Goal: Communication & Community: Answer question/provide support

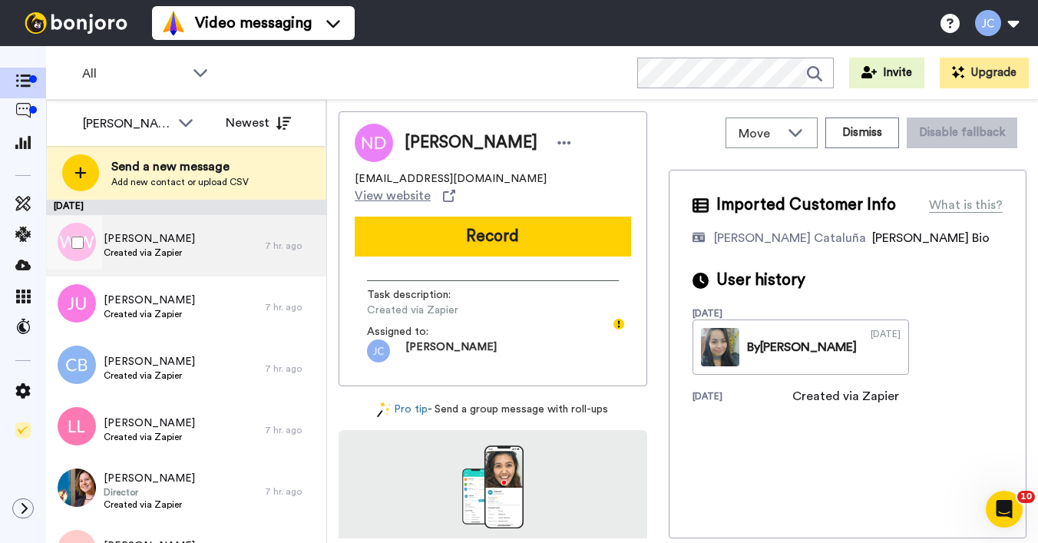
click at [196, 246] on div "[PERSON_NAME] Created via Zapier" at bounding box center [155, 245] width 219 height 61
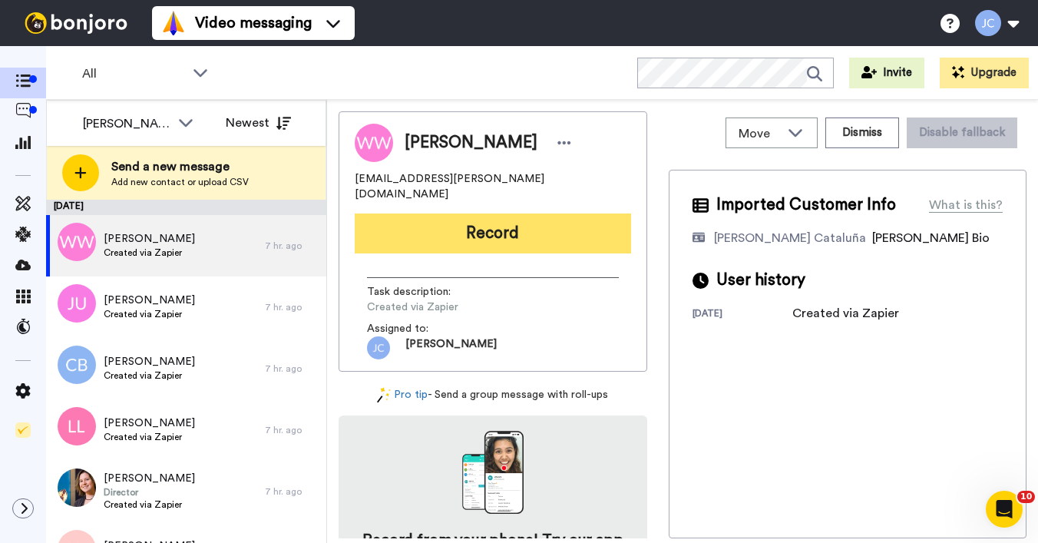
click at [436, 223] on button "Record" at bounding box center [493, 233] width 276 height 40
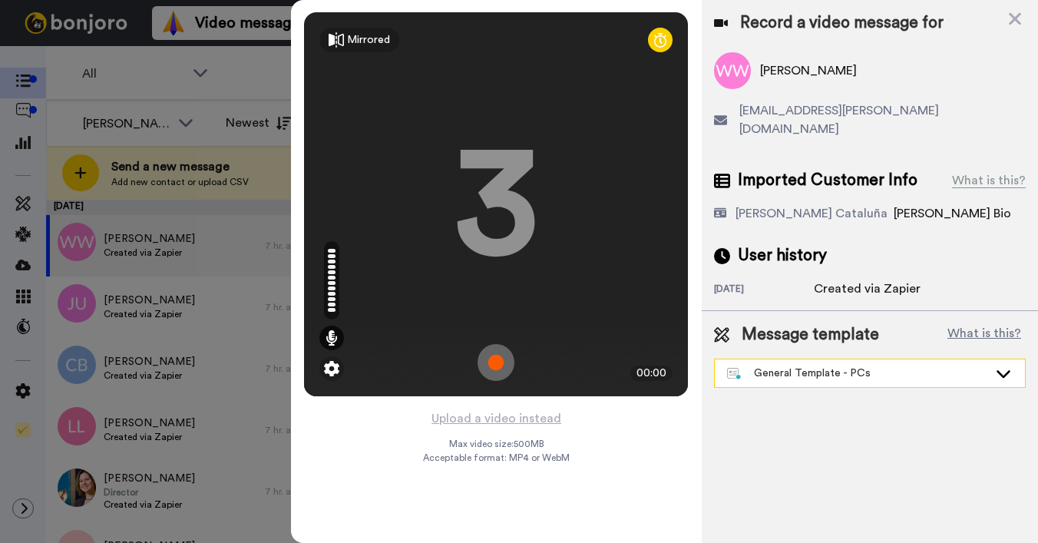
click at [798, 365] on div "General Template - PCs" at bounding box center [870, 373] width 310 height 28
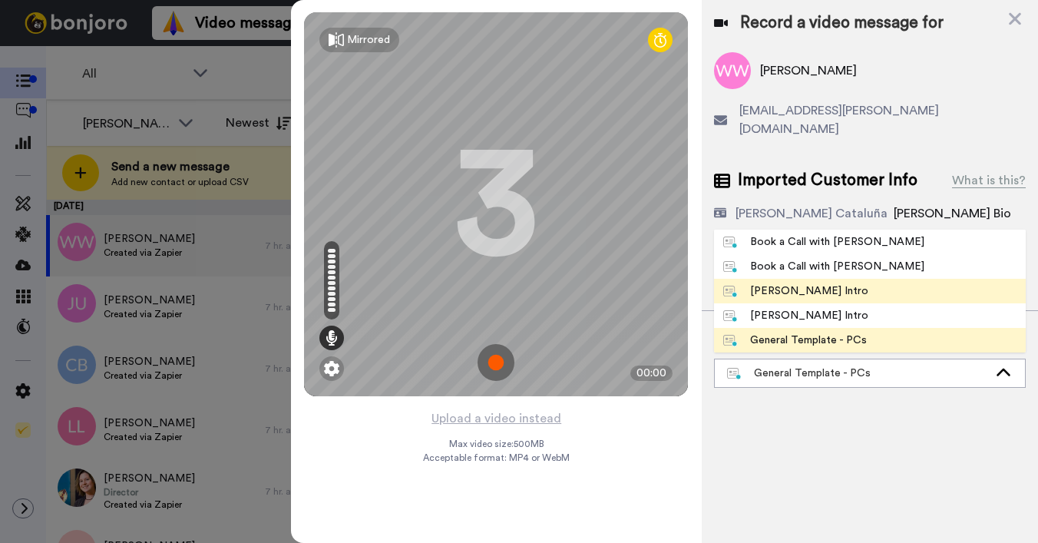
click at [807, 283] on div "[PERSON_NAME] Intro" at bounding box center [795, 290] width 145 height 15
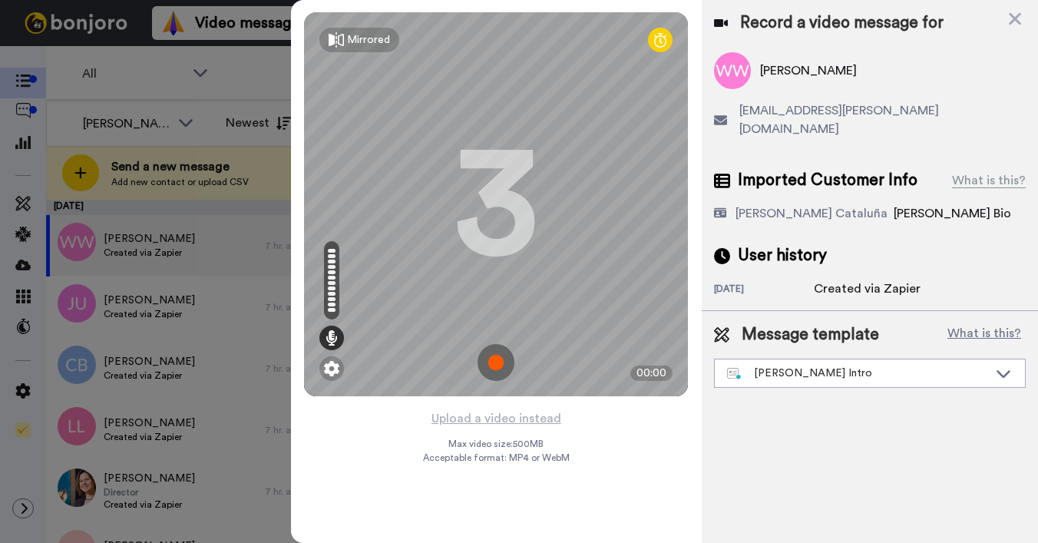
click at [496, 359] on img at bounding box center [495, 362] width 37 height 37
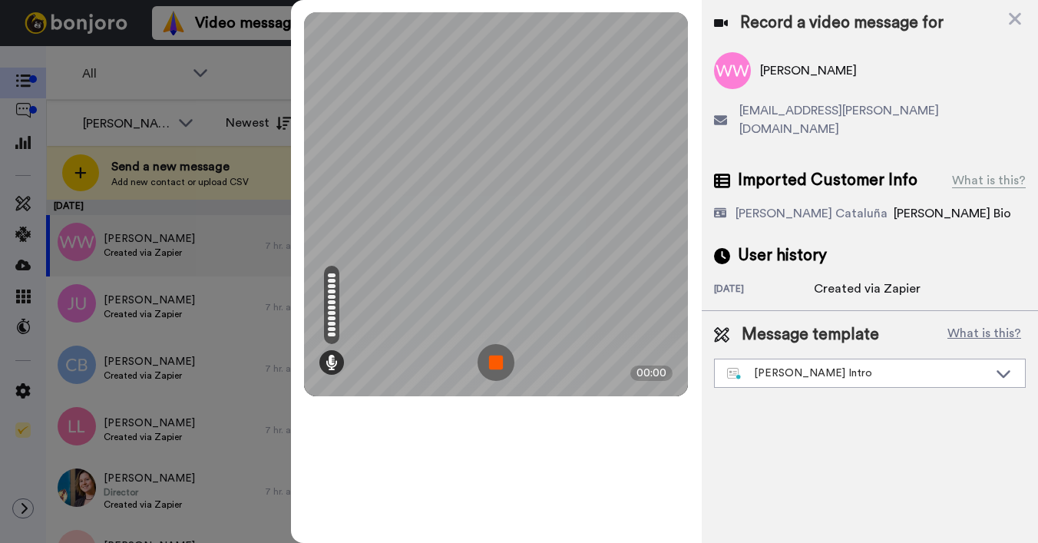
click at [496, 358] on img at bounding box center [495, 362] width 37 height 37
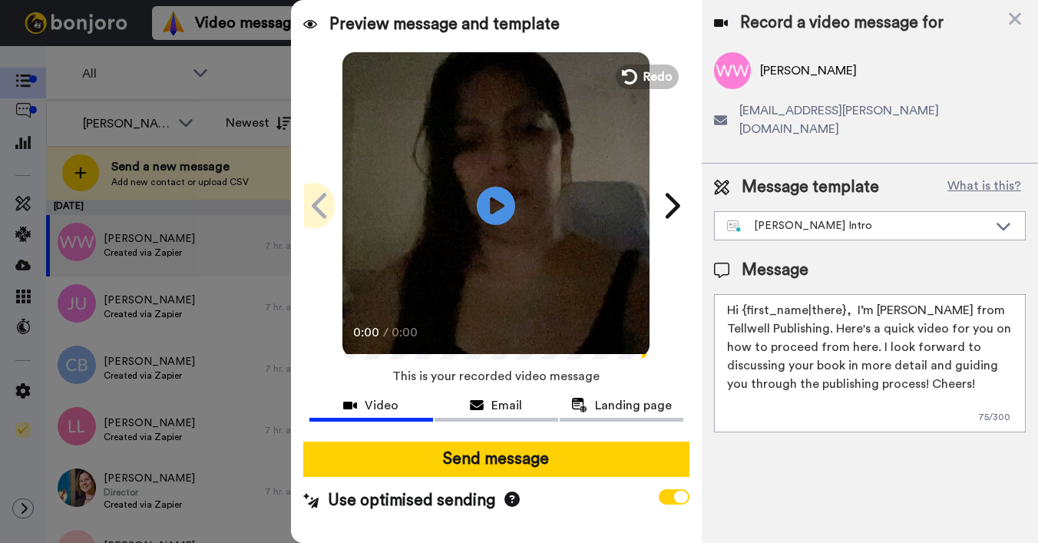
click at [324, 194] on icon at bounding box center [319, 205] width 15 height 25
click at [635, 73] on button "Redo" at bounding box center [646, 76] width 69 height 27
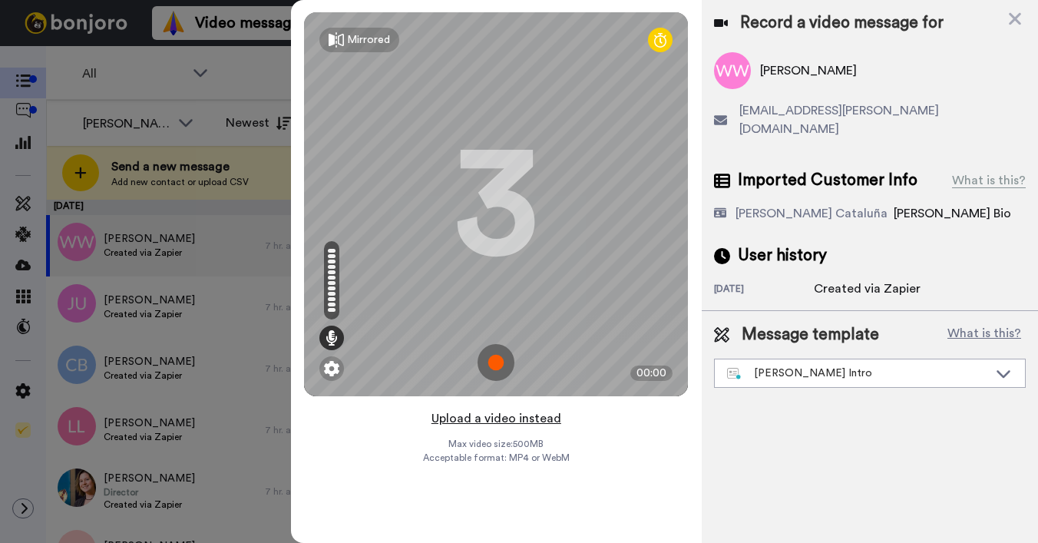
click at [513, 419] on button "Upload a video instead" at bounding box center [496, 418] width 139 height 20
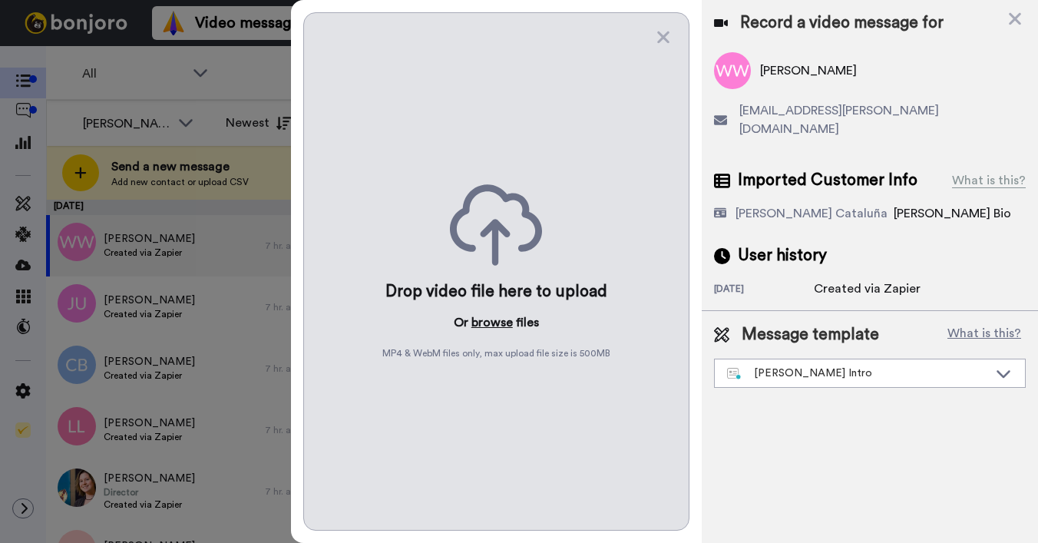
click at [498, 329] on button "browse" at bounding box center [491, 322] width 41 height 18
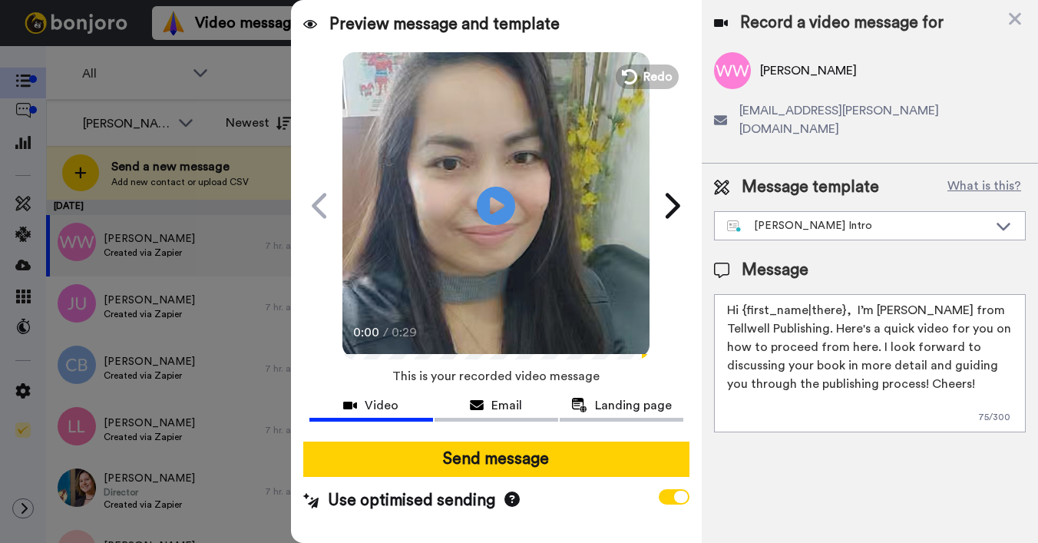
drag, startPoint x: 742, startPoint y: 291, endPoint x: 843, endPoint y: 295, distance: 100.6
click at [843, 295] on textarea "Hi {first_name|there}, I’m [PERSON_NAME] from Tellwell Publishing. Here's a qui…" at bounding box center [870, 363] width 312 height 138
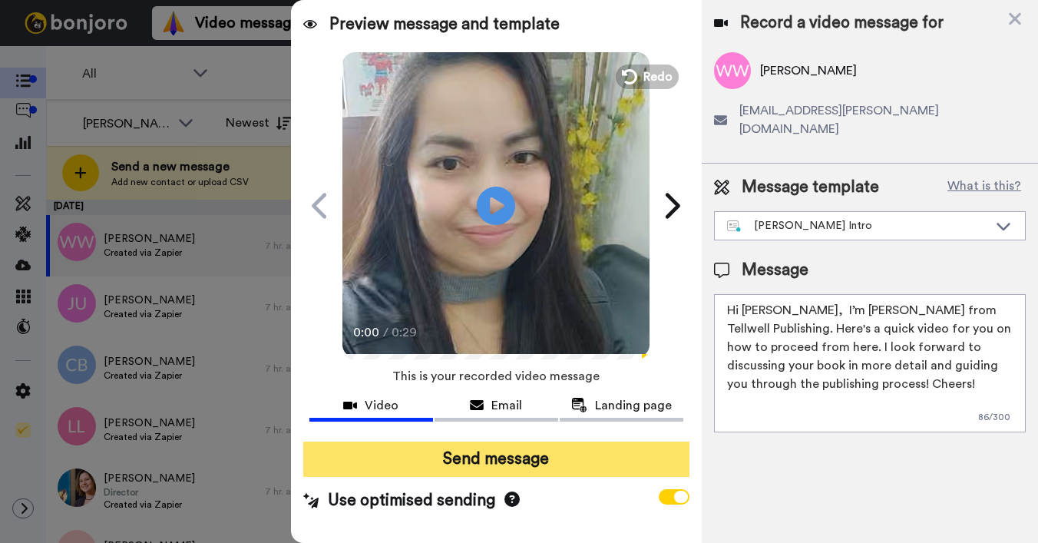
type textarea "Hi William, I’m Joe from Tellwell Publishing. Here's a quick video for you on h…"
click at [629, 452] on button "Send message" at bounding box center [496, 458] width 386 height 35
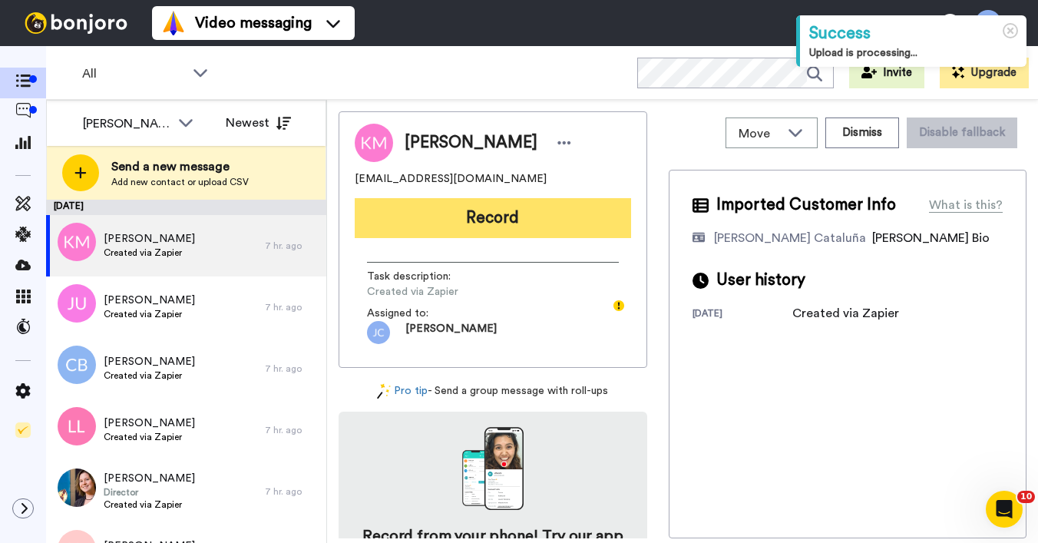
click at [563, 222] on button "Record" at bounding box center [493, 218] width 276 height 40
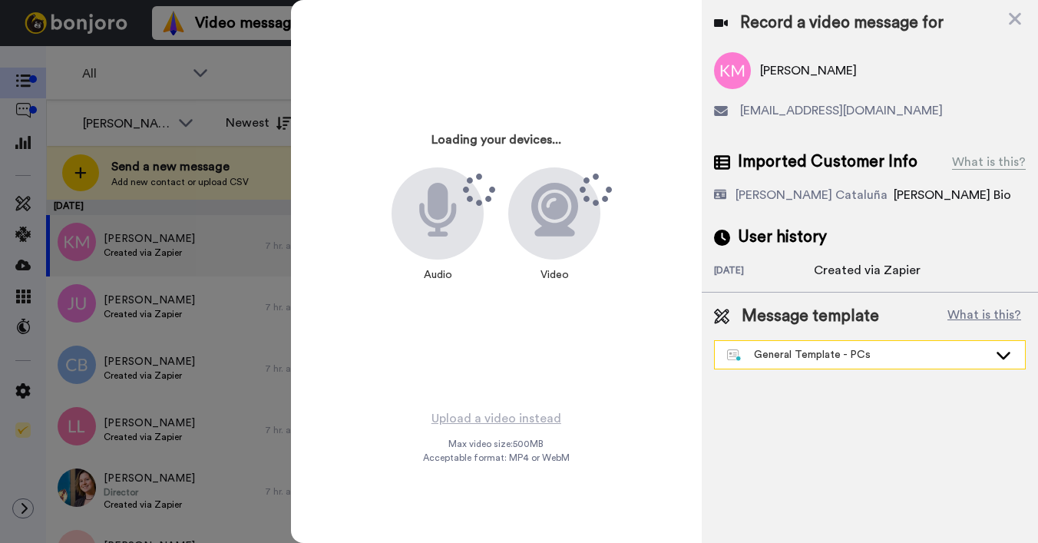
click at [747, 344] on div "General Template - PCs" at bounding box center [870, 355] width 310 height 28
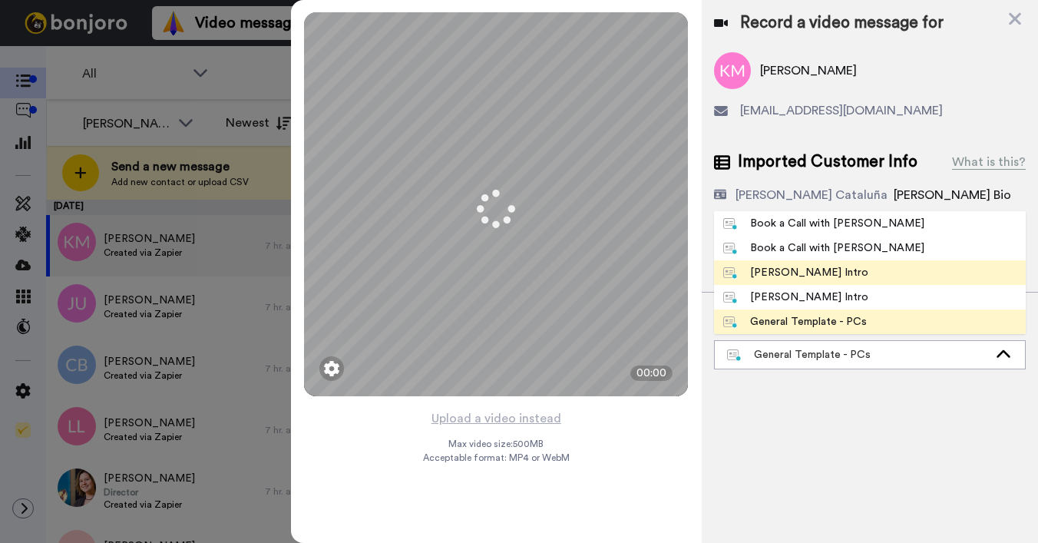
click at [752, 279] on div "[PERSON_NAME] Intro" at bounding box center [795, 272] width 145 height 15
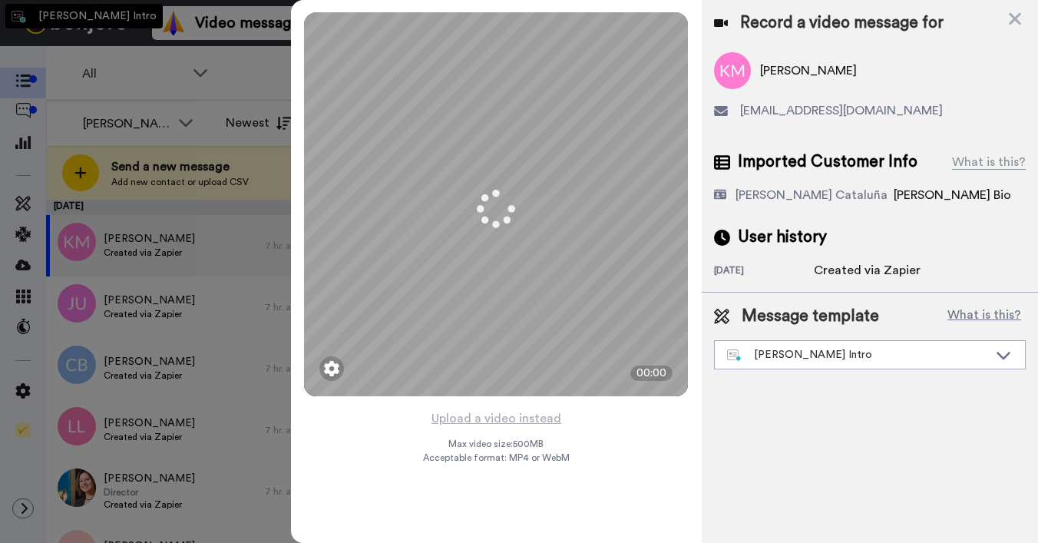
click at [763, 264] on div "2 days ago" at bounding box center [764, 271] width 100 height 15
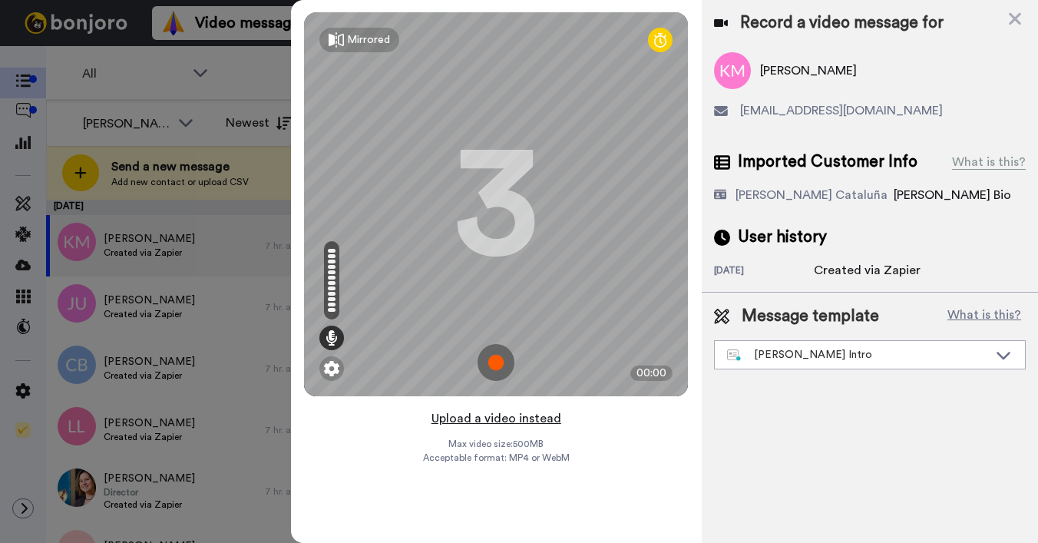
click at [477, 424] on button "Upload a video instead" at bounding box center [496, 418] width 139 height 20
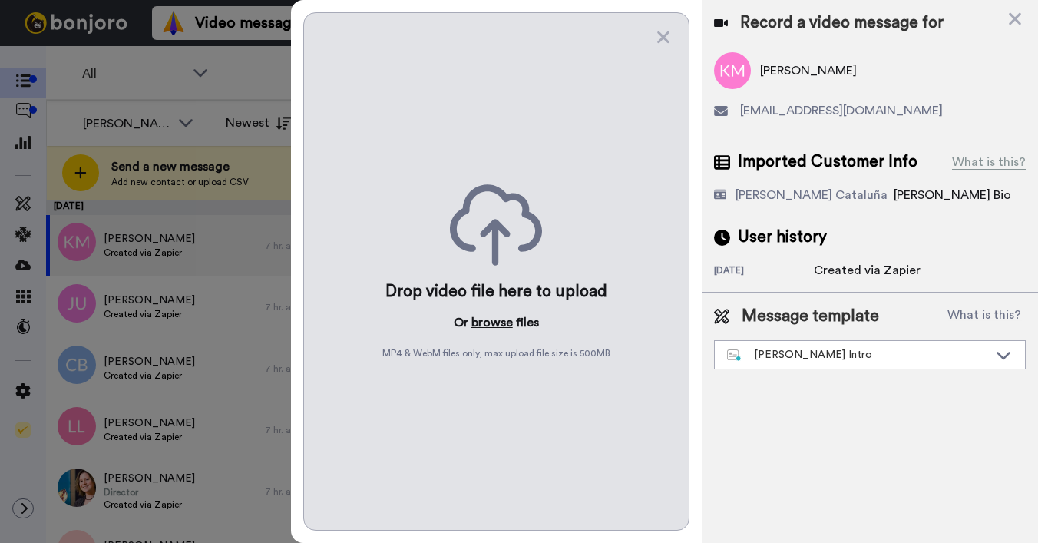
click at [493, 321] on button "browse" at bounding box center [491, 322] width 41 height 18
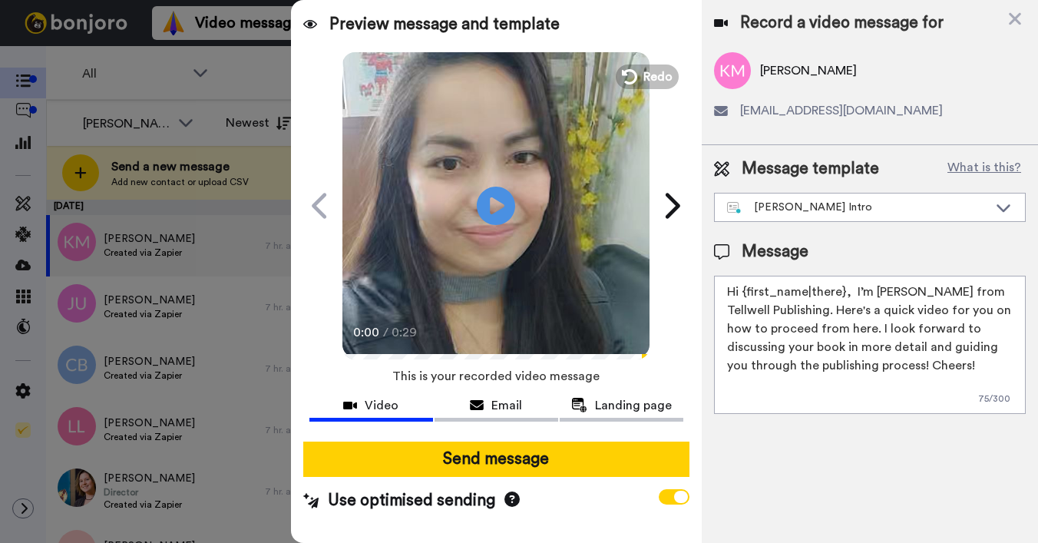
drag, startPoint x: 742, startPoint y: 292, endPoint x: 841, endPoint y: 289, distance: 99.1
click at [841, 289] on textarea "Hi {first_name|there}, I’m [PERSON_NAME] from Tellwell Publishing. Here's a qui…" at bounding box center [870, 345] width 312 height 138
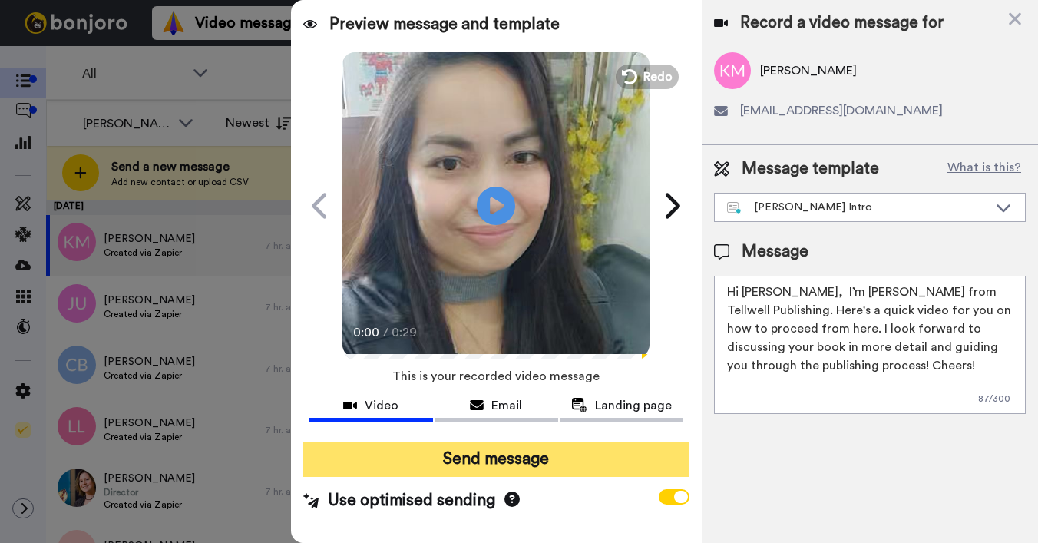
type textarea "Hi Kellie, I’m Joe from Tellwell Publishing. Here's a quick video for you on ho…"
click at [586, 451] on button "Send message" at bounding box center [496, 458] width 386 height 35
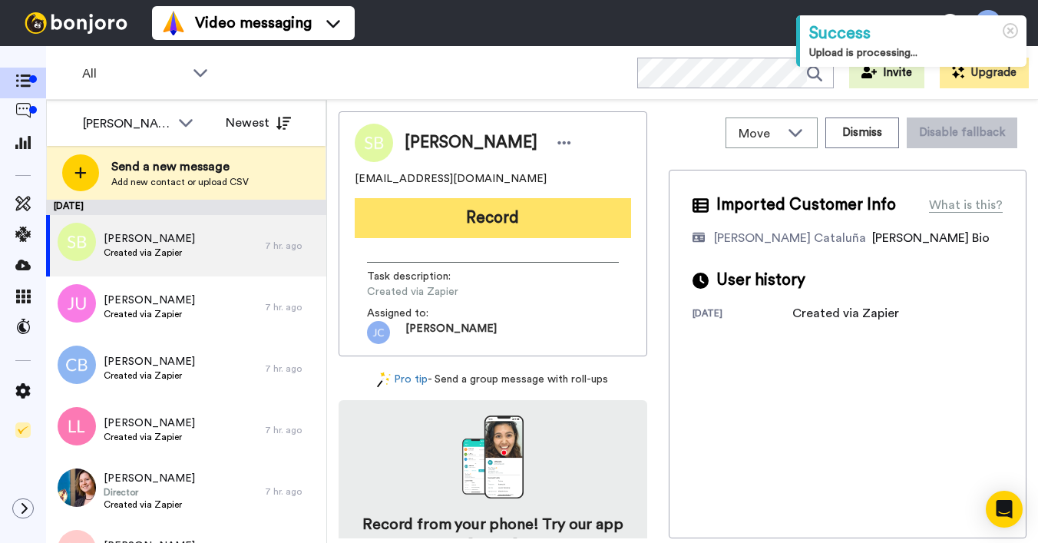
click at [472, 213] on button "Record" at bounding box center [493, 218] width 276 height 40
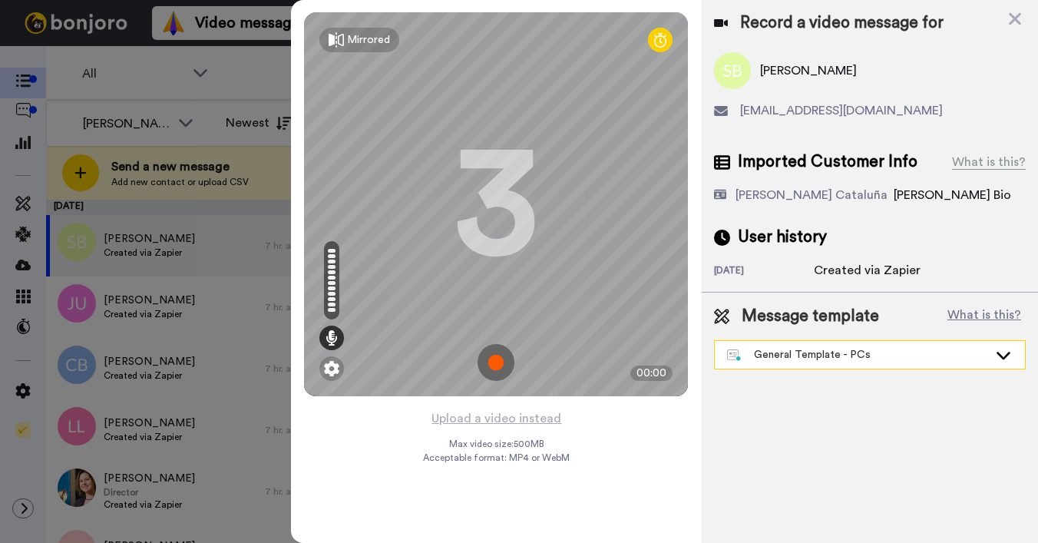
click at [819, 351] on div "General Template - PCs" at bounding box center [857, 354] width 261 height 15
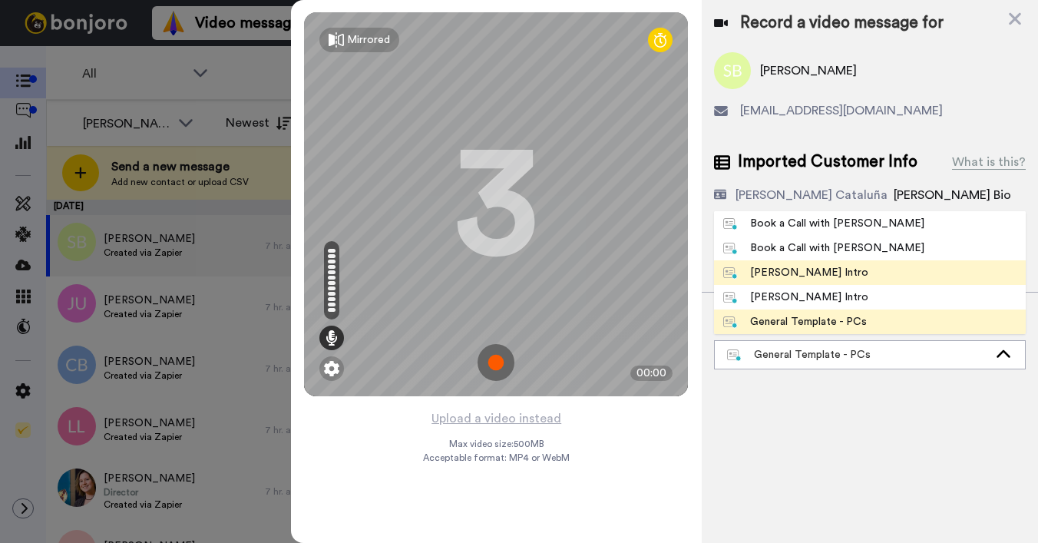
click at [781, 272] on div "[PERSON_NAME] Intro" at bounding box center [795, 272] width 145 height 15
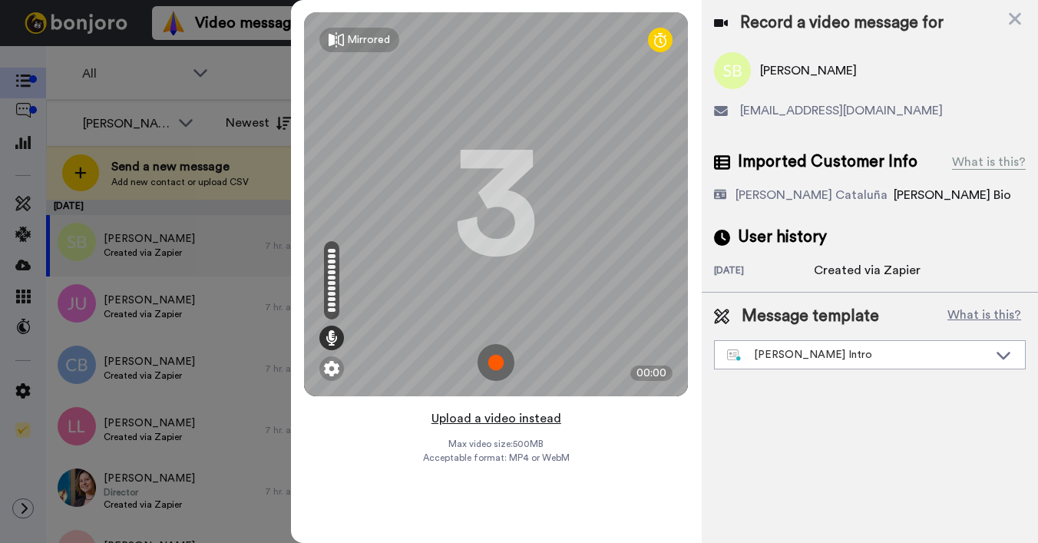
click at [485, 428] on button "Upload a video instead" at bounding box center [496, 418] width 139 height 20
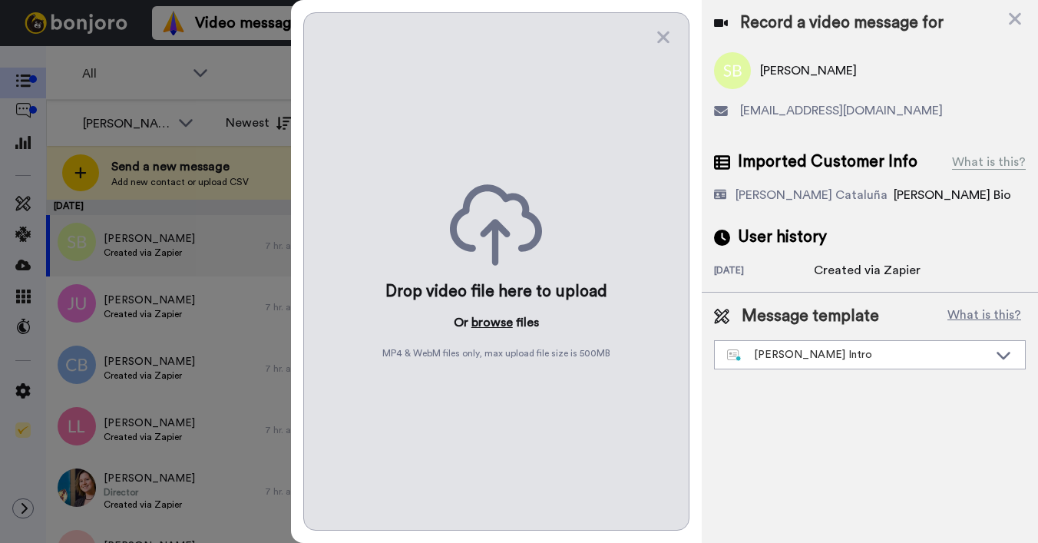
click at [490, 325] on button "browse" at bounding box center [491, 322] width 41 height 18
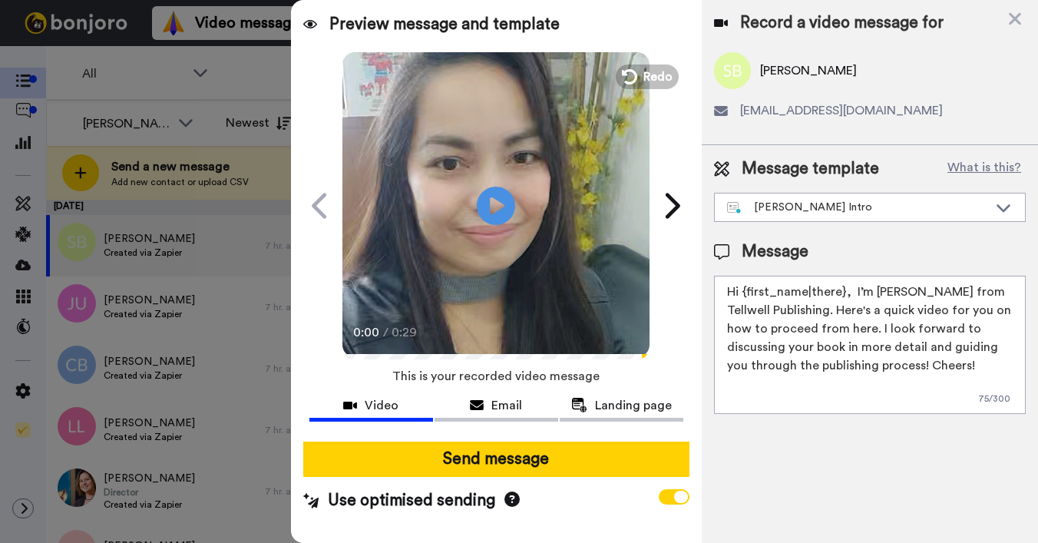
drag, startPoint x: 741, startPoint y: 293, endPoint x: 842, endPoint y: 286, distance: 100.8
click at [842, 286] on textarea "Hi {first_name|there}, I’m [PERSON_NAME] from Tellwell Publishing. Here's a qui…" at bounding box center [870, 345] width 312 height 138
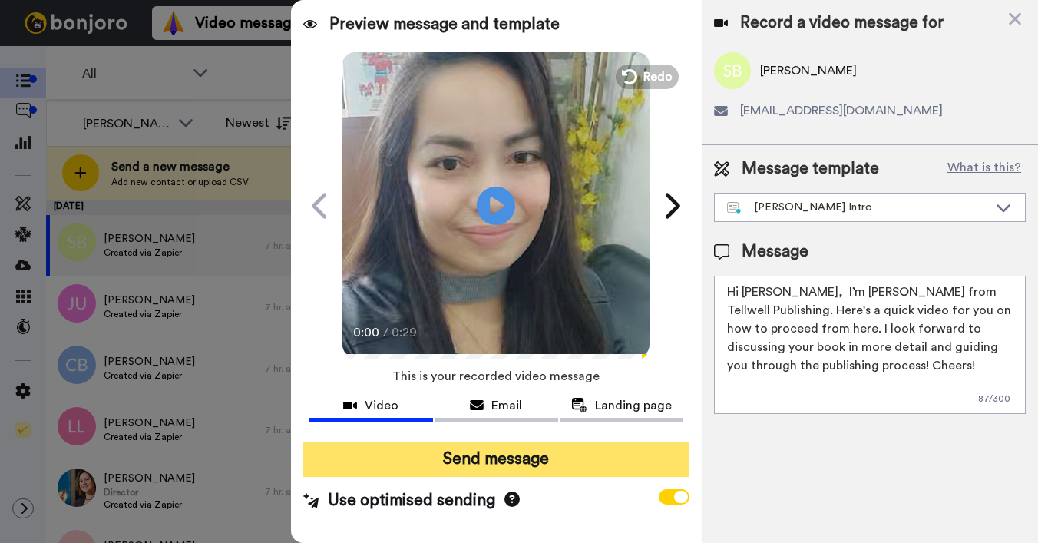
type textarea "Hi Sharon, I’m Joe from Tellwell Publishing. Here's a quick video for you on ho…"
click at [589, 465] on button "Send message" at bounding box center [496, 458] width 386 height 35
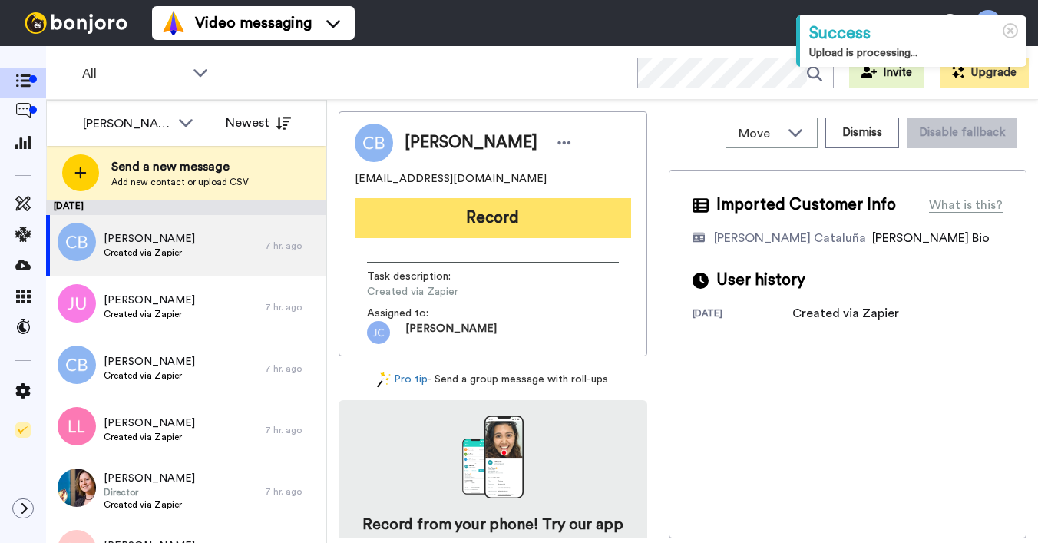
click at [517, 219] on button "Record" at bounding box center [493, 218] width 276 height 40
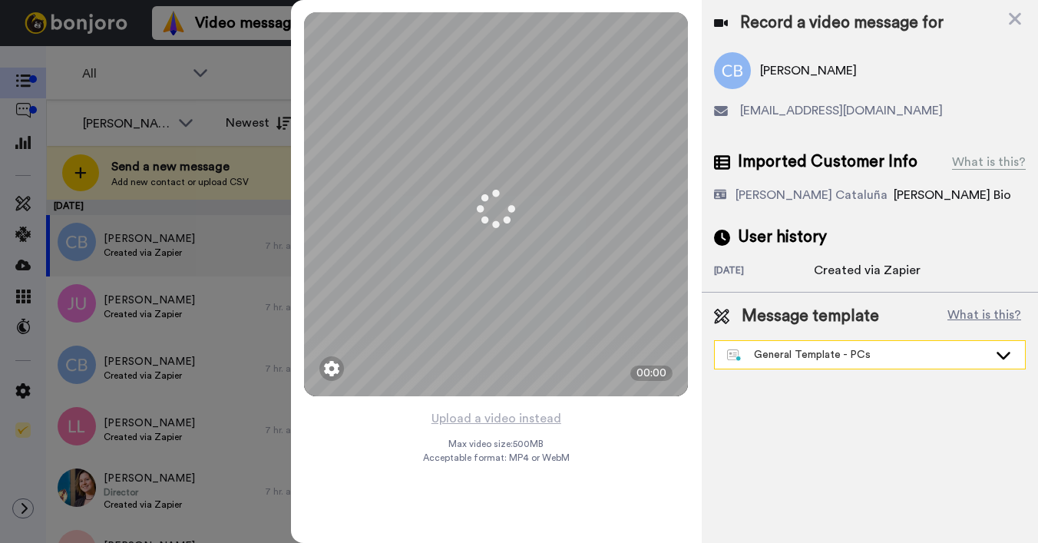
click at [851, 355] on div "General Template - PCs" at bounding box center [857, 354] width 261 height 15
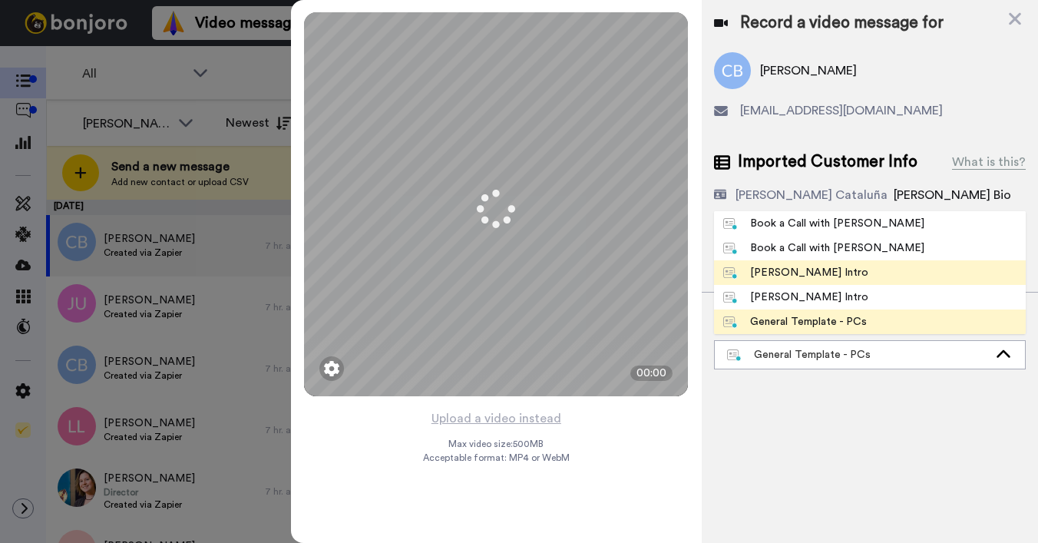
click at [789, 271] on div "Josephine Bonjoro Intro" at bounding box center [795, 272] width 145 height 15
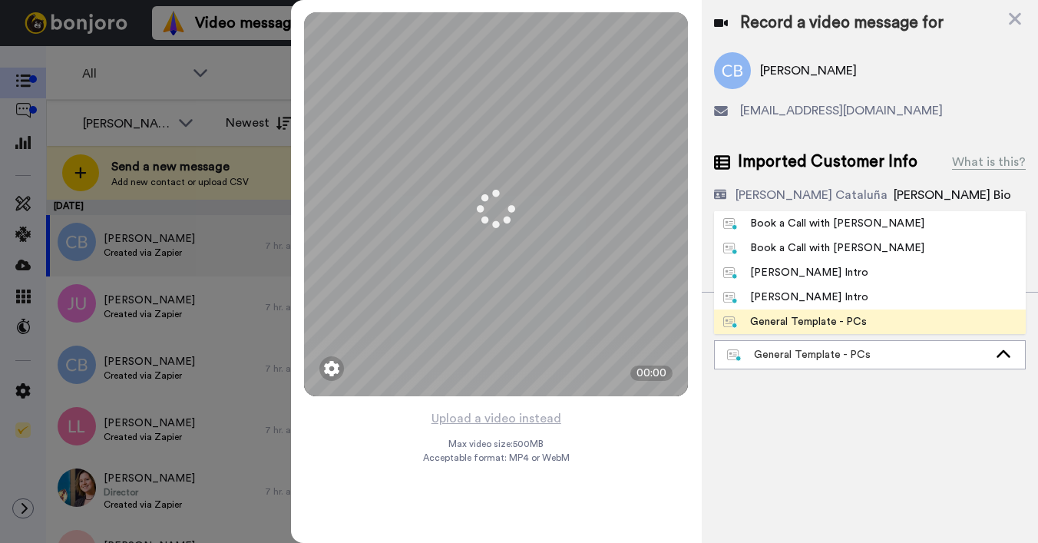
click at [789, 271] on div "Record a video message for Cathy Britten mrscathybritten@gmail.com Imported Cus…" at bounding box center [869, 271] width 336 height 543
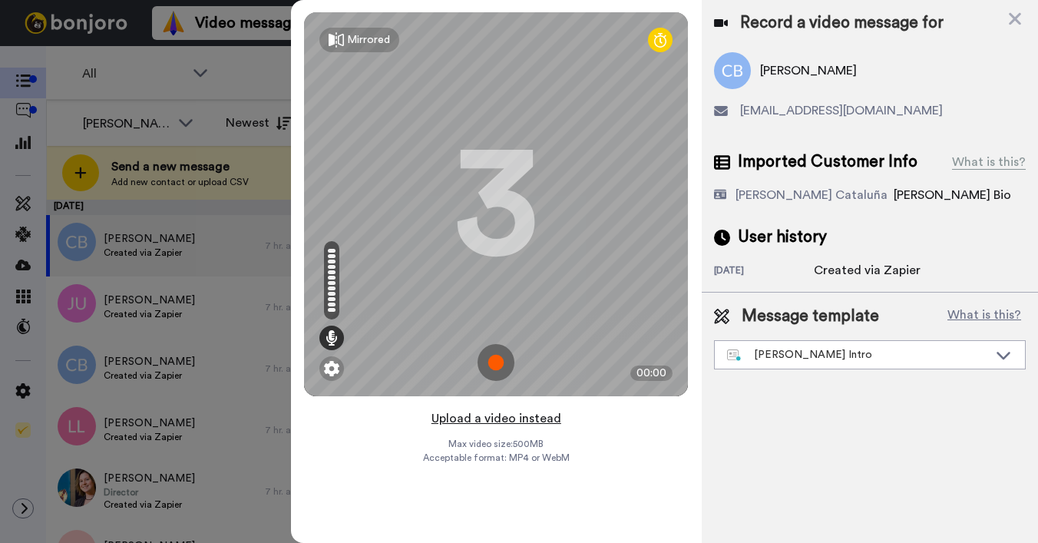
click at [474, 418] on button "Upload a video instead" at bounding box center [496, 418] width 139 height 20
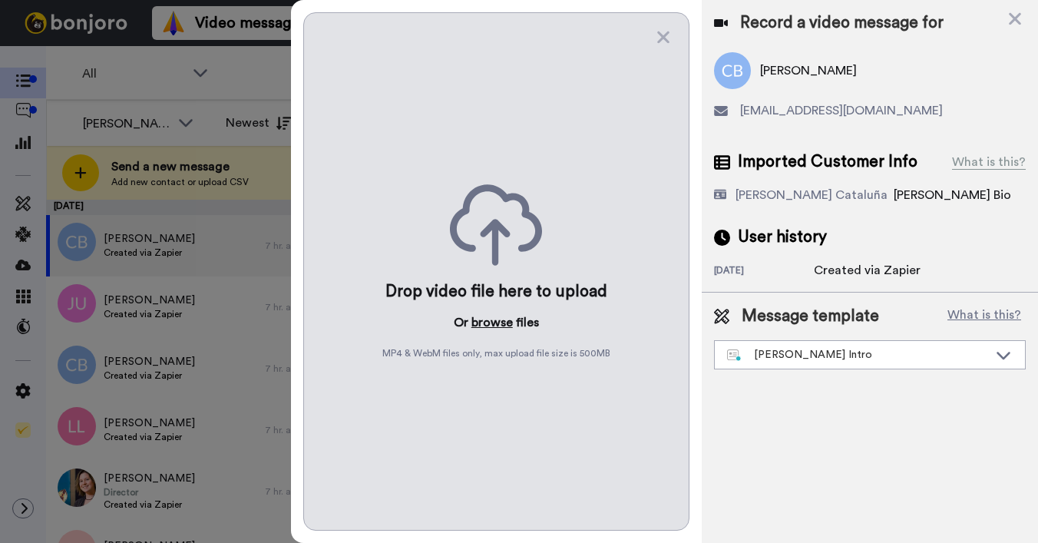
click at [477, 323] on button "browse" at bounding box center [491, 322] width 41 height 18
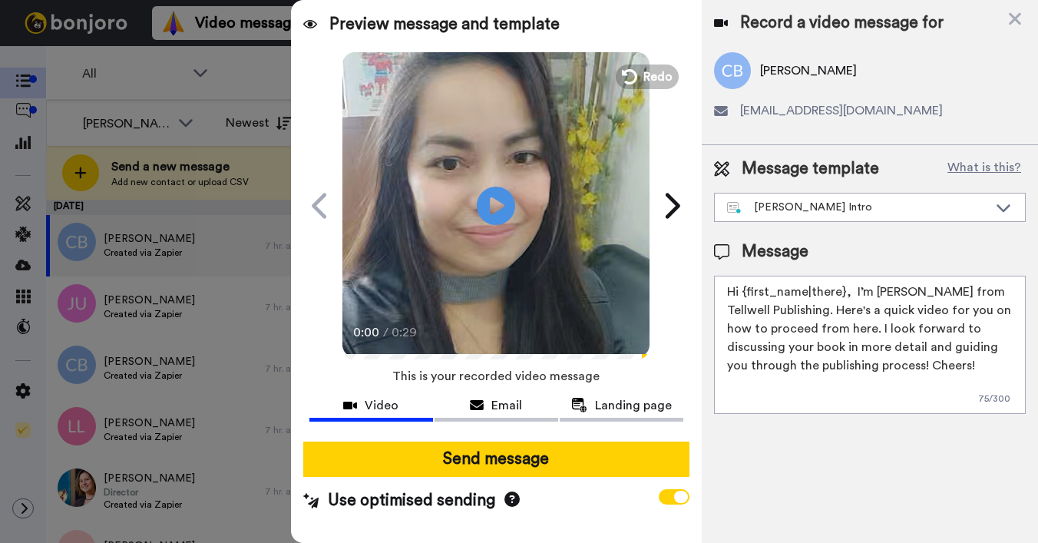
drag, startPoint x: 742, startPoint y: 287, endPoint x: 843, endPoint y: 291, distance: 101.4
click at [843, 291] on textarea "Hi {first_name|there}, I’m Joe from Tellwell Publishing. Here's a quick video f…" at bounding box center [870, 345] width 312 height 138
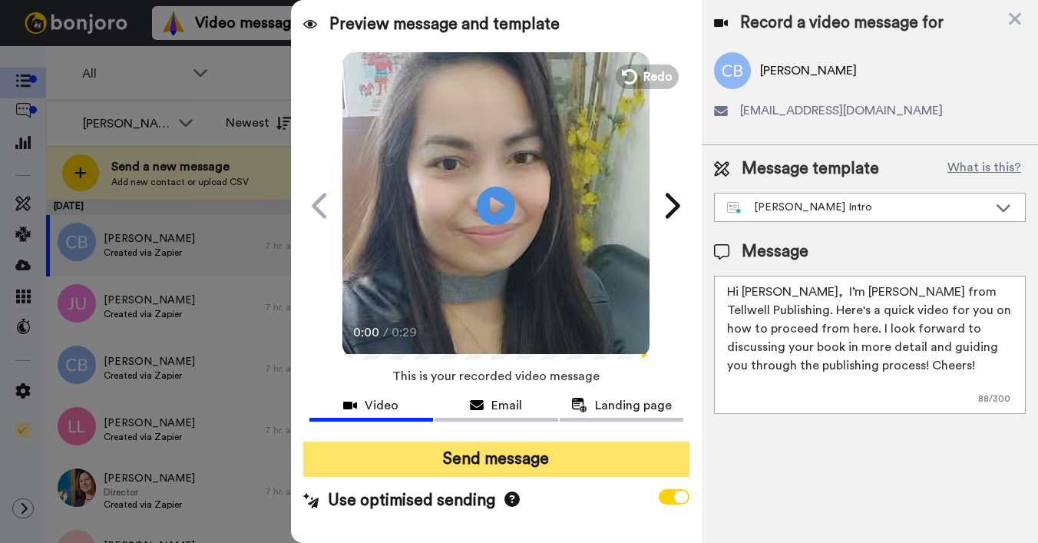
type textarea "Hi Cathy, I’m Joe from Tellwell Publishing. Here's a quick video for you on how…"
click at [643, 460] on button "Send message" at bounding box center [496, 458] width 386 height 35
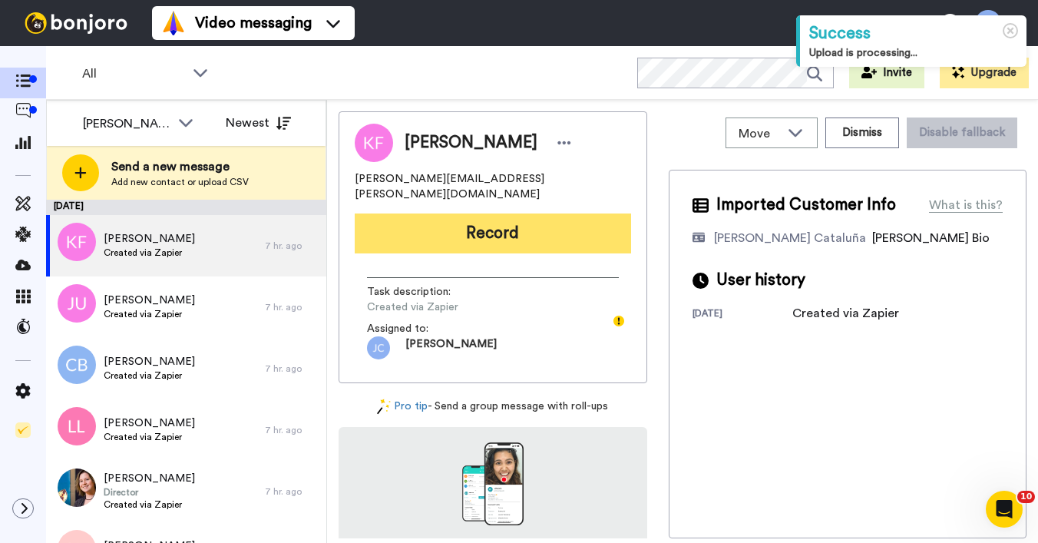
click at [456, 213] on button "Record" at bounding box center [493, 233] width 276 height 40
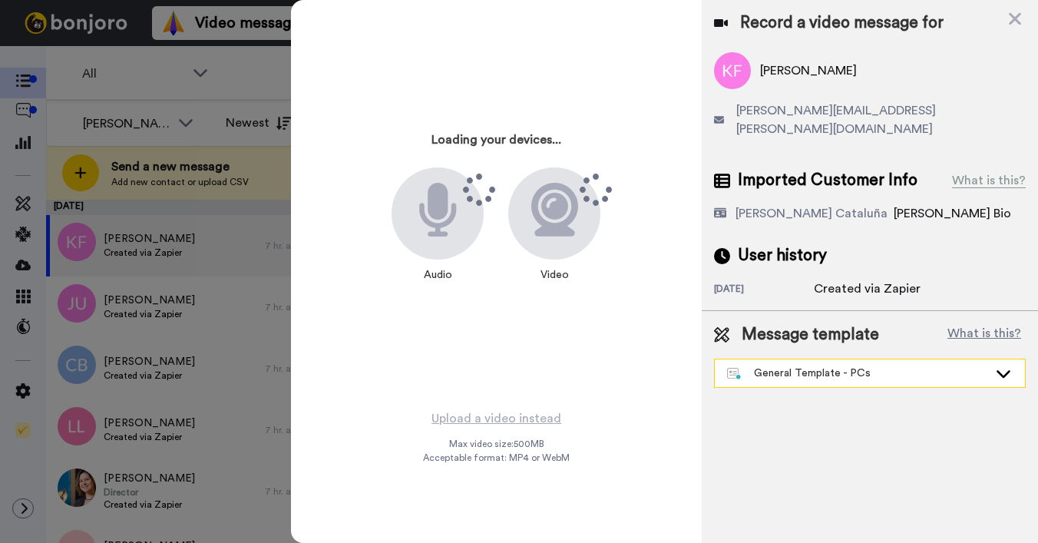
click at [790, 365] on div "General Template - PCs" at bounding box center [857, 372] width 261 height 15
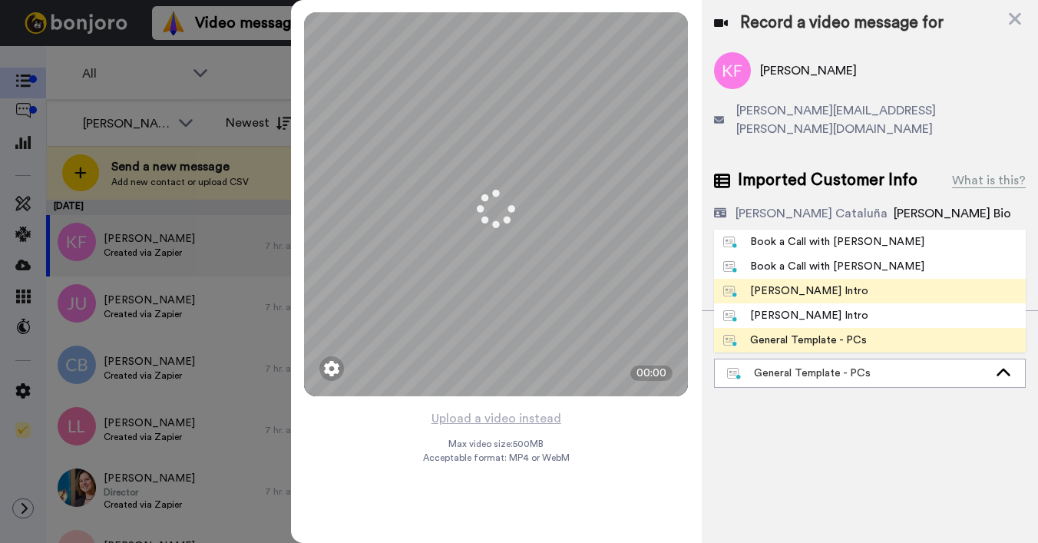
click at [767, 283] on div "[PERSON_NAME] Intro" at bounding box center [795, 290] width 145 height 15
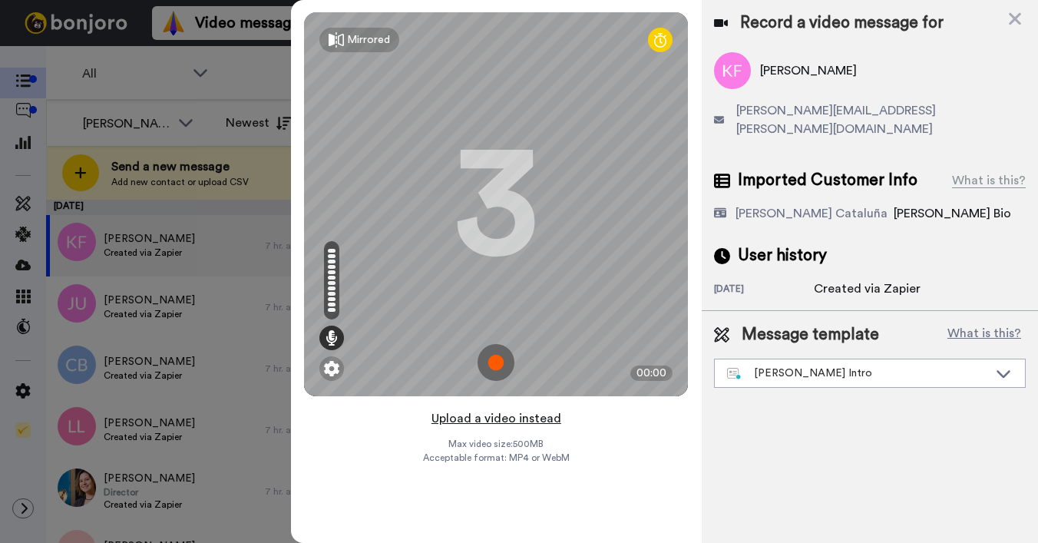
click at [486, 418] on button "Upload a video instead" at bounding box center [496, 418] width 139 height 20
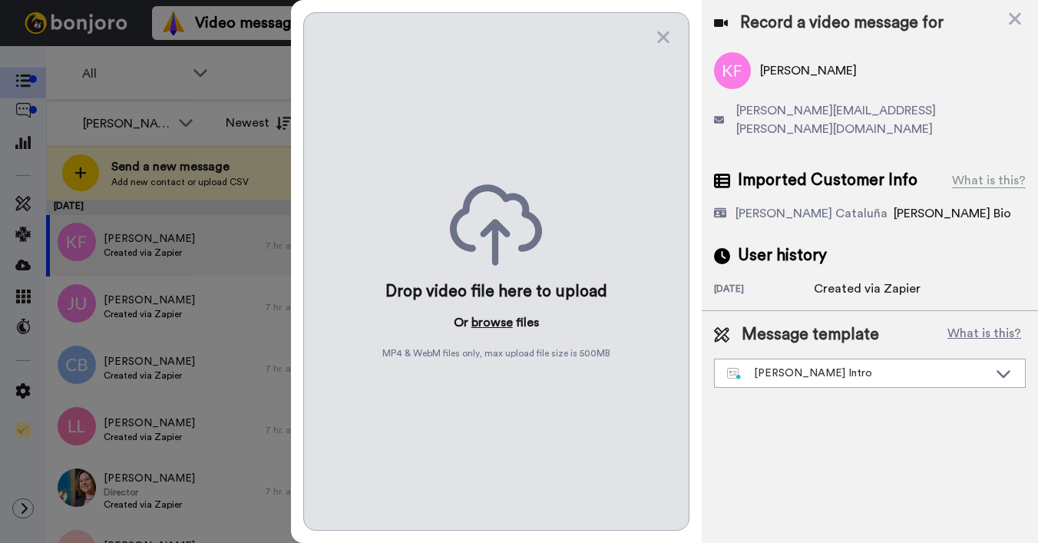
click at [479, 322] on button "browse" at bounding box center [491, 322] width 41 height 18
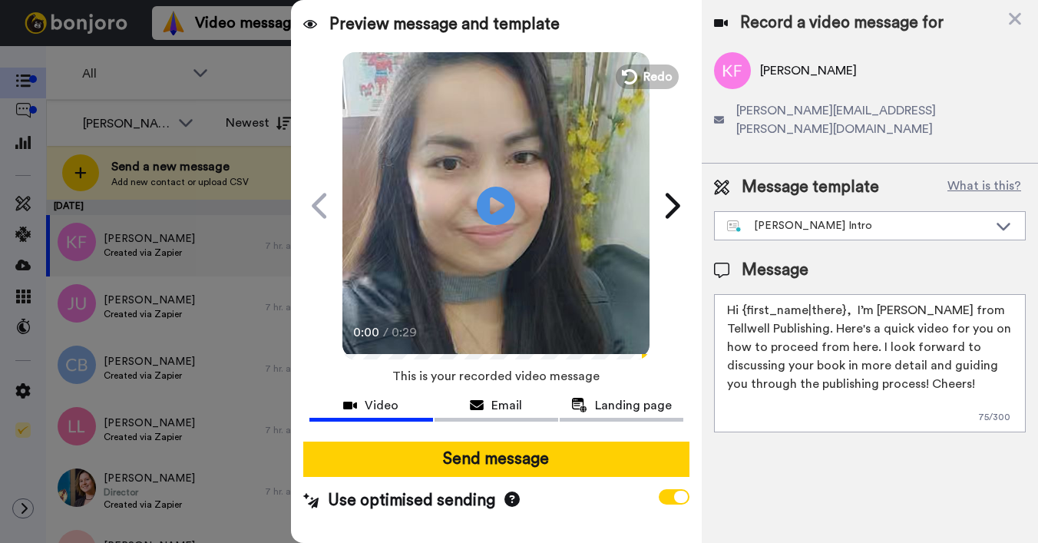
drag, startPoint x: 744, startPoint y: 293, endPoint x: 843, endPoint y: 292, distance: 99.8
click at [843, 294] on textarea "Hi {first_name|there}, I’m [PERSON_NAME] from Tellwell Publishing. Here's a qui…" at bounding box center [870, 363] width 312 height 138
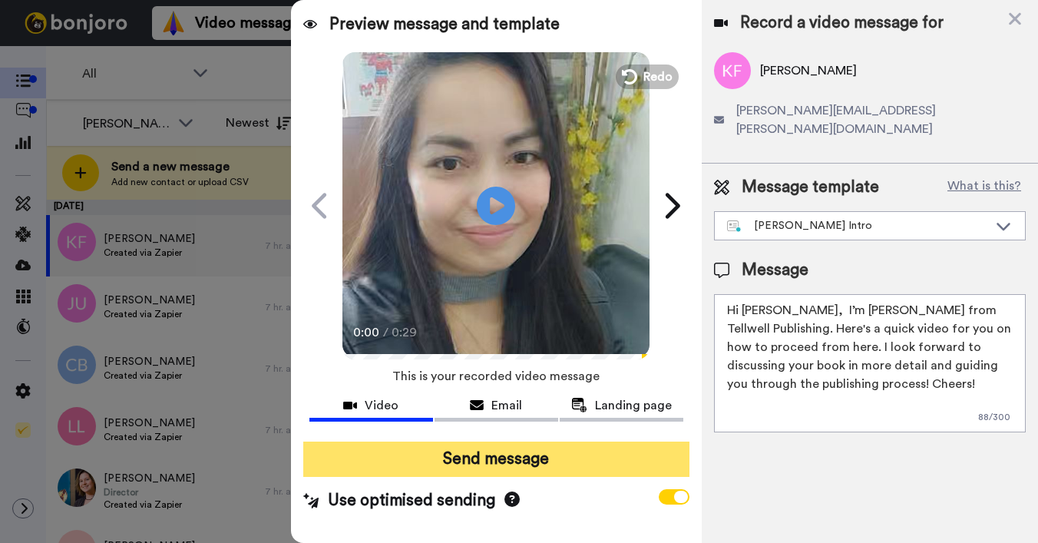
type textarea "Hi Kathy, I’m Joe from Tellwell Publishing. Here's a quick video for you on how…"
click at [635, 457] on button "Send message" at bounding box center [496, 458] width 386 height 35
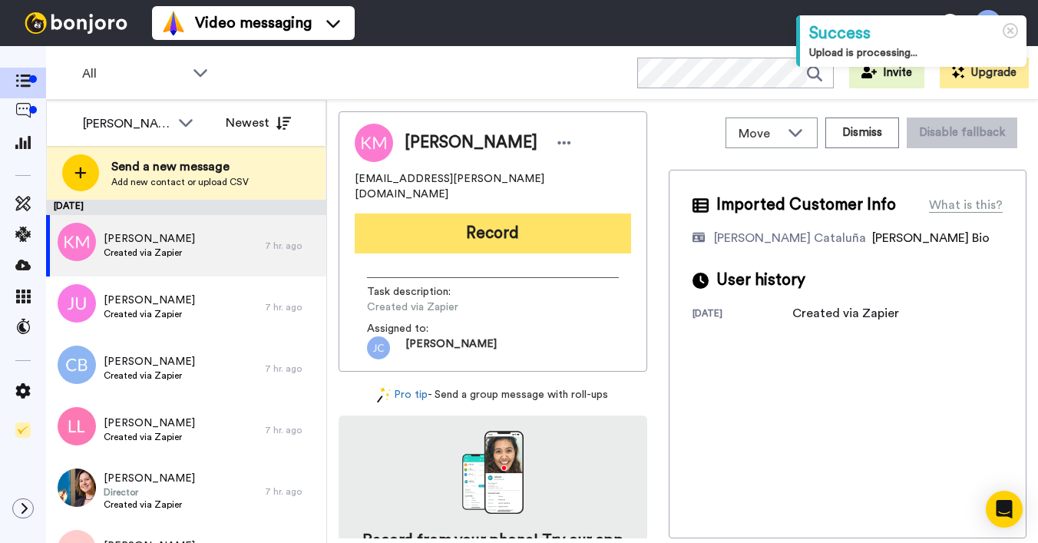
click at [507, 222] on button "Record" at bounding box center [493, 233] width 276 height 40
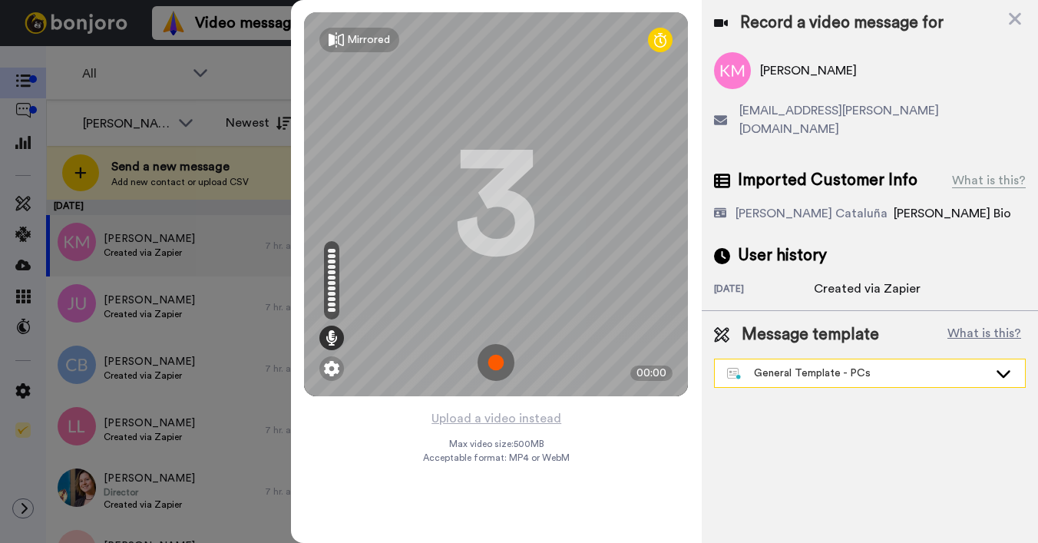
click at [761, 365] on div "General Template - PCs" at bounding box center [857, 372] width 261 height 15
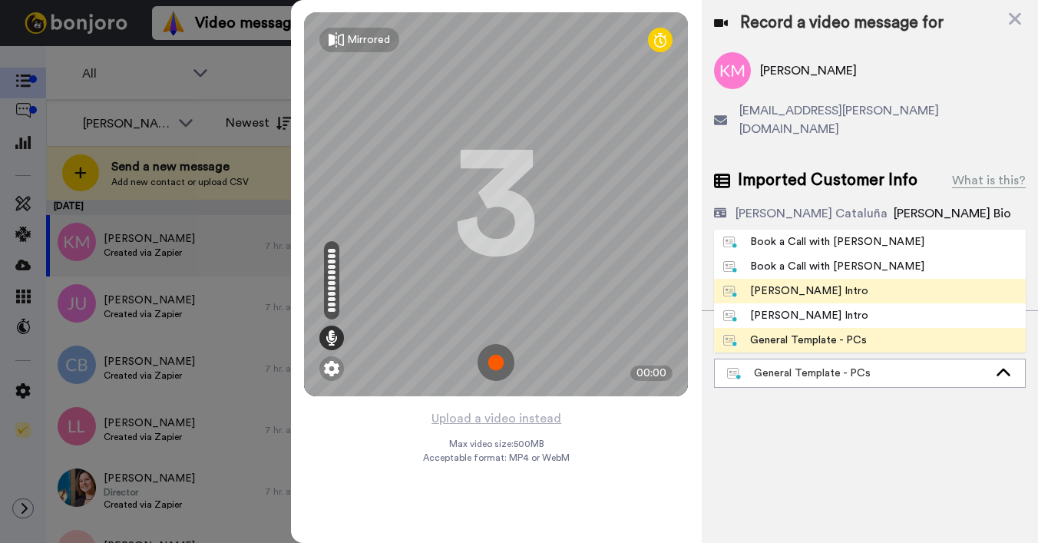
click at [766, 283] on div "[PERSON_NAME] Intro" at bounding box center [795, 290] width 145 height 15
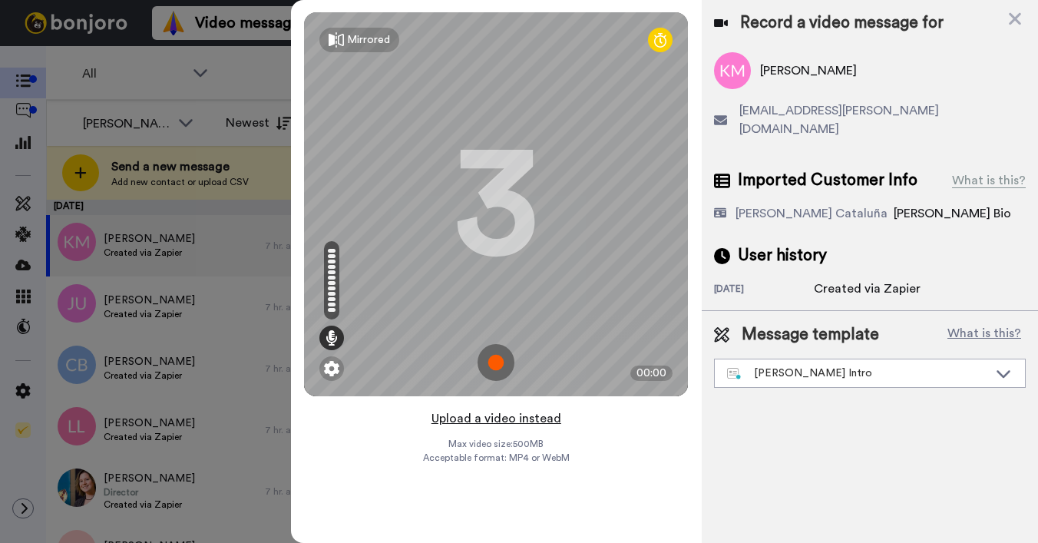
click at [490, 413] on button "Upload a video instead" at bounding box center [496, 418] width 139 height 20
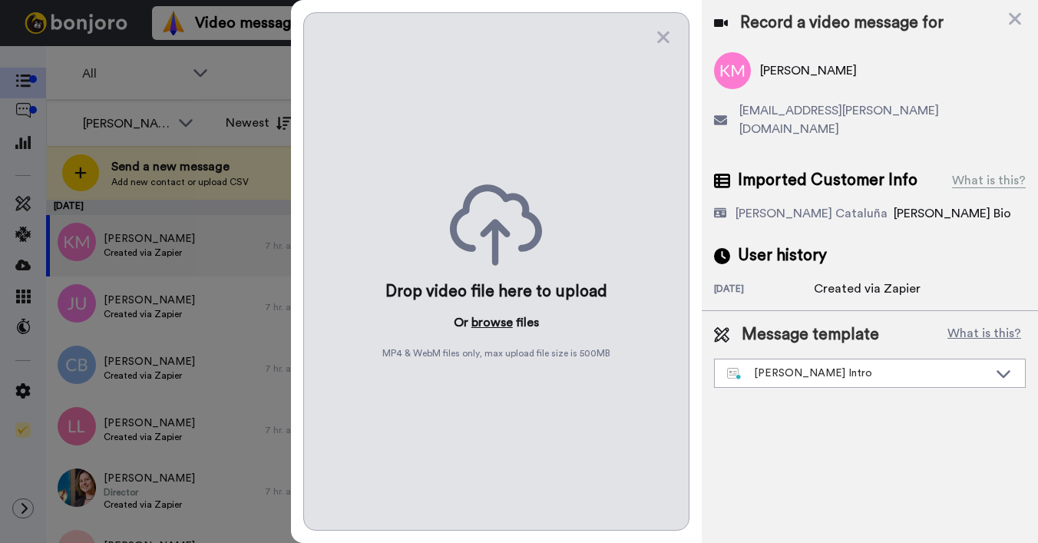
click at [482, 321] on button "browse" at bounding box center [491, 322] width 41 height 18
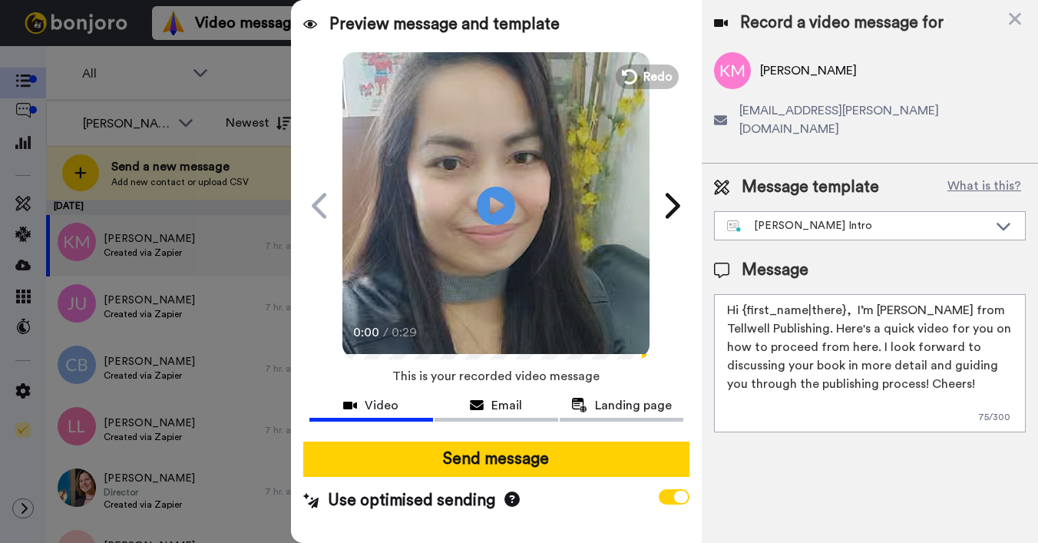
drag, startPoint x: 742, startPoint y: 294, endPoint x: 843, endPoint y: 290, distance: 101.4
click at [843, 294] on textarea "Hi {first_name|there}, I’m [PERSON_NAME] from Tellwell Publishing. Here's a qui…" at bounding box center [870, 363] width 312 height 138
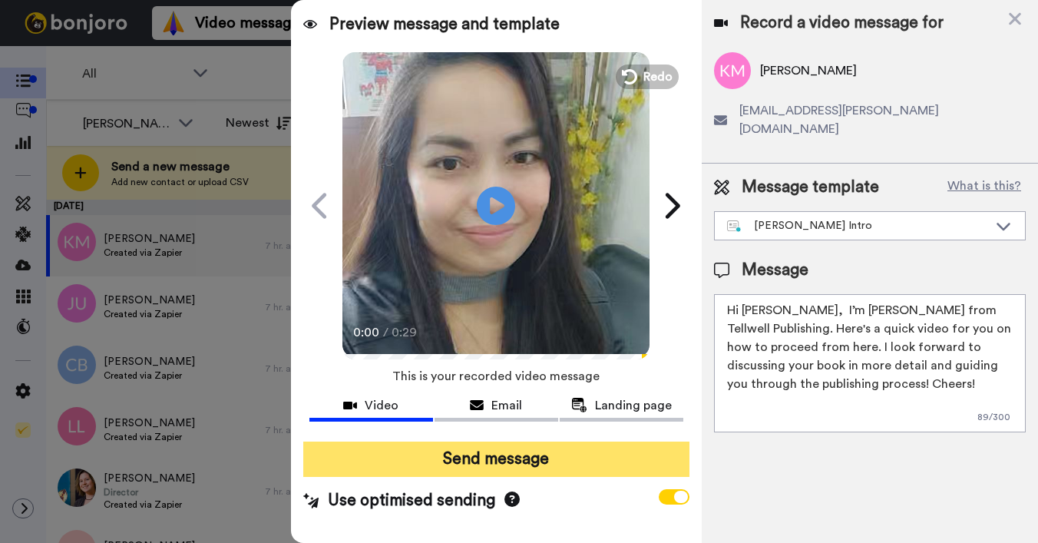
type textarea "Hi Koby, I’m Joe from Tellwell Publishing. Here's a quick video for you on how …"
click at [579, 451] on button "Send message" at bounding box center [496, 458] width 386 height 35
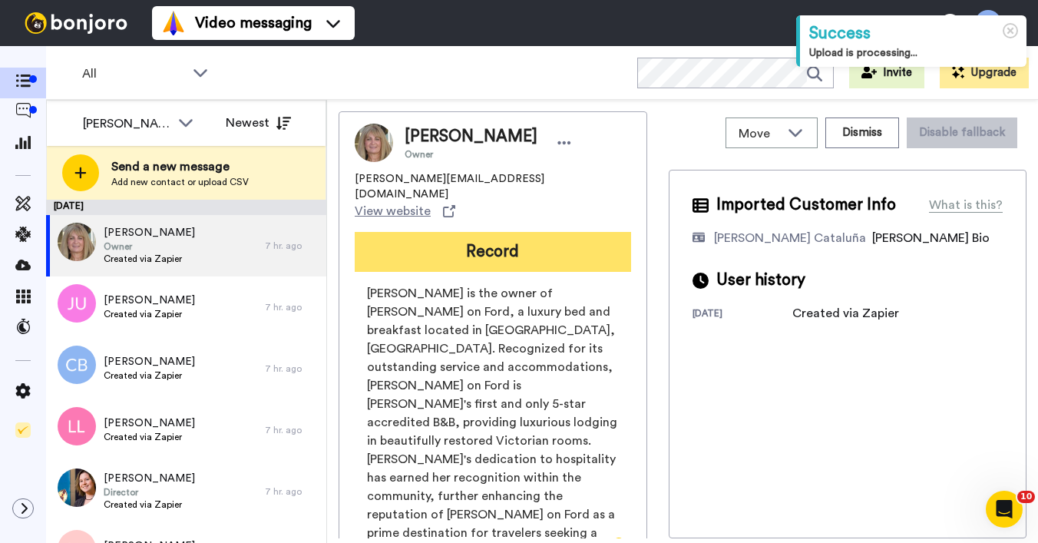
click at [471, 232] on button "Record" at bounding box center [493, 252] width 276 height 40
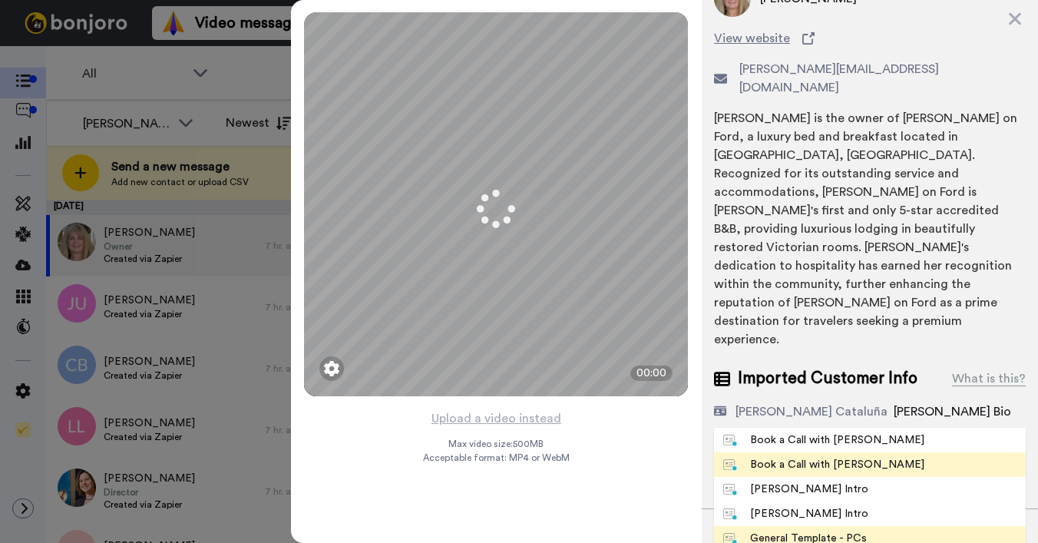
click at [799, 457] on div "Book a Call with [PERSON_NAME]" at bounding box center [823, 464] width 201 height 15
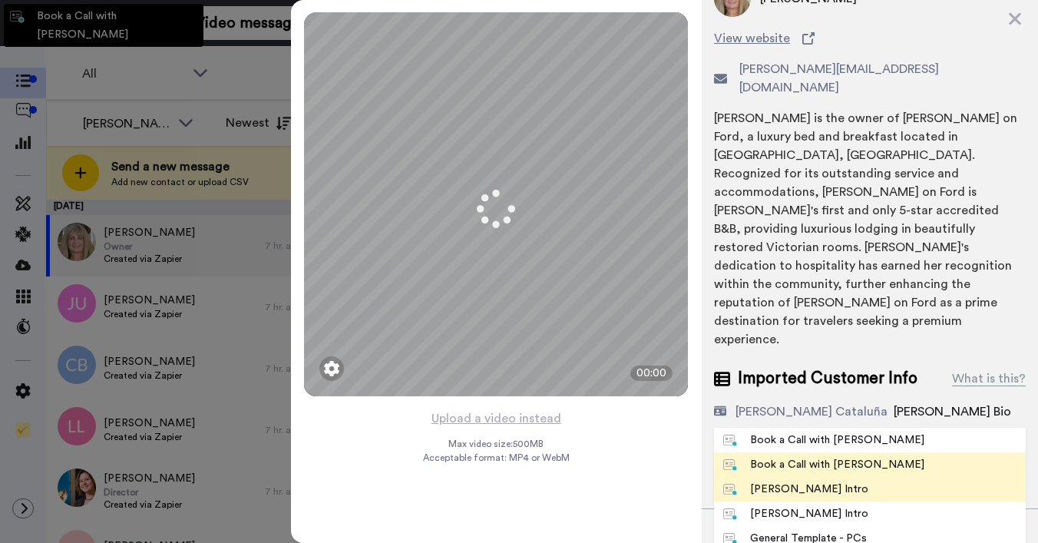
click at [799, 433] on div "Record a video message for Heidi Freeman View website heidi@freemanonford.com H…" at bounding box center [869, 271] width 336 height 543
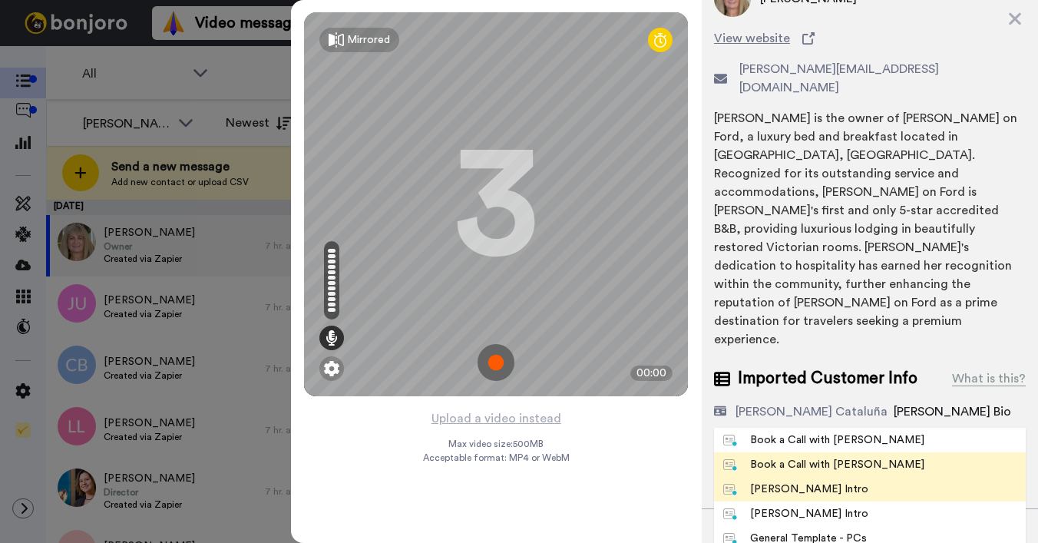
click at [776, 481] on div "[PERSON_NAME] Intro" at bounding box center [795, 488] width 145 height 15
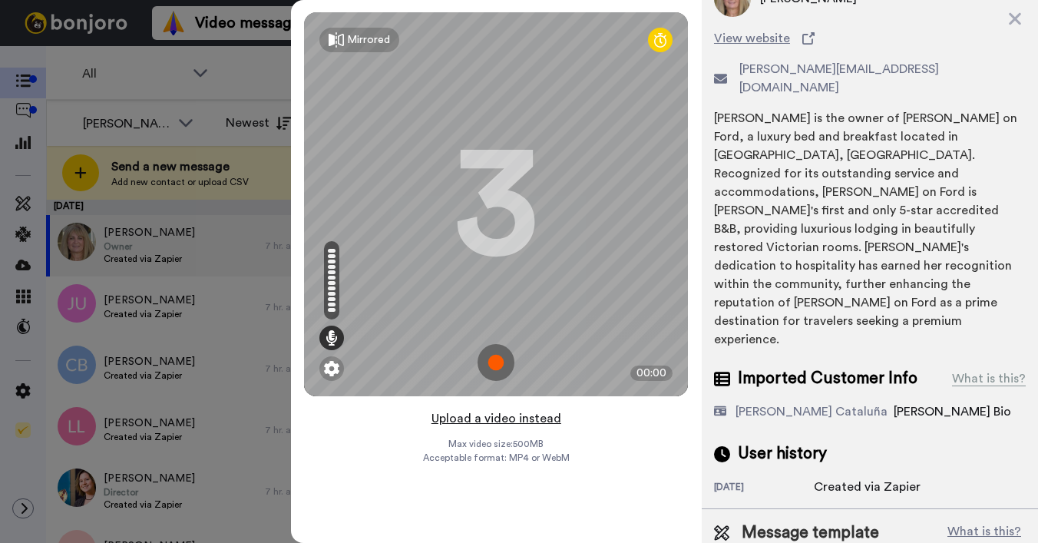
click at [477, 417] on button "Upload a video instead" at bounding box center [496, 418] width 139 height 20
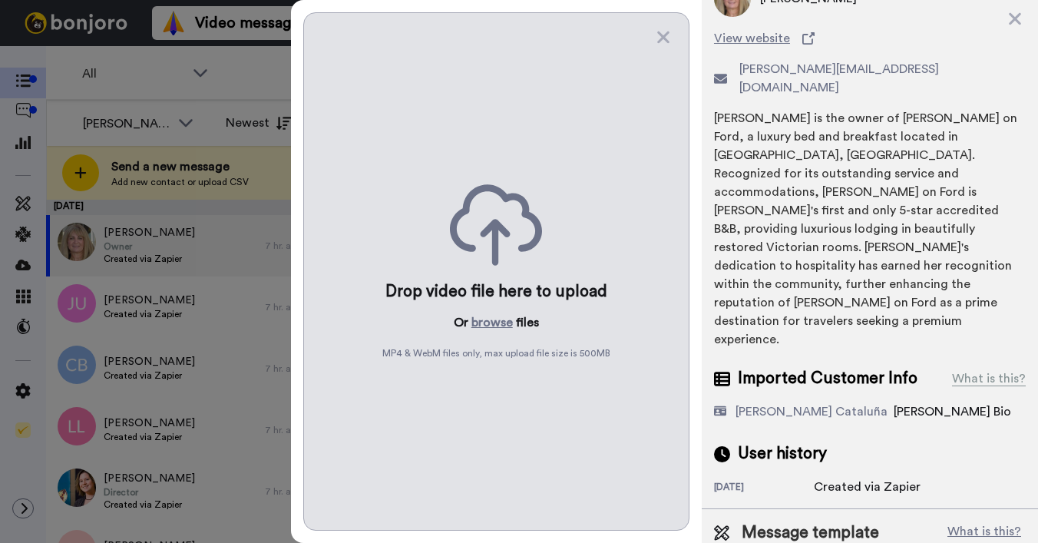
click at [475, 332] on div "Drop video file here to upload Or browse files MP4 & WebM files only, max uploa…" at bounding box center [496, 271] width 386 height 518
click at [481, 322] on button "browse" at bounding box center [491, 322] width 41 height 18
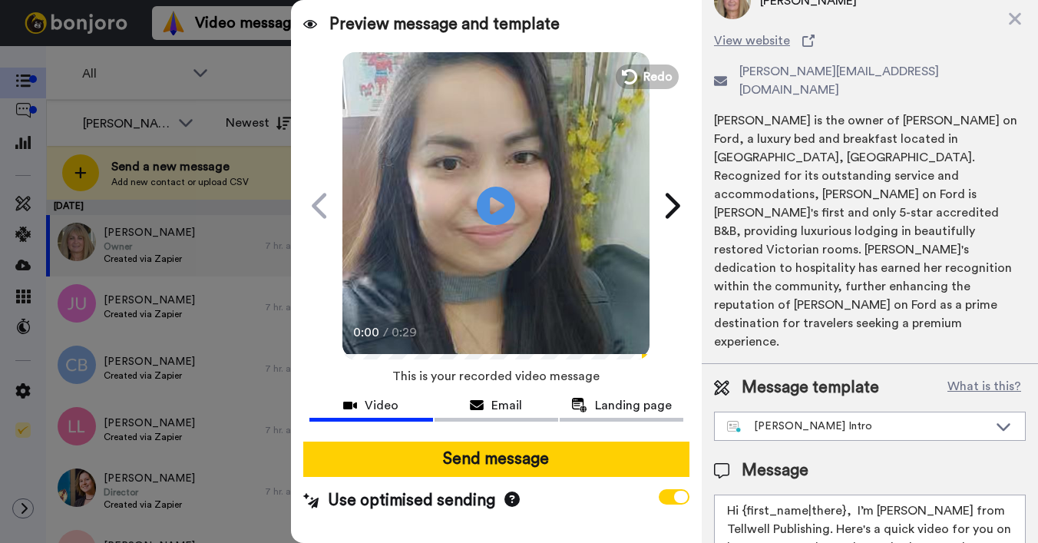
scroll to position [117, 0]
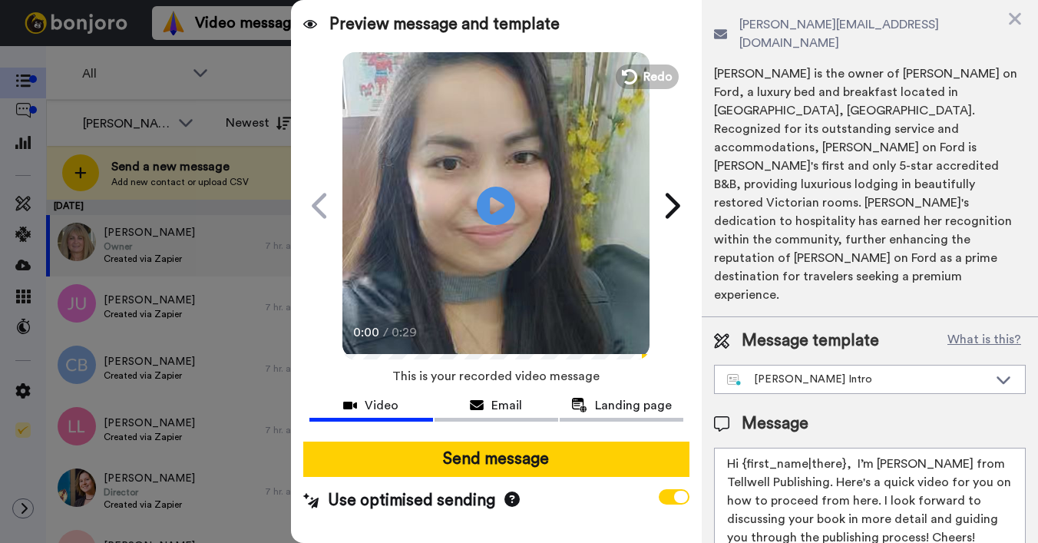
drag, startPoint x: 745, startPoint y: 406, endPoint x: 843, endPoint y: 407, distance: 97.5
click at [843, 447] on textarea "Hi {first_name|there}, I’m [PERSON_NAME] from Tellwell Publishing. Here's a qui…" at bounding box center [870, 516] width 312 height 138
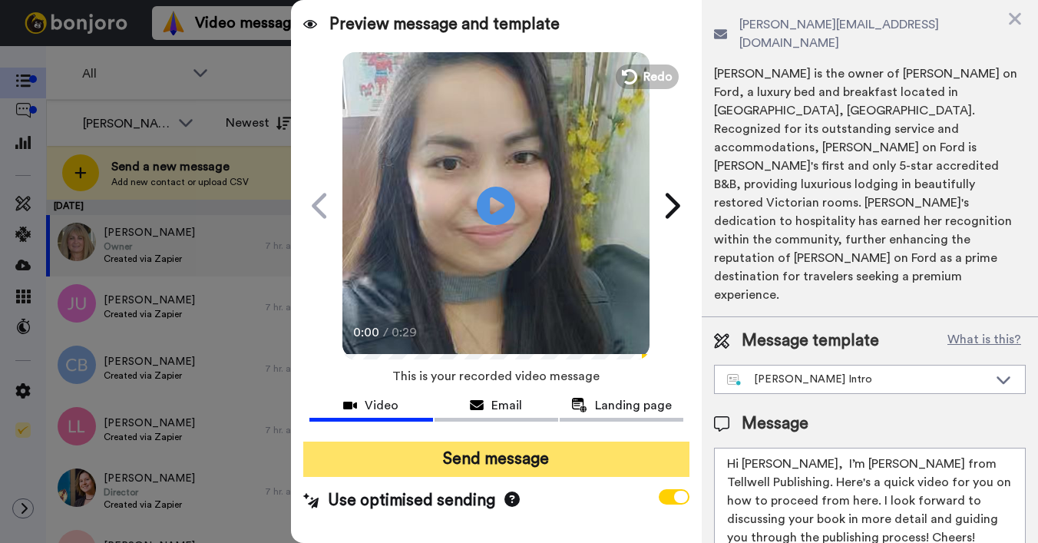
type textarea "Hi Heidi, I’m Joe from Tellwell Publishing. Here's a quick video for you on how…"
click at [595, 464] on button "Send message" at bounding box center [496, 458] width 386 height 35
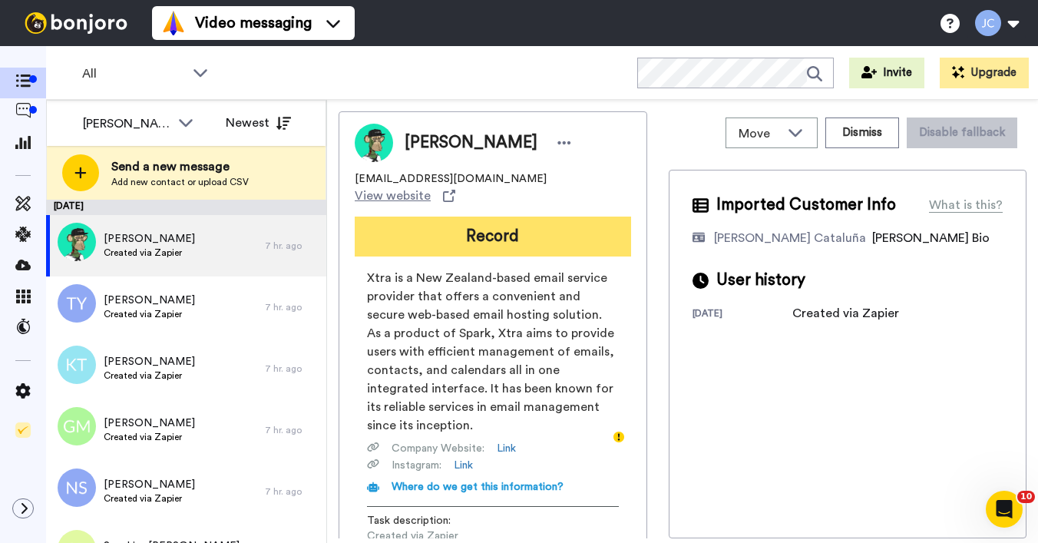
click at [410, 229] on button "Record" at bounding box center [493, 236] width 276 height 40
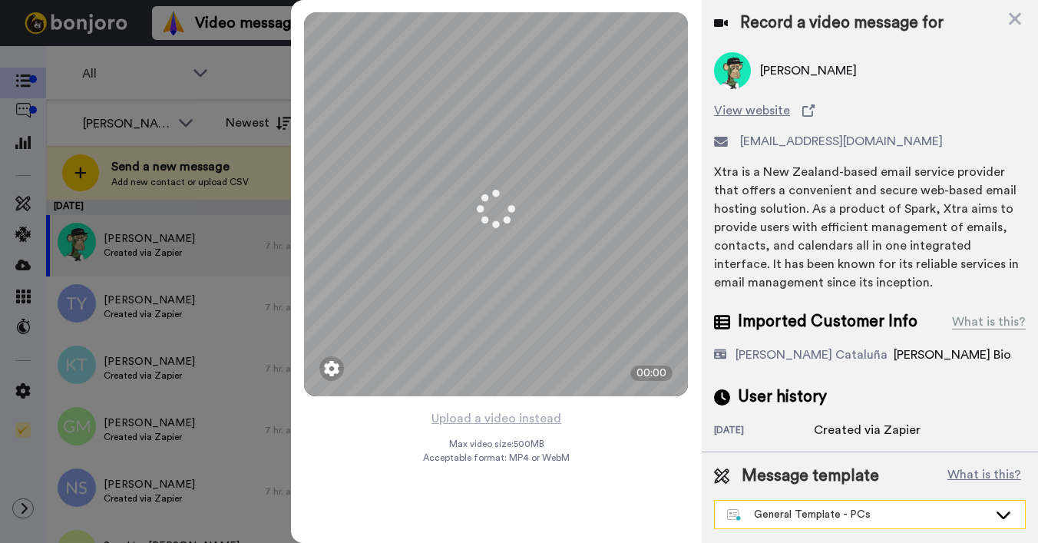
click at [865, 519] on div "General Template - PCs" at bounding box center [857, 514] width 261 height 15
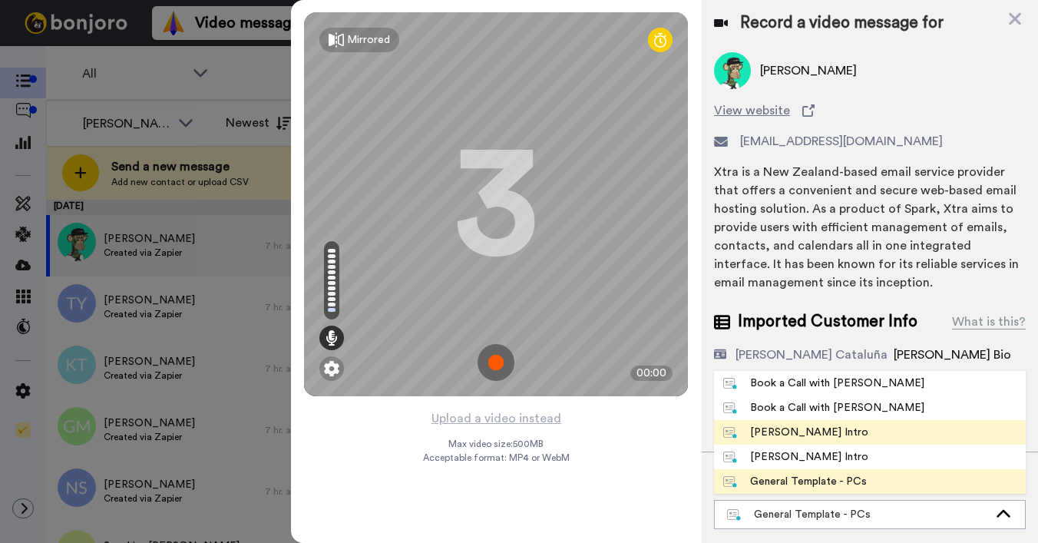
click at [827, 434] on div "[PERSON_NAME] Intro" at bounding box center [795, 431] width 145 height 15
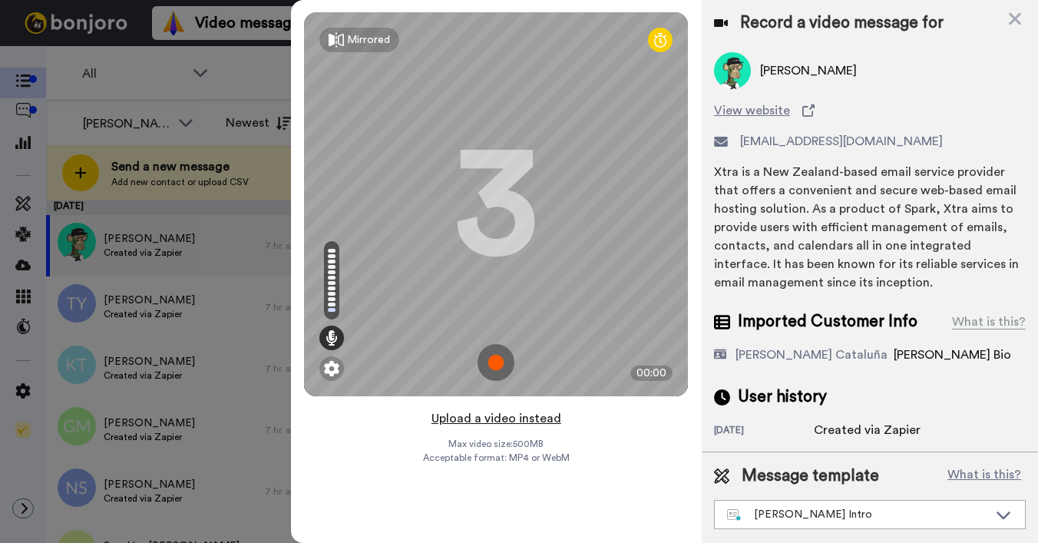
click at [489, 412] on button "Upload a video instead" at bounding box center [496, 418] width 139 height 20
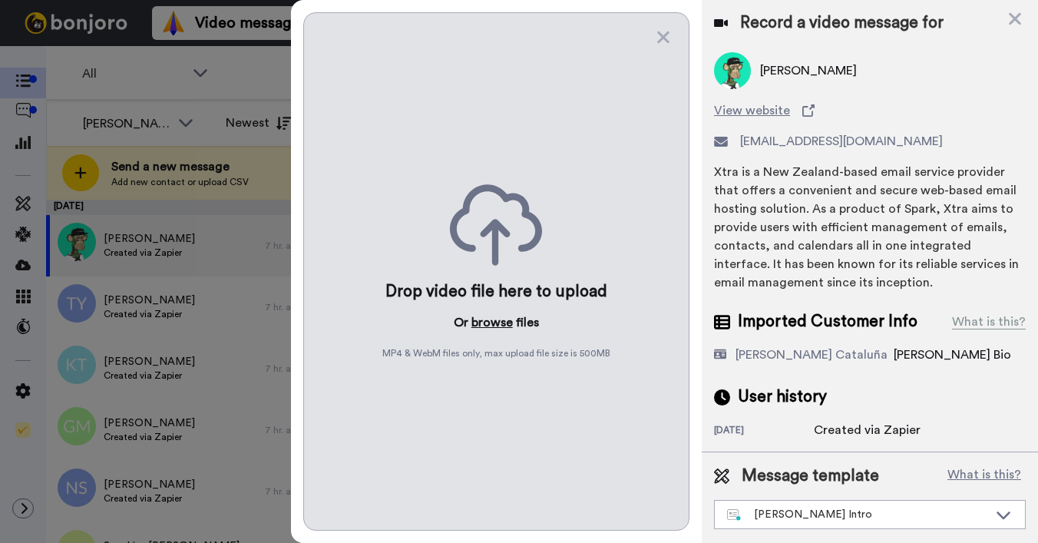
click at [491, 320] on button "browse" at bounding box center [491, 322] width 41 height 18
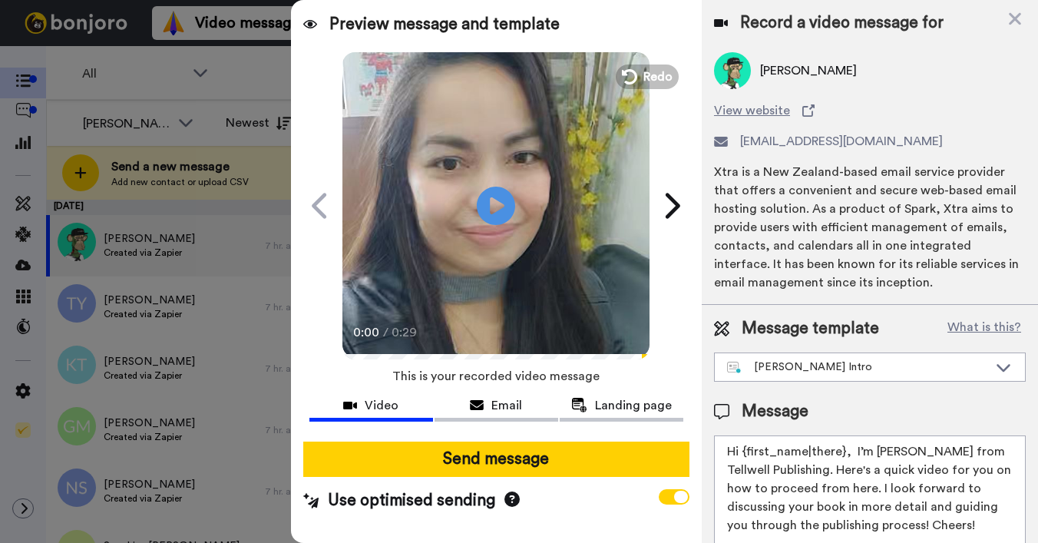
drag, startPoint x: 744, startPoint y: 452, endPoint x: 840, endPoint y: 451, distance: 96.7
click at [840, 451] on textarea "Hi {first_name|there}, I’m [PERSON_NAME] from Tellwell Publishing. Here's a qui…" at bounding box center [870, 504] width 312 height 138
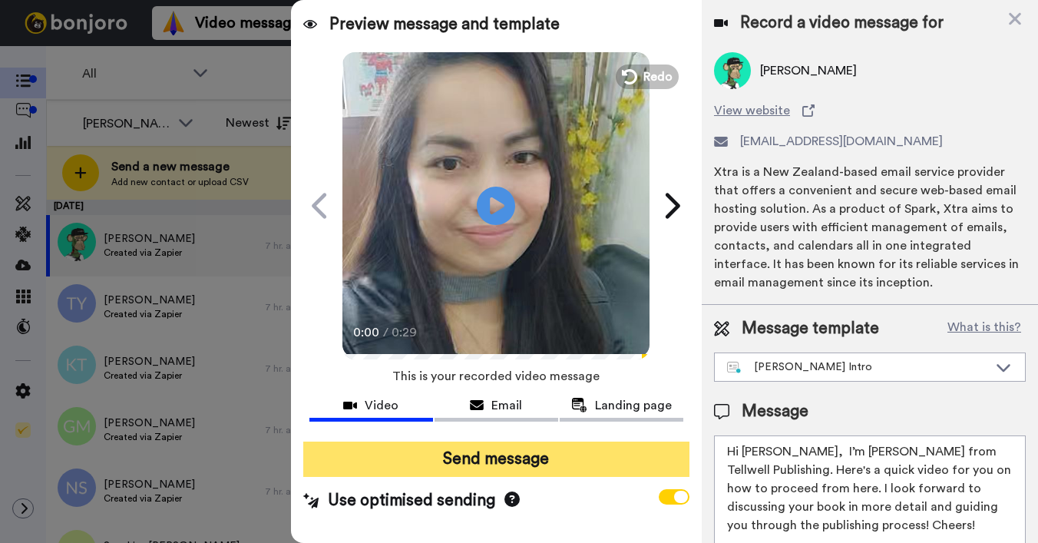
type textarea "Hi Charlotte, I’m Joe from Tellwell Publishing. Here's a quick video for you on…"
click at [610, 455] on button "Send message" at bounding box center [496, 458] width 386 height 35
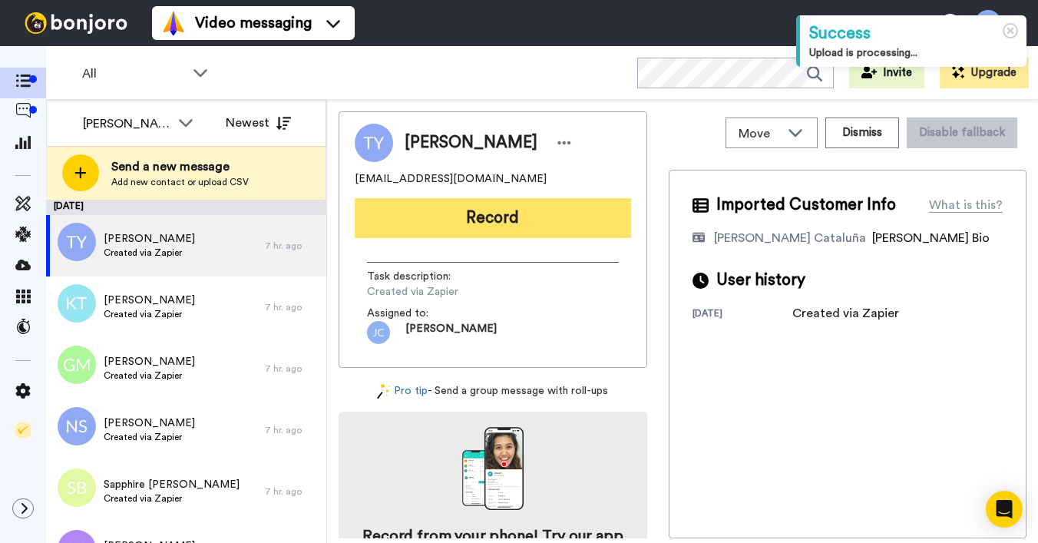
click at [449, 221] on button "Record" at bounding box center [493, 218] width 276 height 40
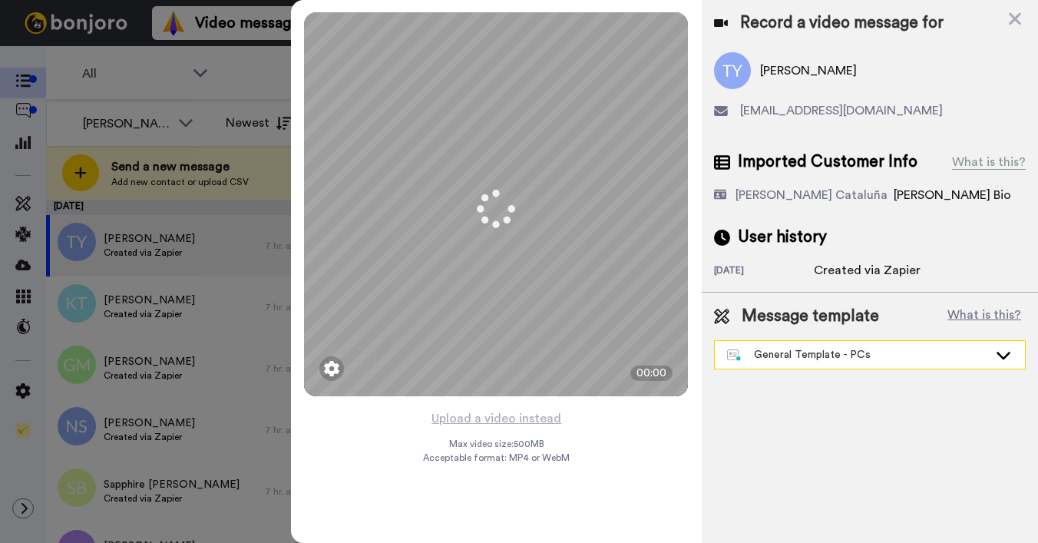
click at [858, 359] on div "General Template - PCs" at bounding box center [857, 354] width 261 height 15
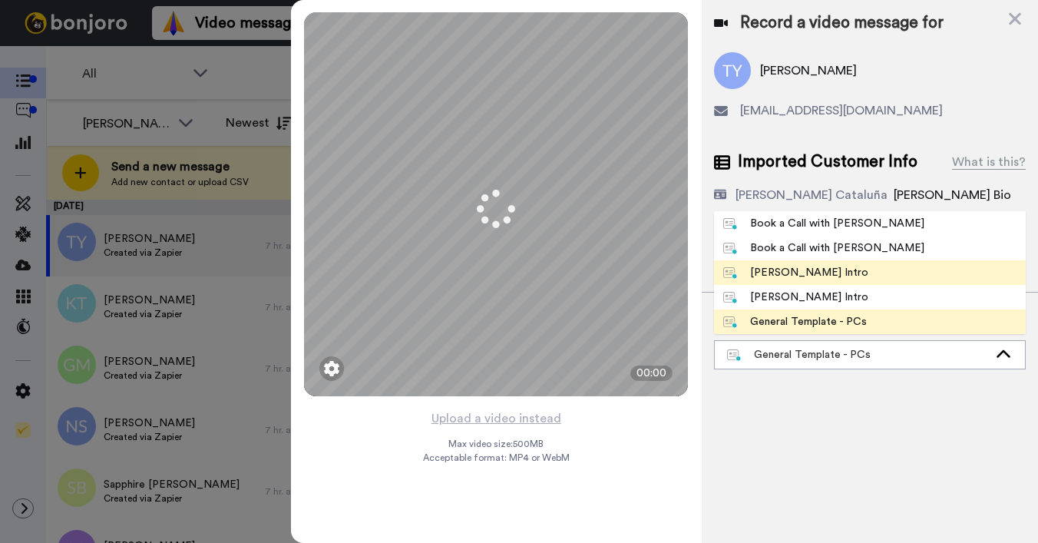
click at [800, 270] on div "[PERSON_NAME] Intro" at bounding box center [795, 272] width 145 height 15
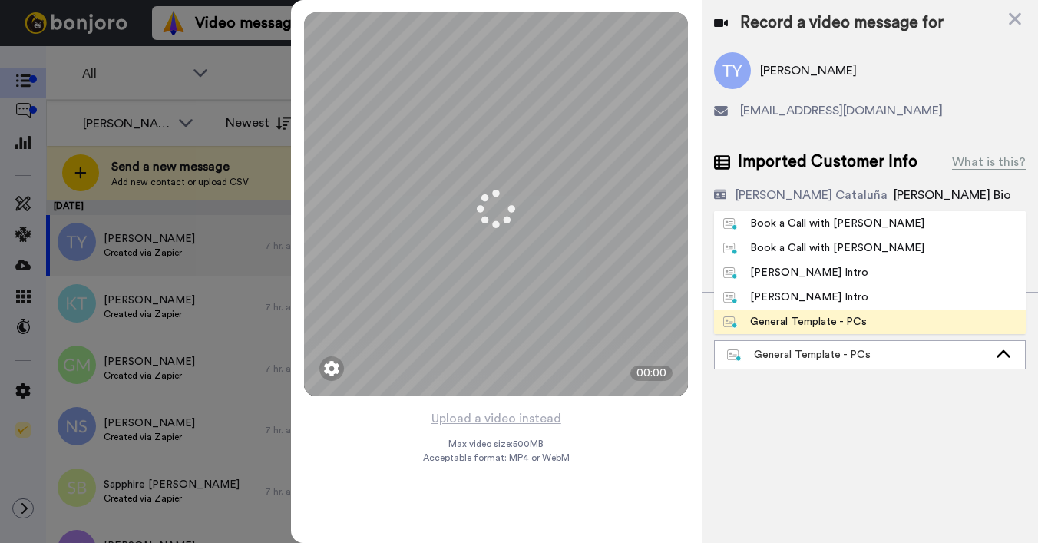
click at [800, 276] on div "[DATE]" at bounding box center [764, 271] width 100 height 15
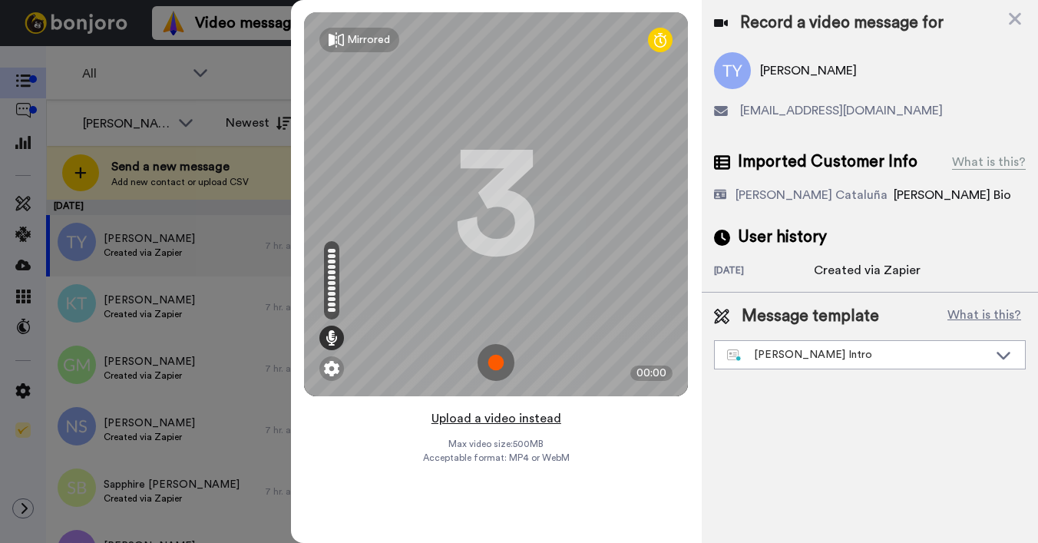
click at [494, 421] on button "Upload a video instead" at bounding box center [496, 418] width 139 height 20
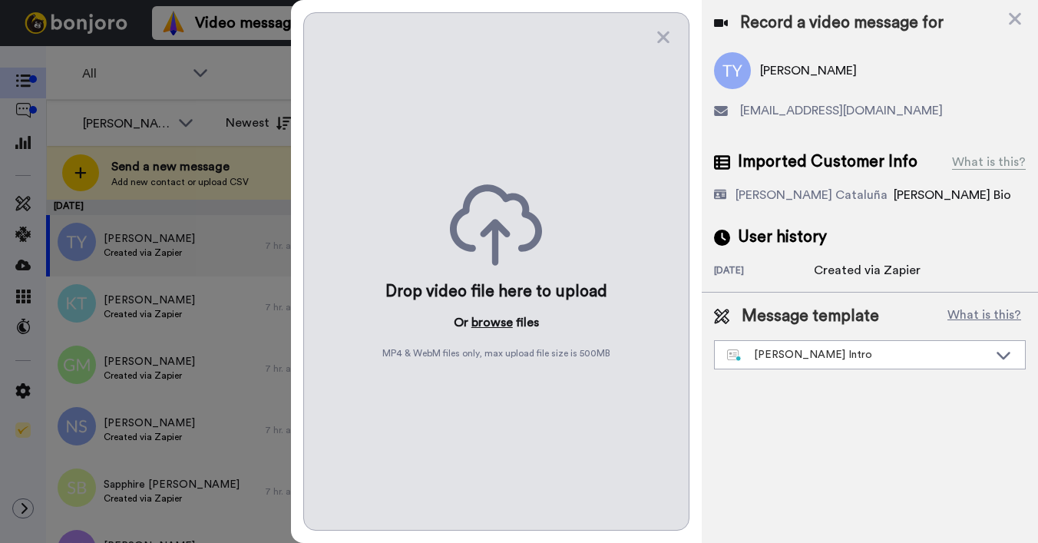
click at [495, 322] on button "browse" at bounding box center [491, 322] width 41 height 18
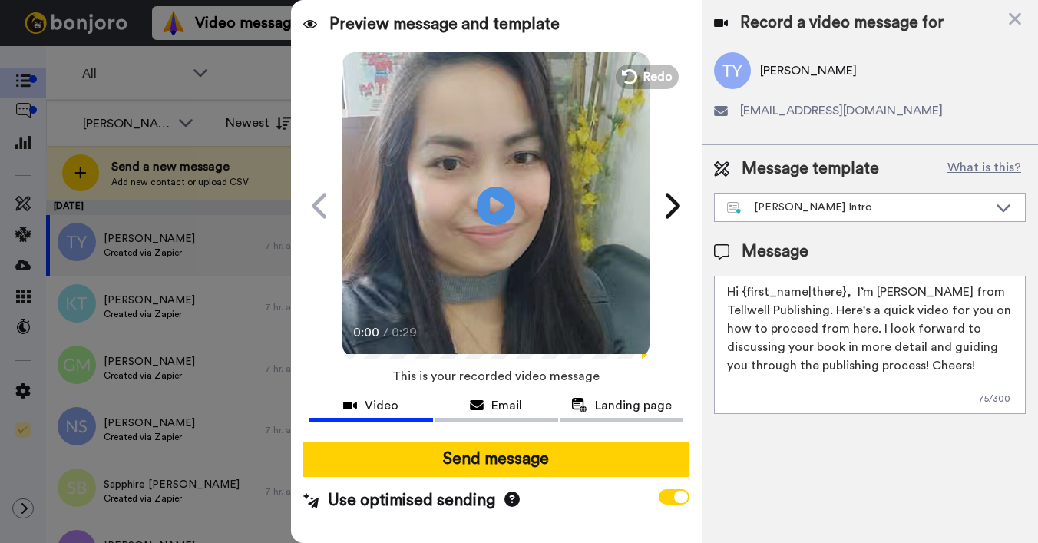
drag, startPoint x: 744, startPoint y: 293, endPoint x: 842, endPoint y: 294, distance: 98.2
click at [842, 294] on textarea "Hi {first_name|there}, I’m [PERSON_NAME] from Tellwell Publishing. Here's a qui…" at bounding box center [870, 345] width 312 height 138
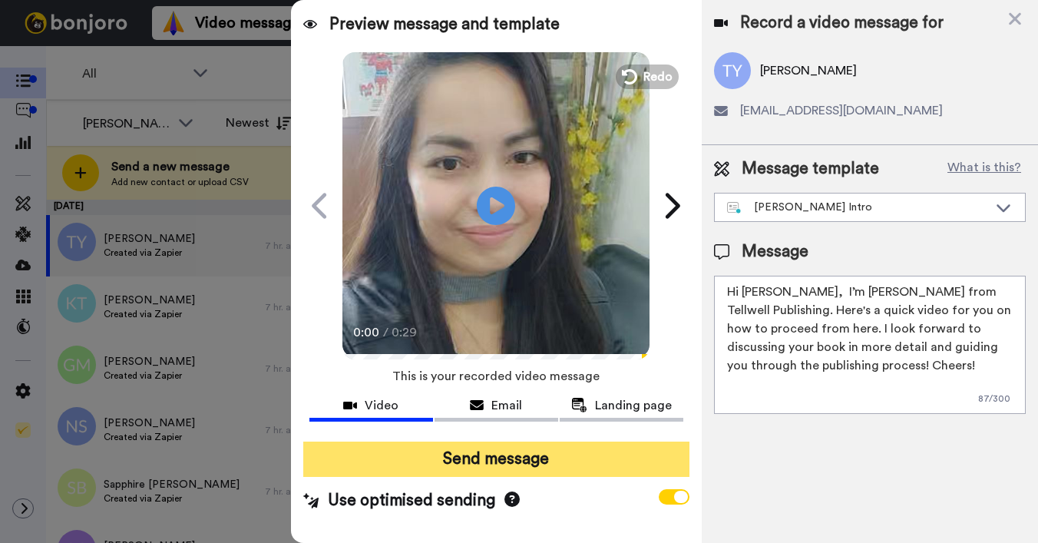
type textarea "Hi Tracey, I’m Joe from Tellwell Publishing. Here's a quick video for you on ho…"
click at [599, 449] on button "Send message" at bounding box center [496, 458] width 386 height 35
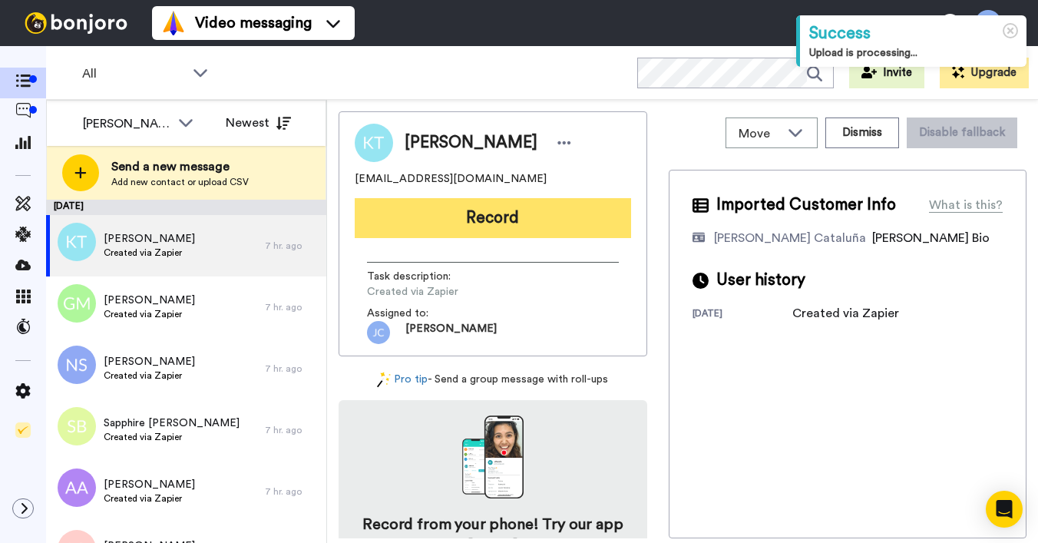
click at [500, 234] on button "Record" at bounding box center [493, 218] width 276 height 40
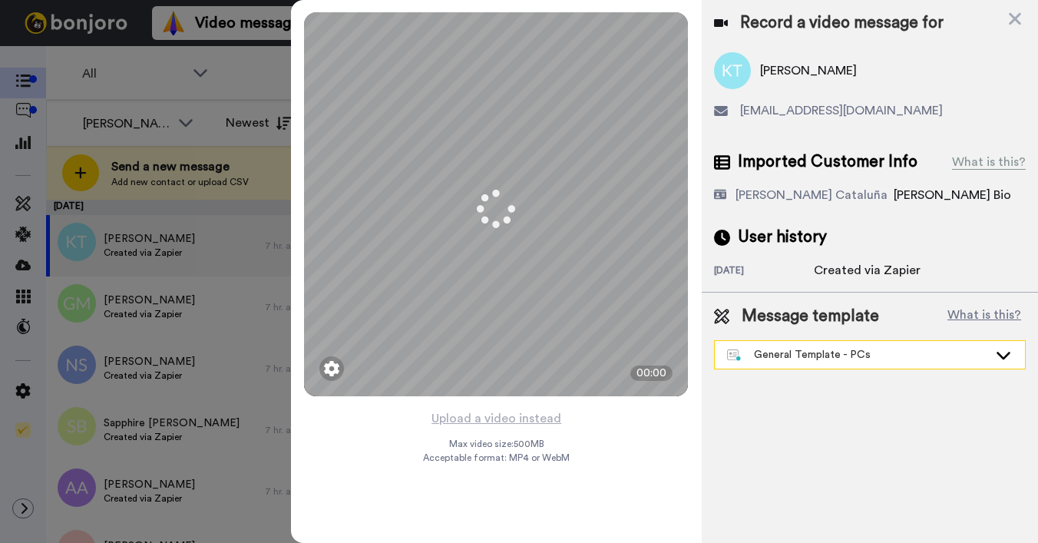
click at [784, 354] on div "General Template - PCs" at bounding box center [857, 354] width 261 height 15
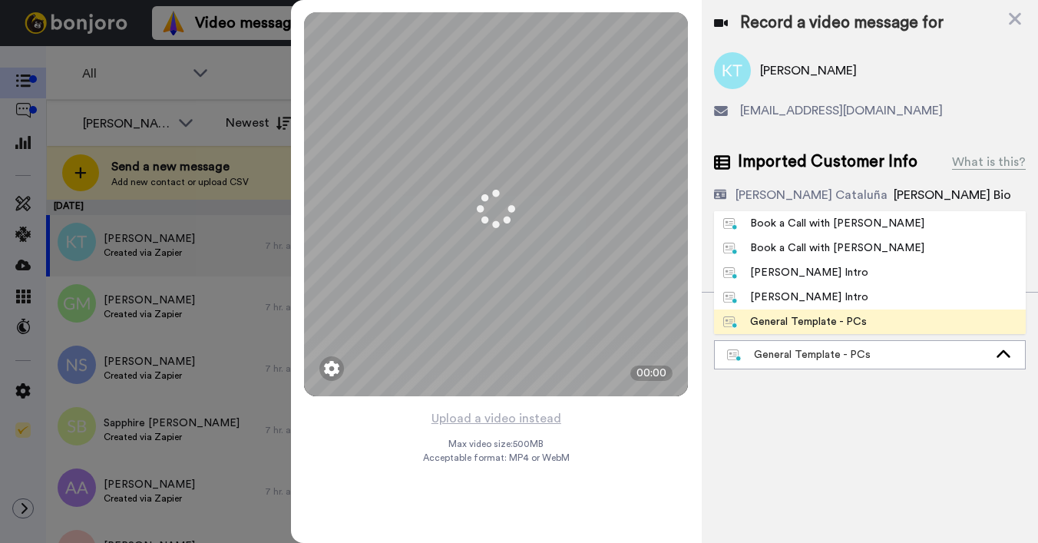
click at [766, 277] on div "[PERSON_NAME] Intro" at bounding box center [795, 272] width 145 height 15
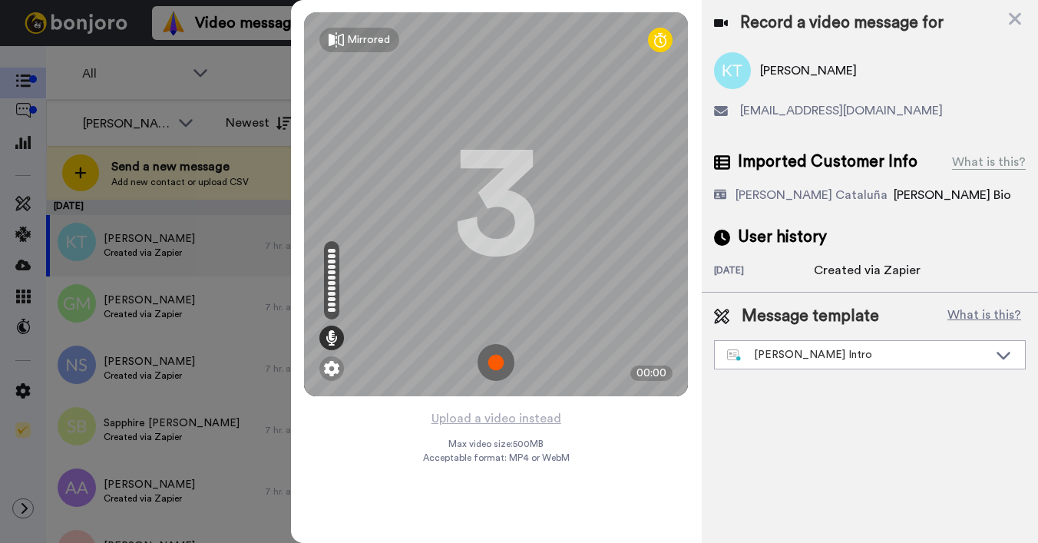
click at [487, 408] on div "Mirrored Redo 3 00:00" at bounding box center [496, 204] width 411 height 408
click at [486, 413] on button "Upload a video instead" at bounding box center [496, 418] width 139 height 20
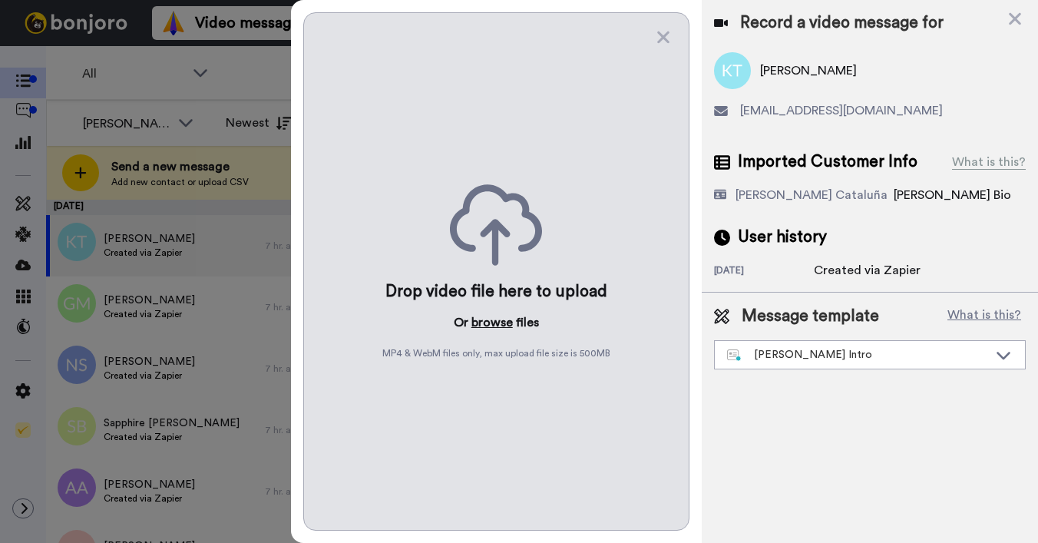
click at [483, 319] on button "browse" at bounding box center [491, 322] width 41 height 18
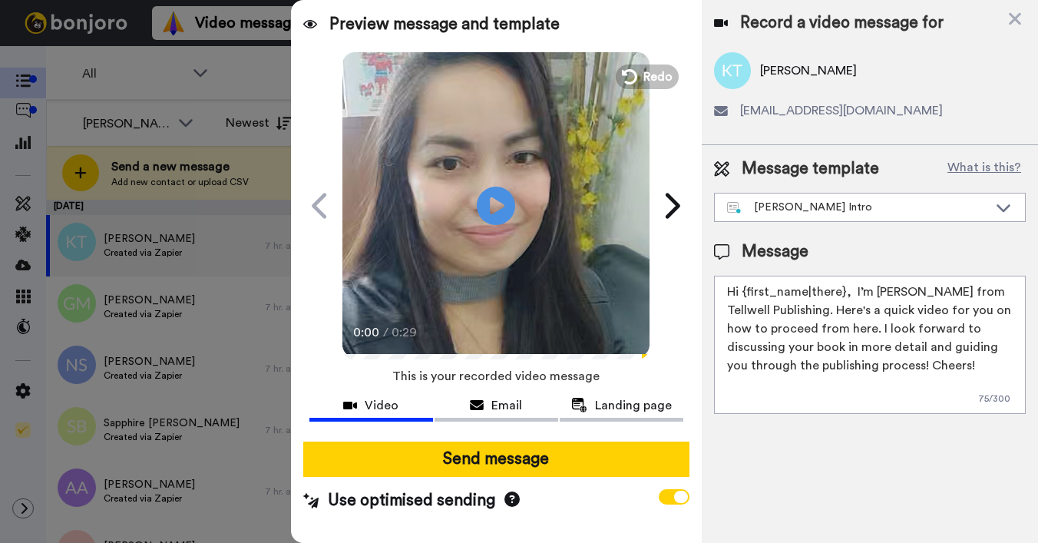
drag, startPoint x: 744, startPoint y: 294, endPoint x: 841, endPoint y: 292, distance: 97.5
click at [841, 292] on textarea "Hi {first_name|there}, I’m [PERSON_NAME] from Tellwell Publishing. Here's a qui…" at bounding box center [870, 345] width 312 height 138
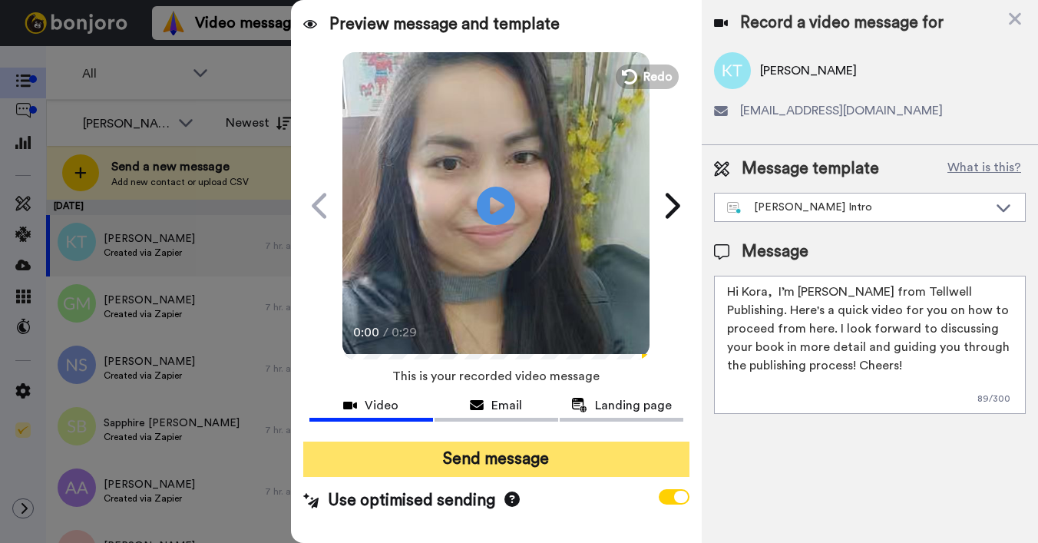
type textarea "Hi Kora, I’m Joe from Tellwell Publishing. Here's a quick video for you on how …"
click at [583, 464] on button "Send message" at bounding box center [496, 458] width 386 height 35
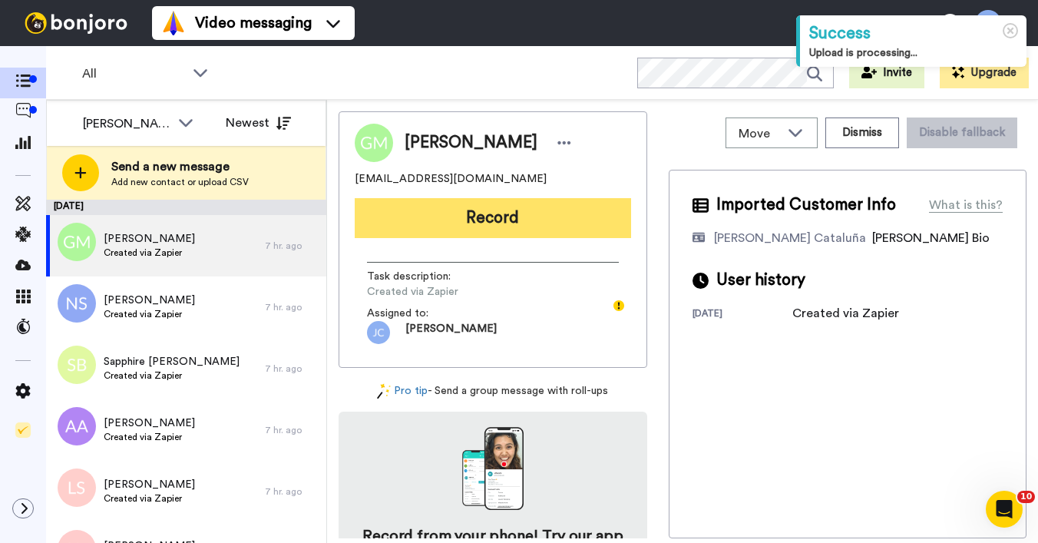
click at [497, 221] on button "Record" at bounding box center [493, 218] width 276 height 40
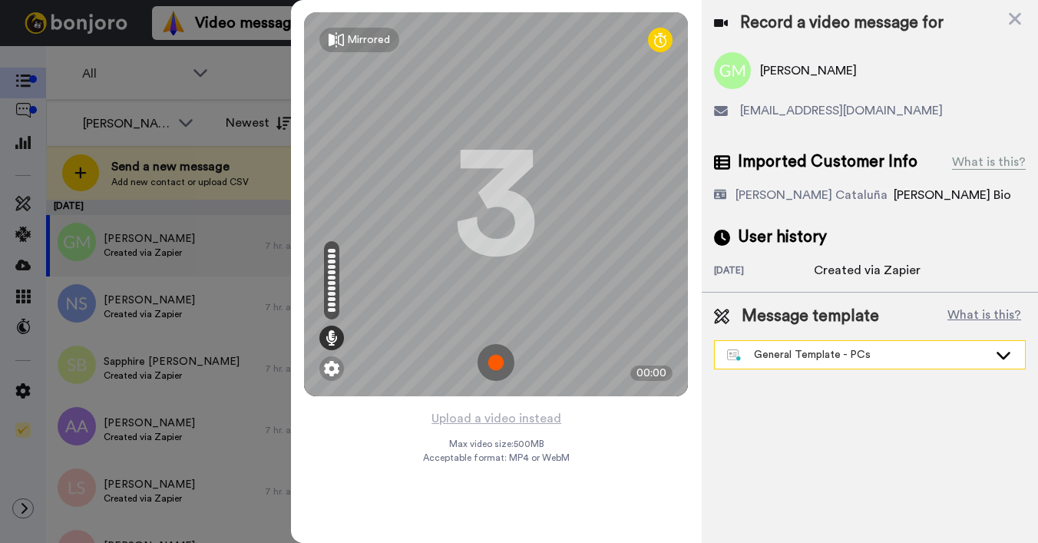
click at [786, 356] on div "General Template - PCs" at bounding box center [857, 354] width 261 height 15
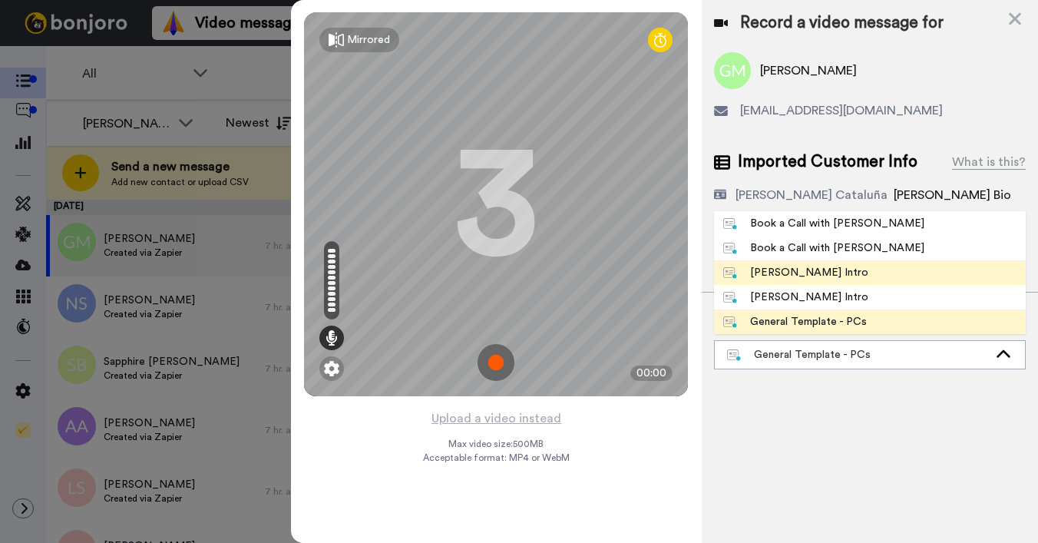
click at [776, 276] on div "[PERSON_NAME] Intro" at bounding box center [795, 272] width 145 height 15
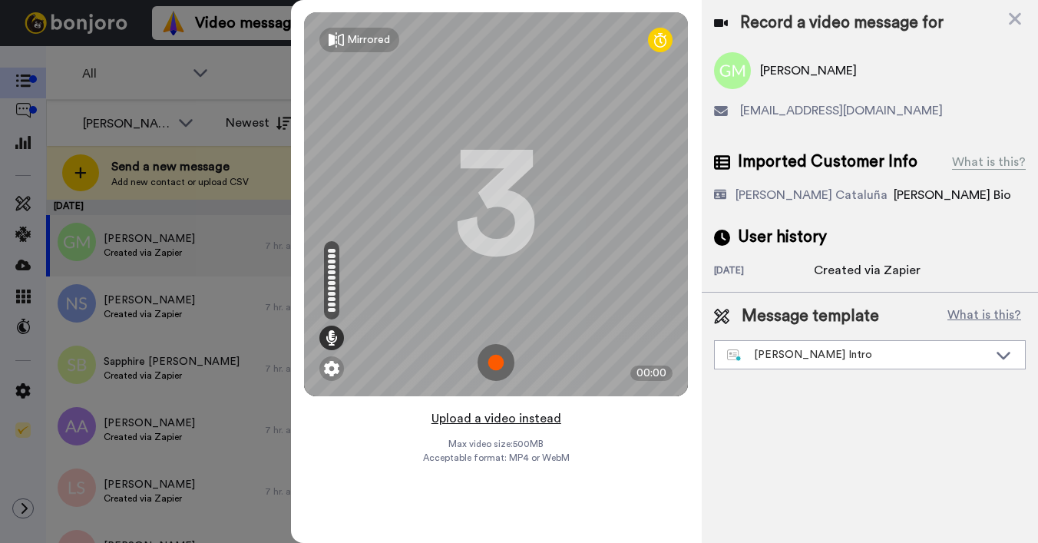
click at [498, 420] on button "Upload a video instead" at bounding box center [496, 418] width 139 height 20
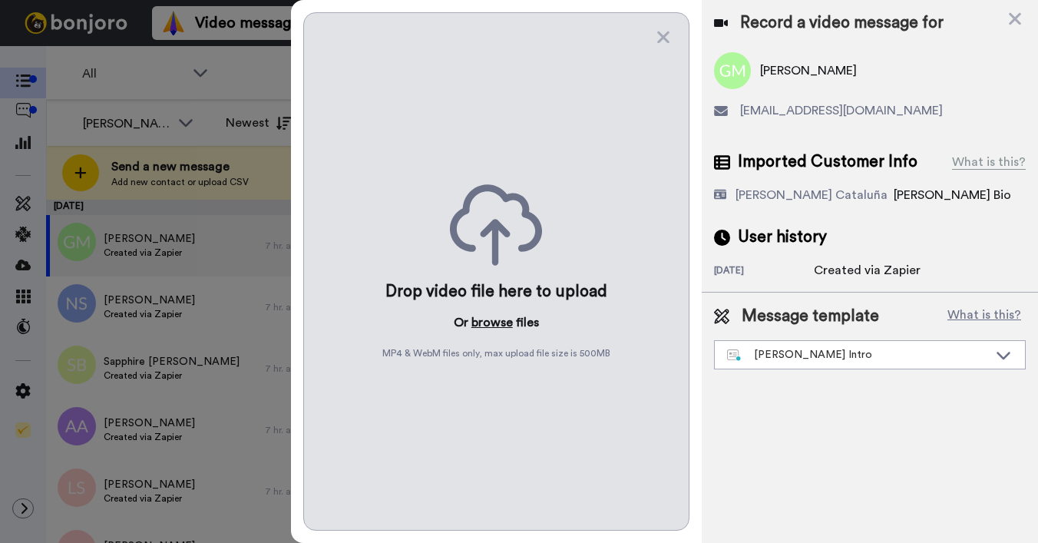
click at [486, 322] on button "browse" at bounding box center [491, 322] width 41 height 18
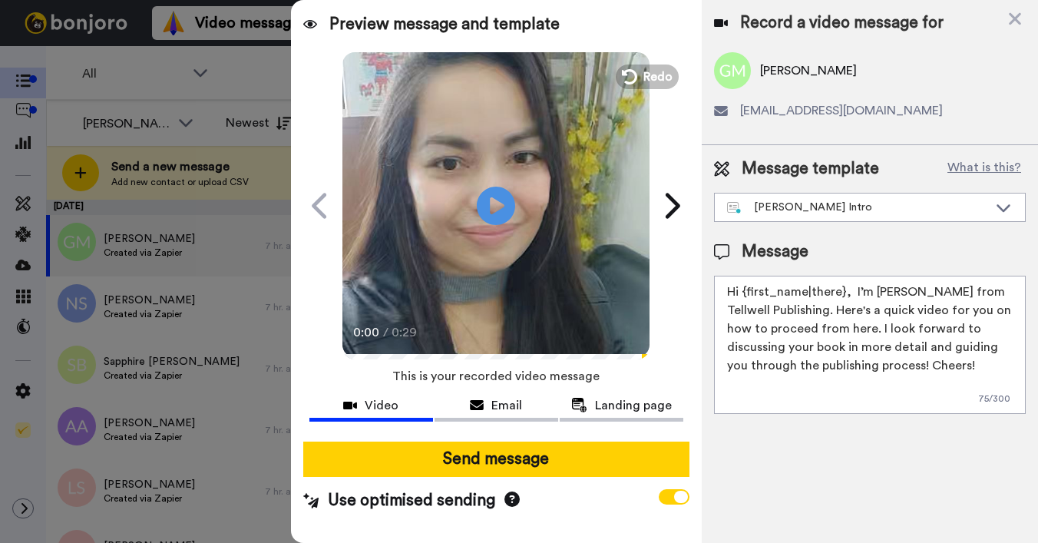
drag, startPoint x: 742, startPoint y: 291, endPoint x: 840, endPoint y: 289, distance: 97.5
click at [841, 290] on textarea "Hi {first_name|there}, I’m [PERSON_NAME] from Tellwell Publishing. Here's a qui…" at bounding box center [870, 345] width 312 height 138
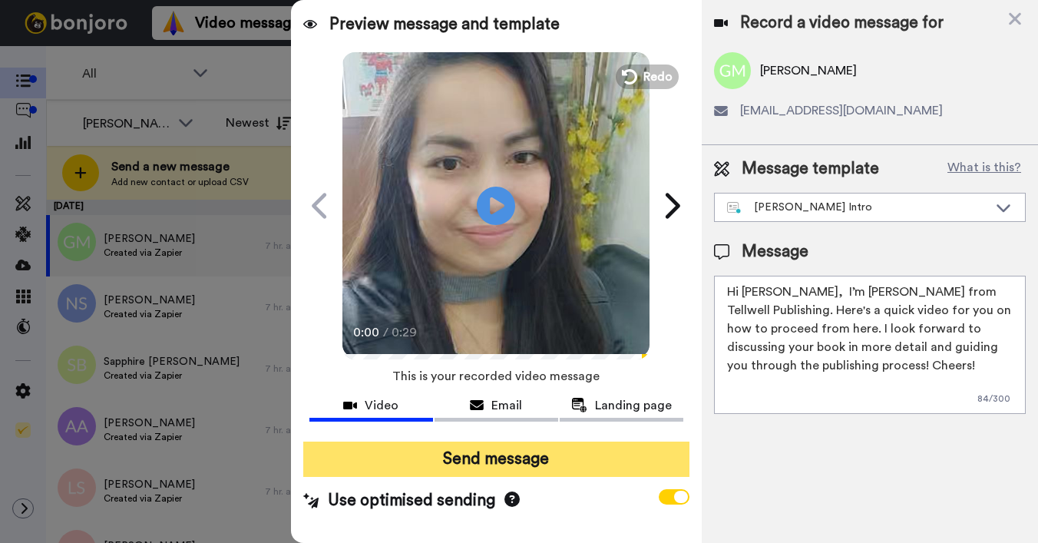
type textarea "Hi [PERSON_NAME], I’m [PERSON_NAME] from Tellwell Publishing. Here's a quick vi…"
click at [519, 461] on button "Send message" at bounding box center [496, 458] width 386 height 35
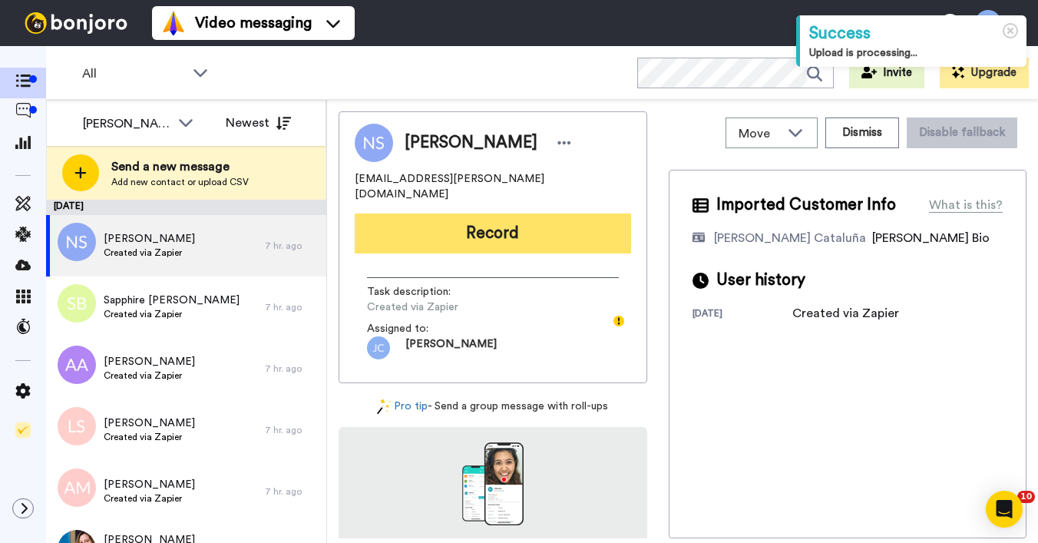
click at [452, 230] on button "Record" at bounding box center [493, 233] width 276 height 40
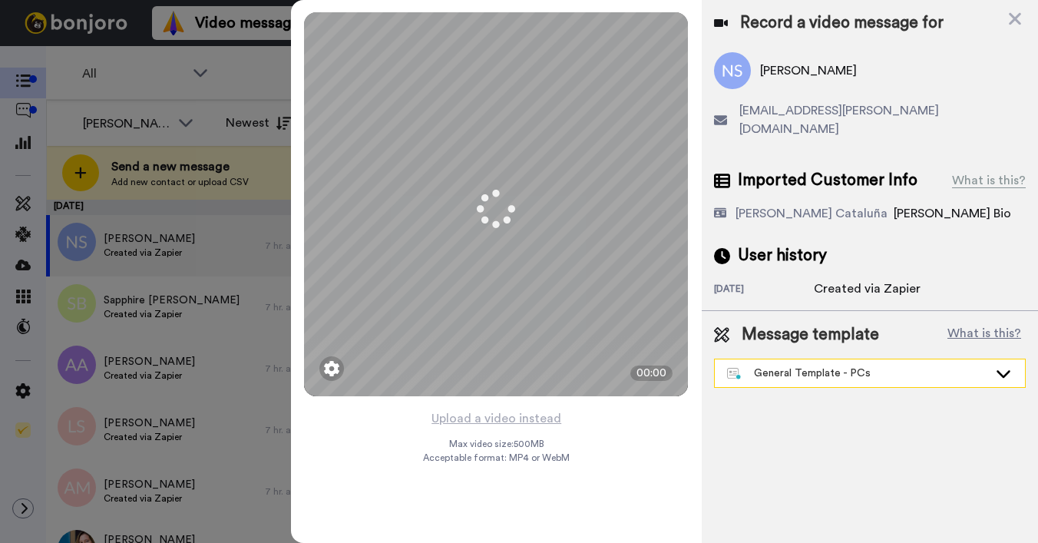
click at [774, 365] on div "General Template - PCs" at bounding box center [857, 372] width 261 height 15
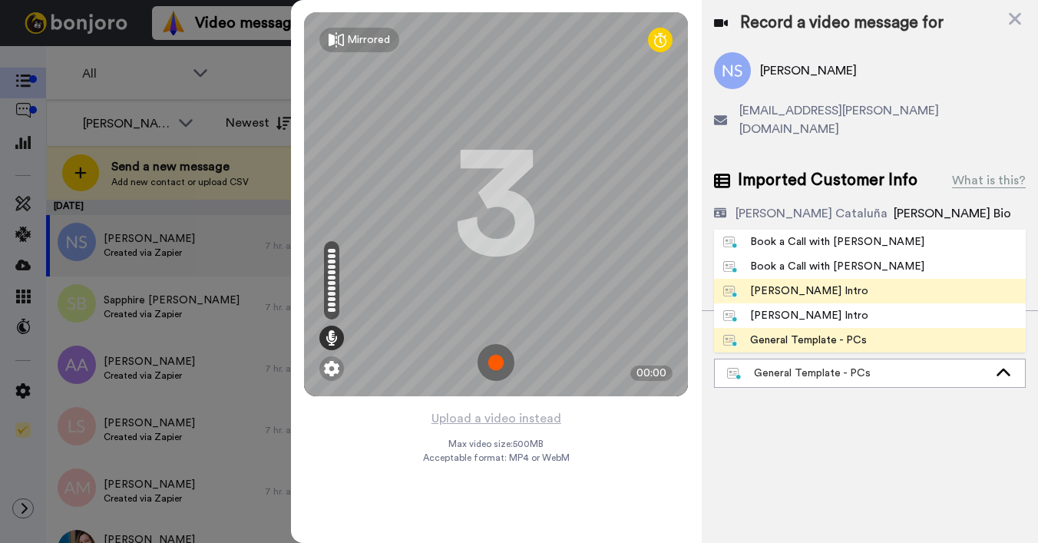
click at [758, 283] on div "[PERSON_NAME] Intro" at bounding box center [795, 290] width 145 height 15
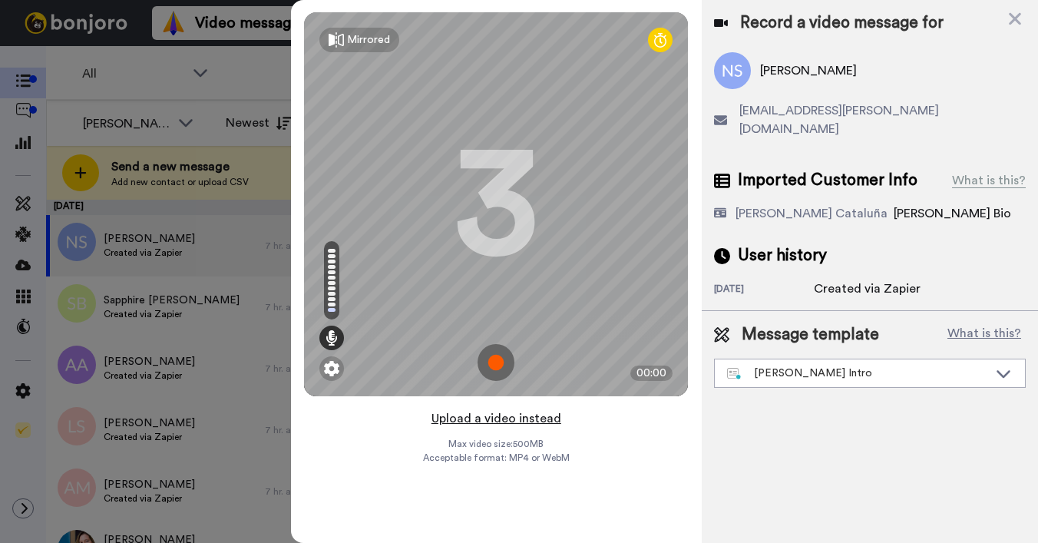
click at [450, 415] on button "Upload a video instead" at bounding box center [496, 418] width 139 height 20
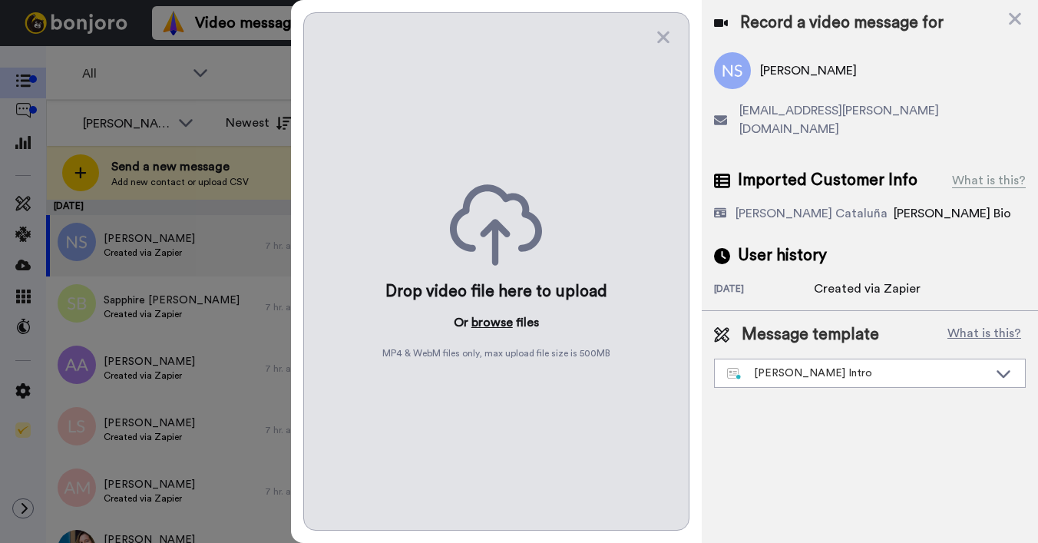
click at [478, 317] on button "browse" at bounding box center [491, 322] width 41 height 18
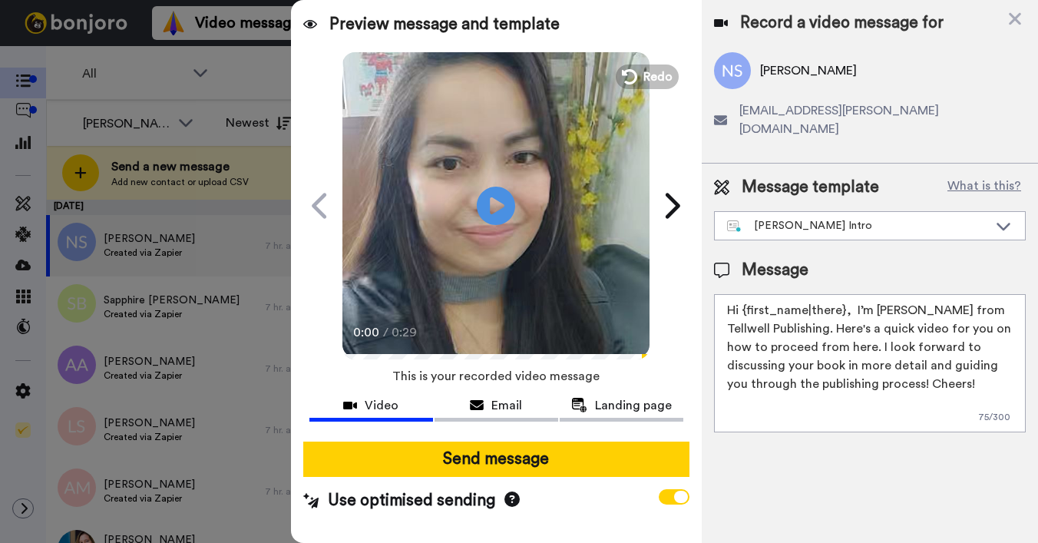
drag, startPoint x: 748, startPoint y: 293, endPoint x: 843, endPoint y: 291, distance: 95.2
click at [843, 294] on textarea "Hi {first_name|there}, I’m [PERSON_NAME] from Tellwell Publishing. Here's a qui…" at bounding box center [870, 363] width 312 height 138
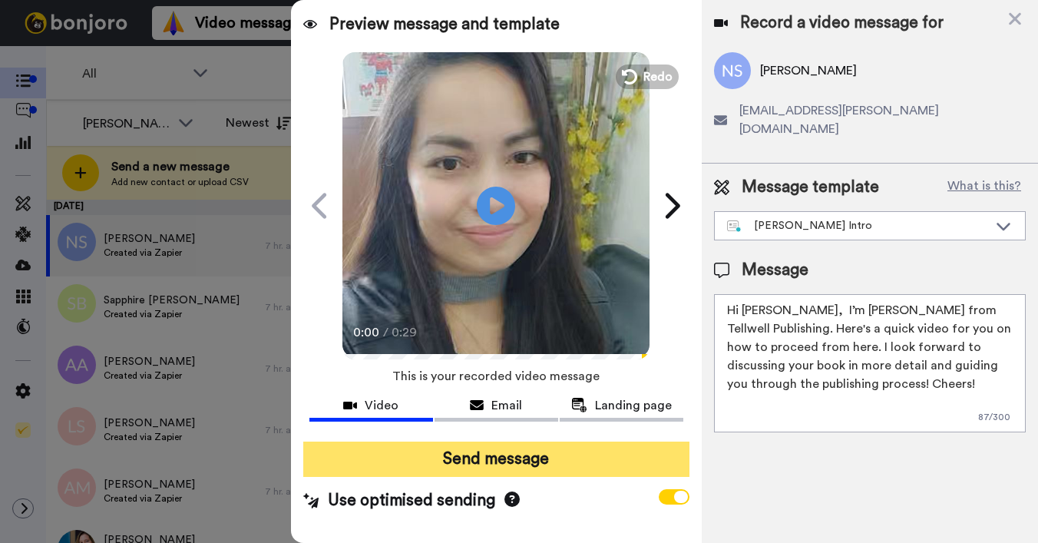
type textarea "Hi Nathan, I’m Joe from Tellwell Publishing. Here's a quick video for you on ho…"
click at [451, 447] on button "Send message" at bounding box center [496, 458] width 386 height 35
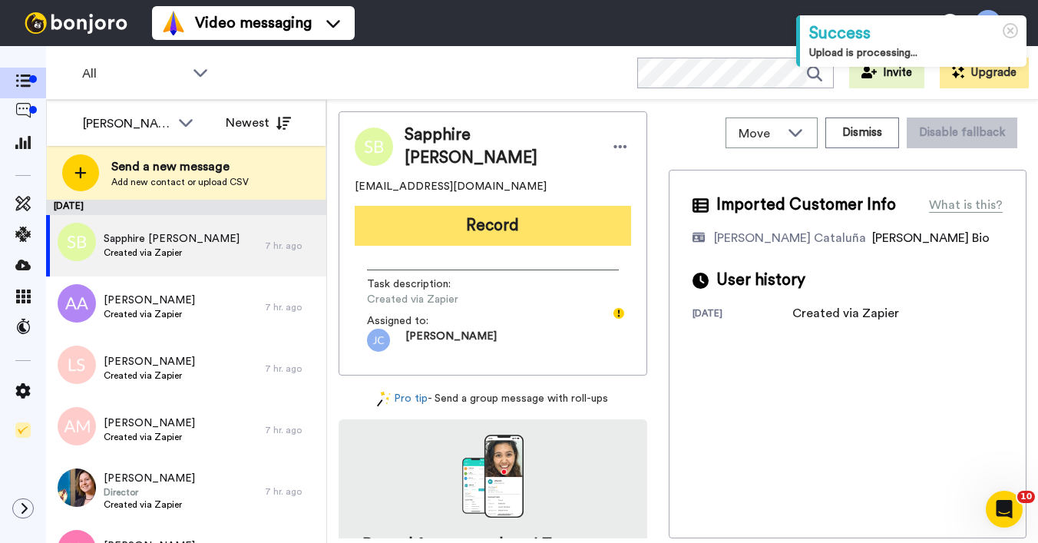
click at [416, 206] on button "Record" at bounding box center [493, 226] width 276 height 40
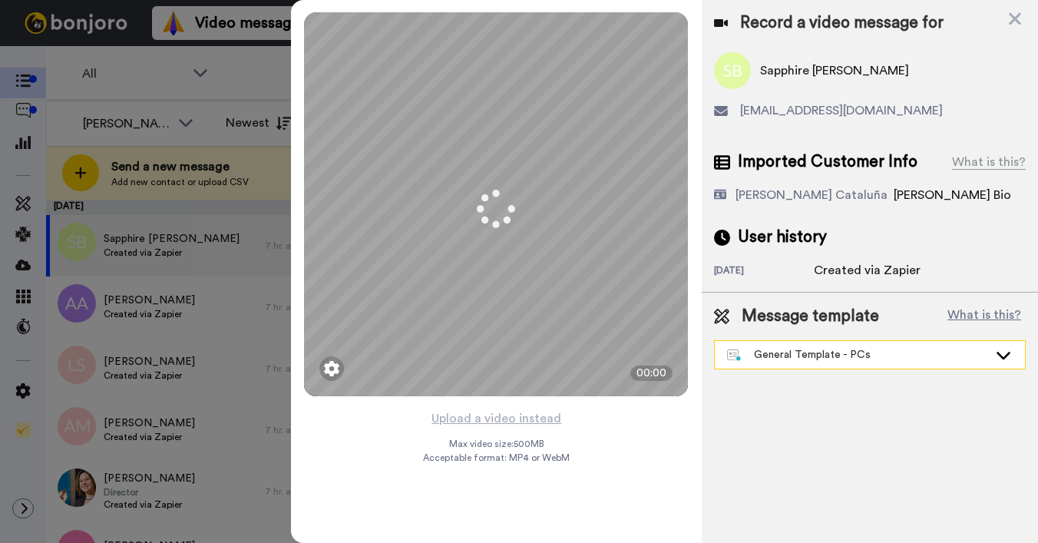
click at [762, 354] on div "General Template - PCs" at bounding box center [857, 354] width 261 height 15
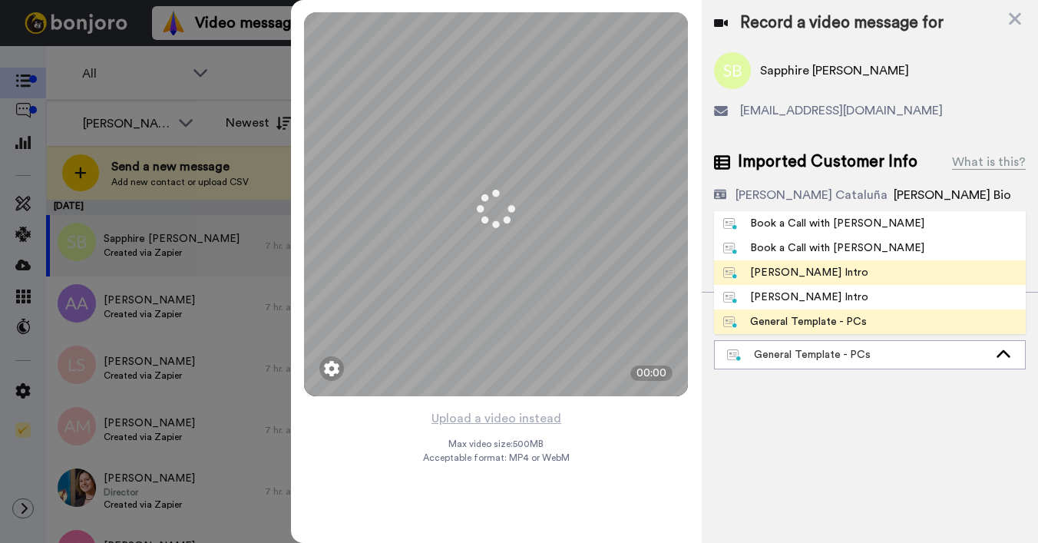
click at [761, 273] on div "[PERSON_NAME] Intro" at bounding box center [795, 272] width 145 height 15
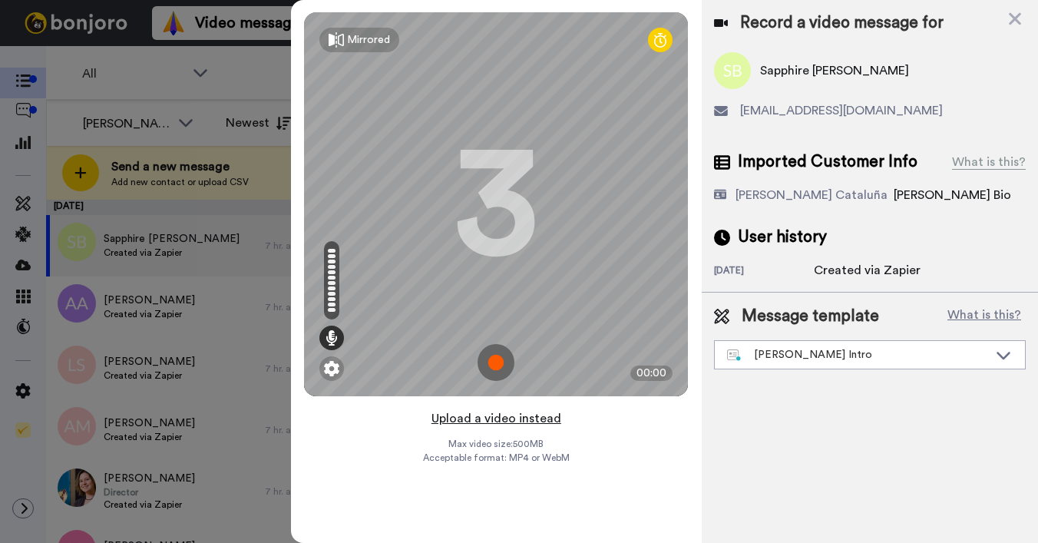
click at [464, 416] on button "Upload a video instead" at bounding box center [496, 418] width 139 height 20
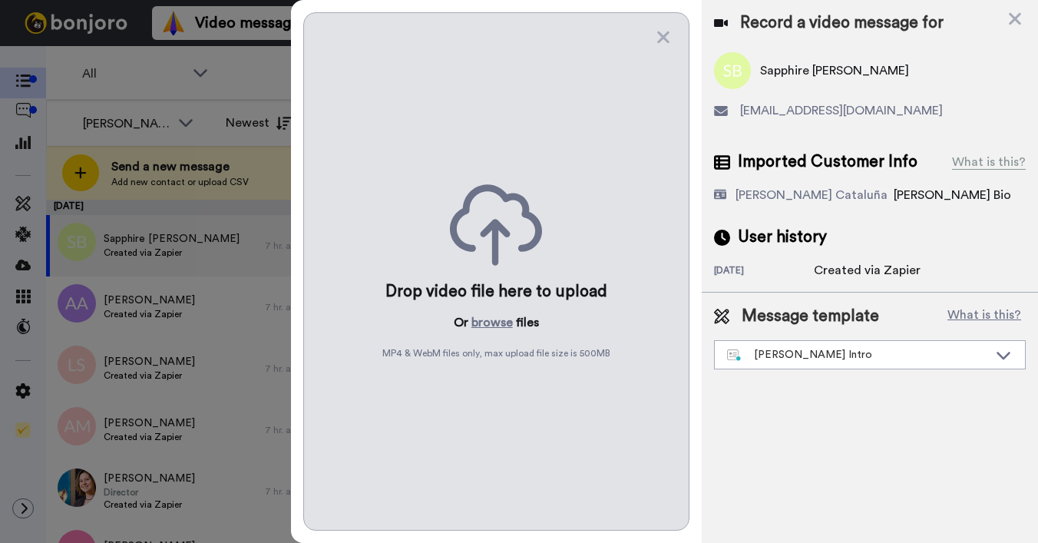
click at [484, 305] on div "Drop video file here to upload Or browse files MP4 & WebM files only, max uploa…" at bounding box center [496, 271] width 386 height 518
click at [487, 326] on button "browse" at bounding box center [491, 322] width 41 height 18
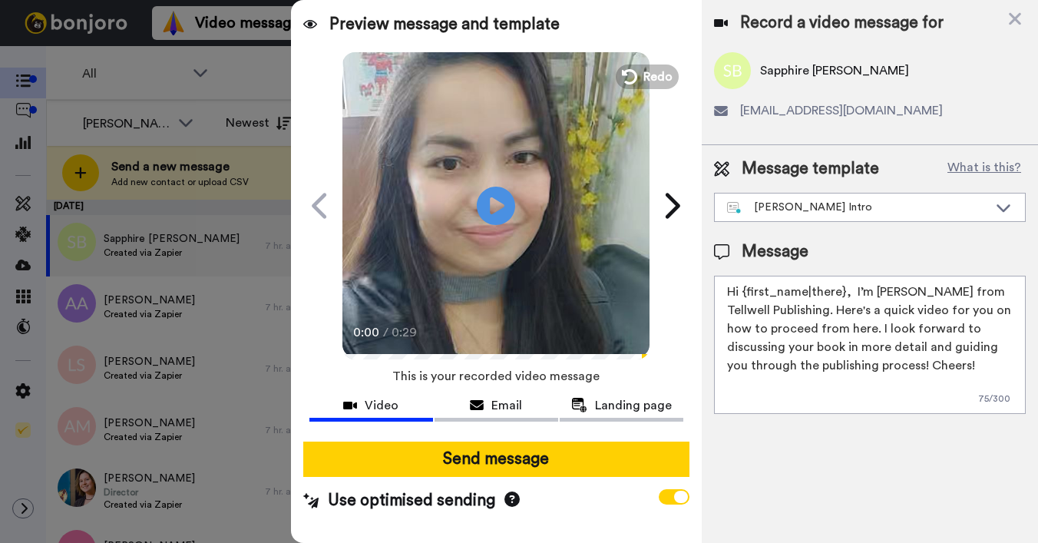
drag, startPoint x: 744, startPoint y: 294, endPoint x: 842, endPoint y: 293, distance: 97.5
click at [842, 293] on textarea "Hi {first_name|there}, I’m [PERSON_NAME] from Tellwell Publishing. Here's a qui…" at bounding box center [870, 345] width 312 height 138
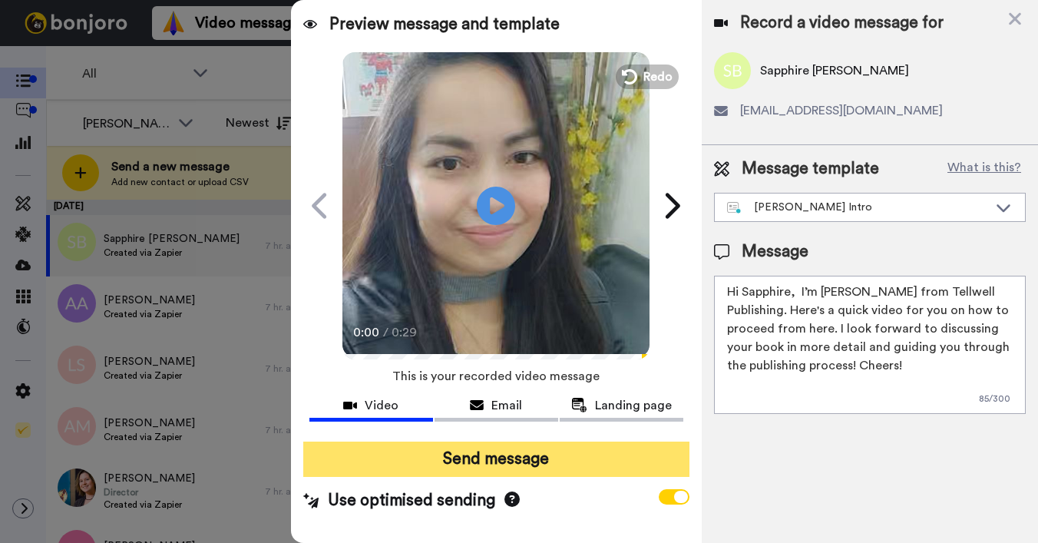
type textarea "Hi Sapphire, I’m Joe from Tellwell Publishing. Here's a quick video for you on …"
click at [503, 457] on button "Send message" at bounding box center [496, 458] width 386 height 35
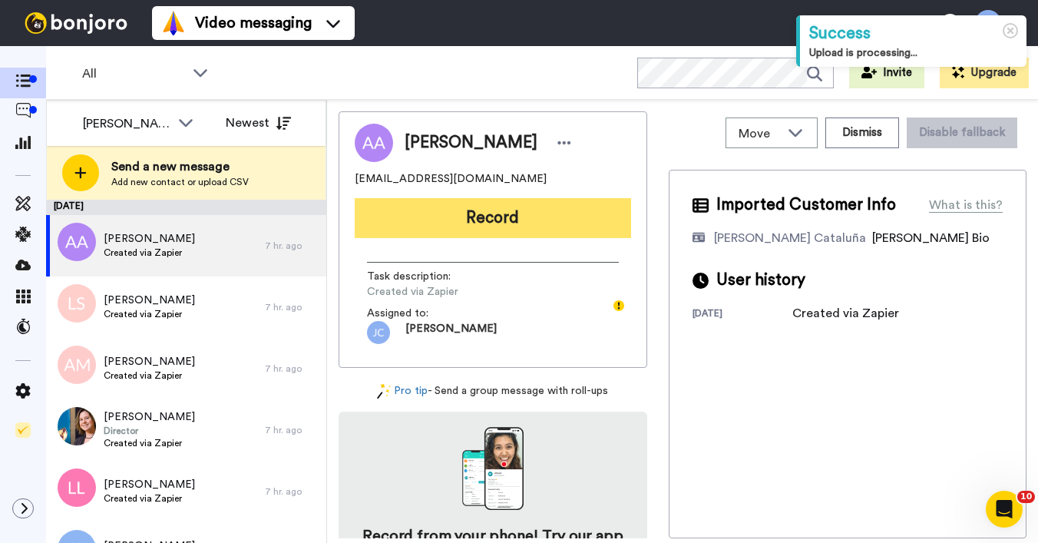
click at [457, 225] on button "Record" at bounding box center [493, 218] width 276 height 40
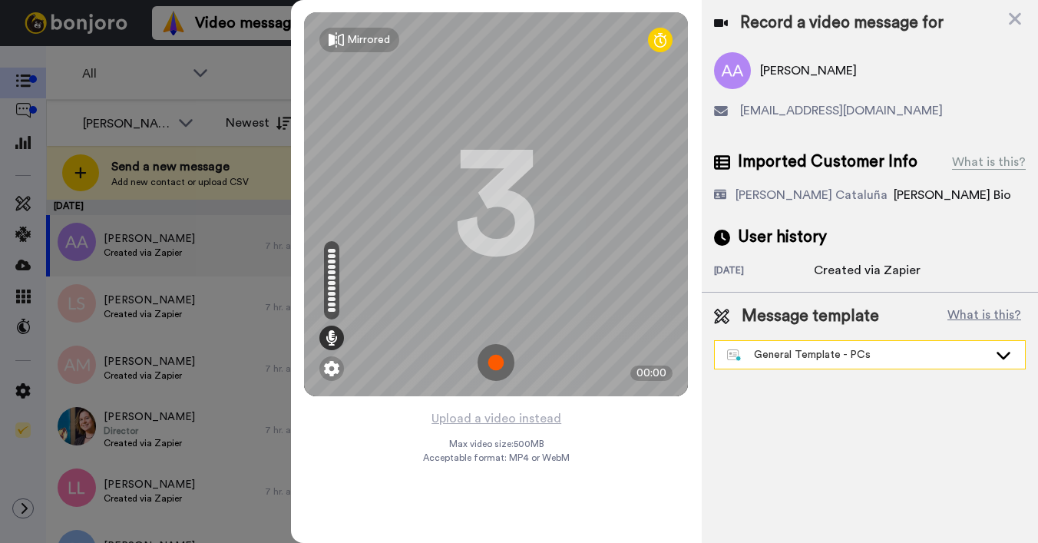
click at [893, 358] on div "General Template - PCs" at bounding box center [857, 354] width 261 height 15
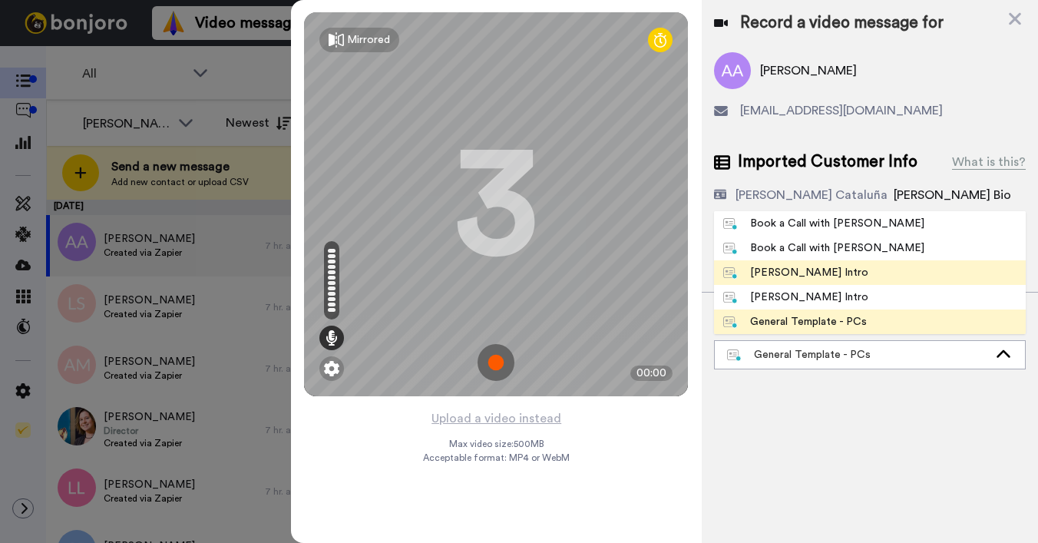
click at [792, 273] on div "[PERSON_NAME] Intro" at bounding box center [795, 272] width 145 height 15
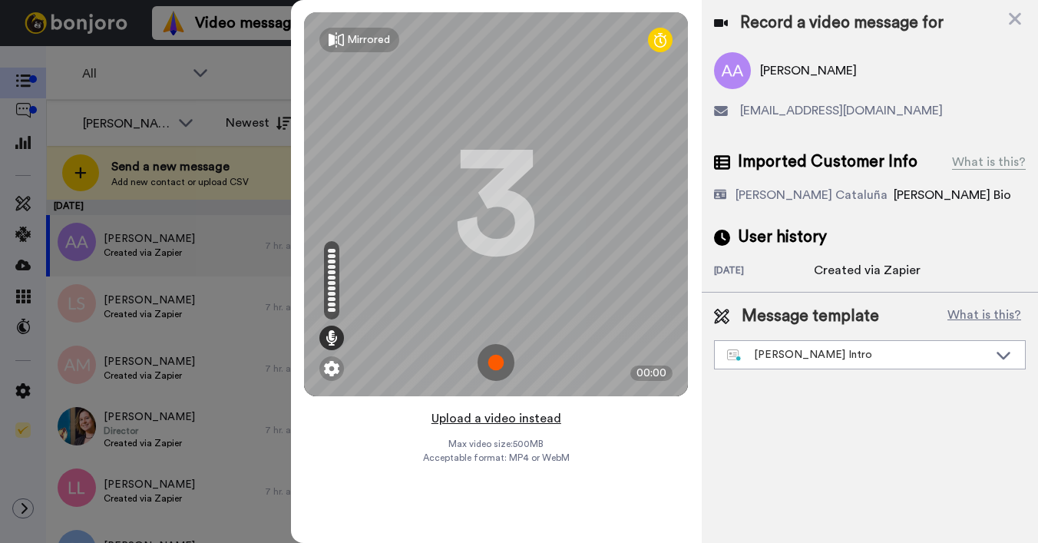
click at [512, 417] on button "Upload a video instead" at bounding box center [496, 418] width 139 height 20
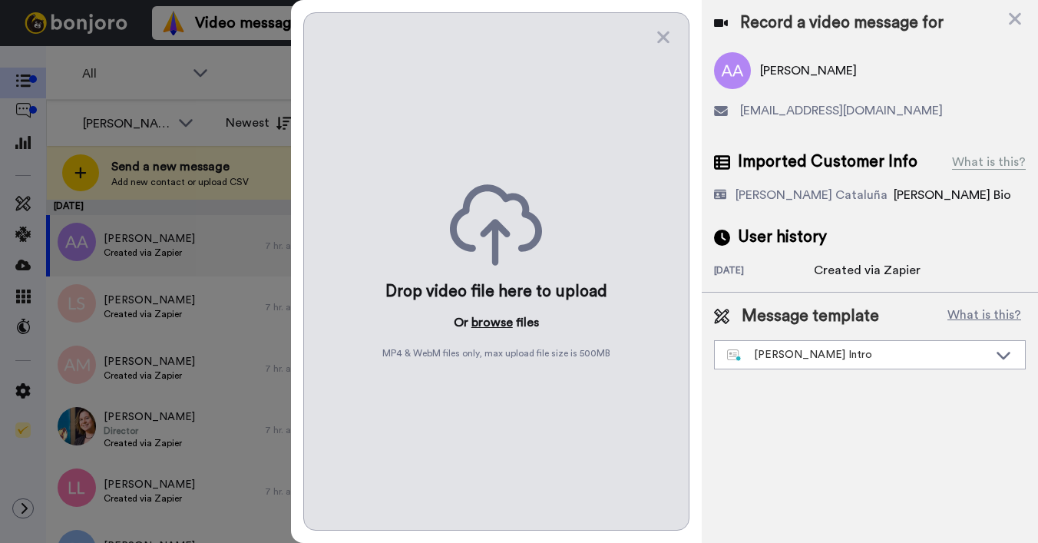
click at [484, 327] on button "browse" at bounding box center [491, 322] width 41 height 18
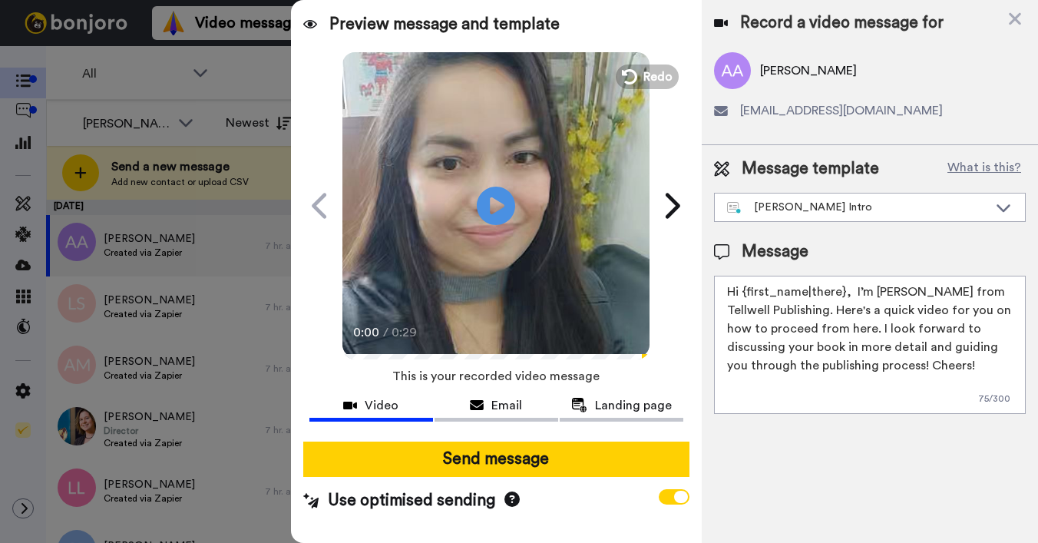
drag, startPoint x: 746, startPoint y: 294, endPoint x: 834, endPoint y: 294, distance: 88.3
click at [844, 292] on textarea "Hi {first_name|there}, I’m [PERSON_NAME] from Tellwell Publishing. Here's a qui…" at bounding box center [870, 345] width 312 height 138
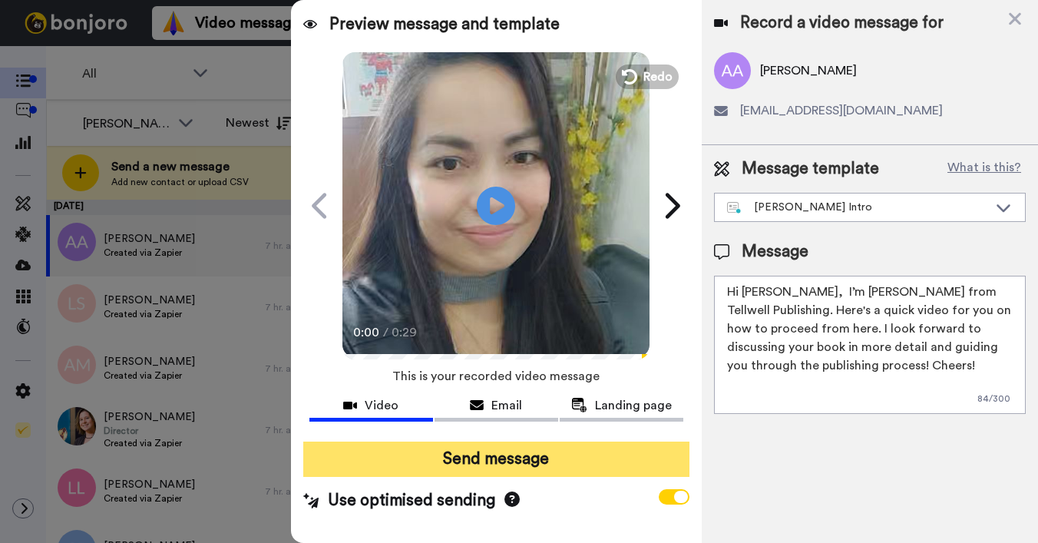
type textarea "Hi [PERSON_NAME], I’m [PERSON_NAME] from Tellwell Publishing. Here's a quick vi…"
click at [563, 456] on button "Send message" at bounding box center [496, 458] width 386 height 35
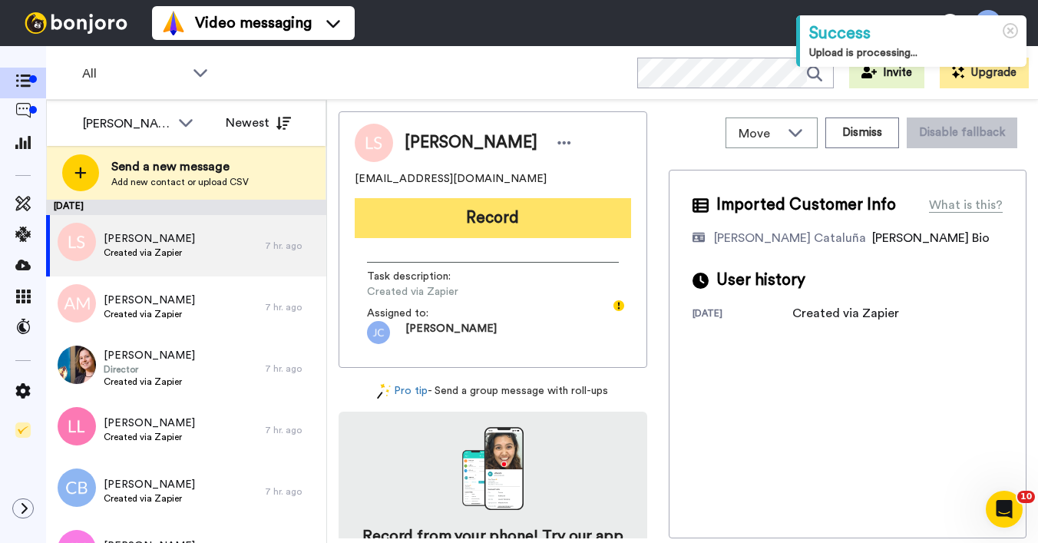
click at [548, 219] on button "Record" at bounding box center [493, 218] width 276 height 40
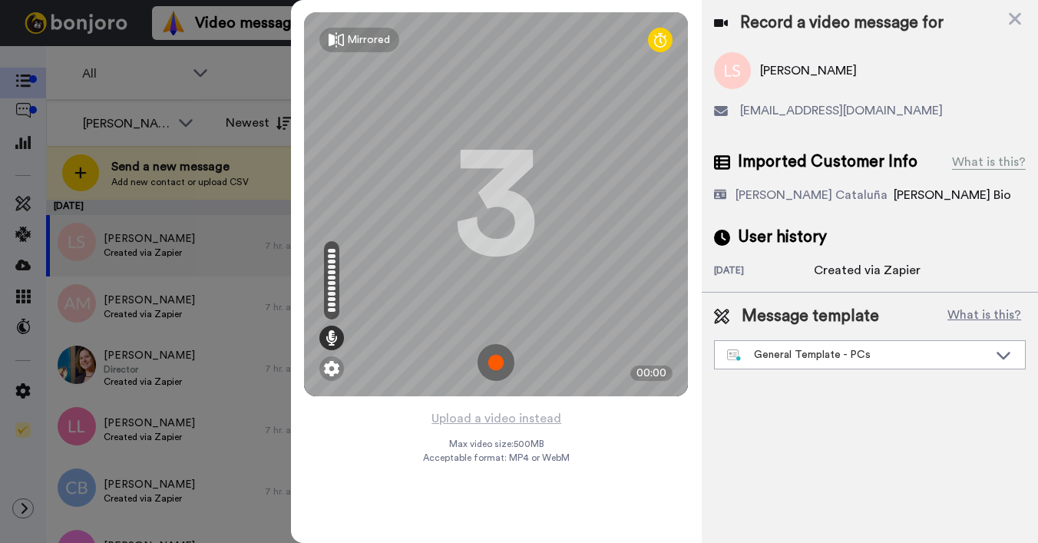
click at [833, 373] on div "Message template What is this? General Template - PCs Book a Call with [PERSON_…" at bounding box center [869, 336] width 336 height 89
click at [834, 366] on div "General Template - PCs" at bounding box center [870, 355] width 310 height 28
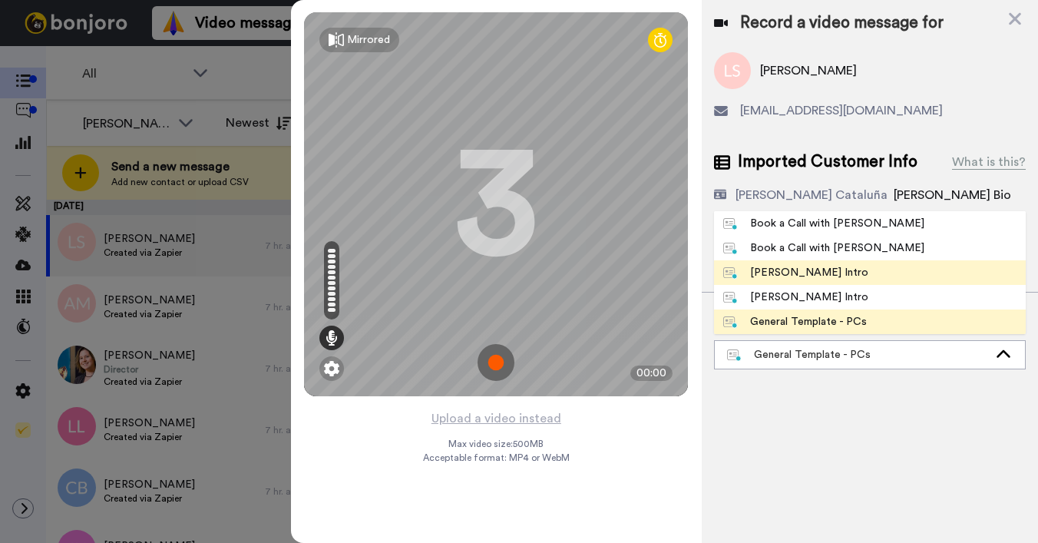
click at [790, 278] on div "[PERSON_NAME] Intro" at bounding box center [795, 272] width 145 height 15
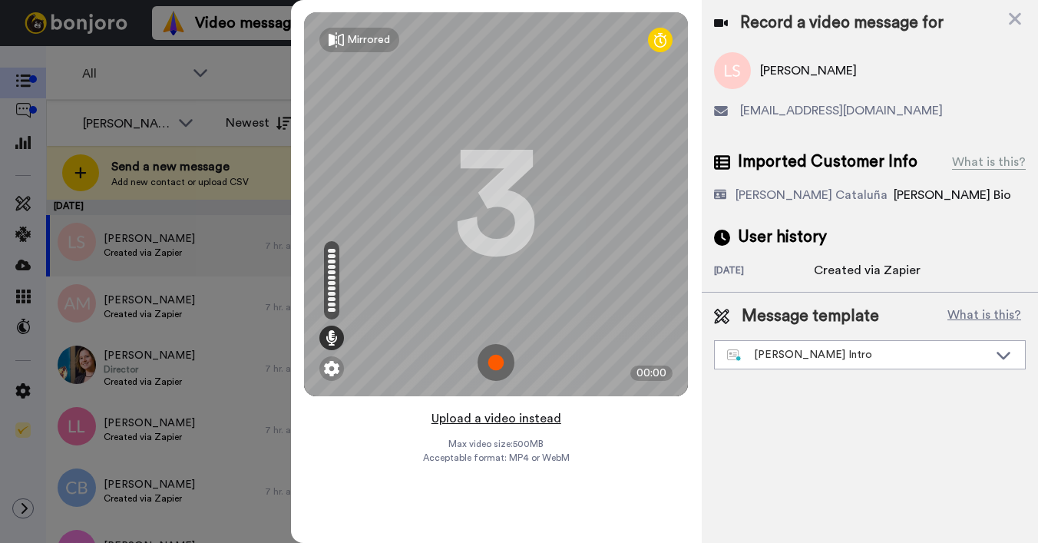
click at [500, 420] on button "Upload a video instead" at bounding box center [496, 418] width 139 height 20
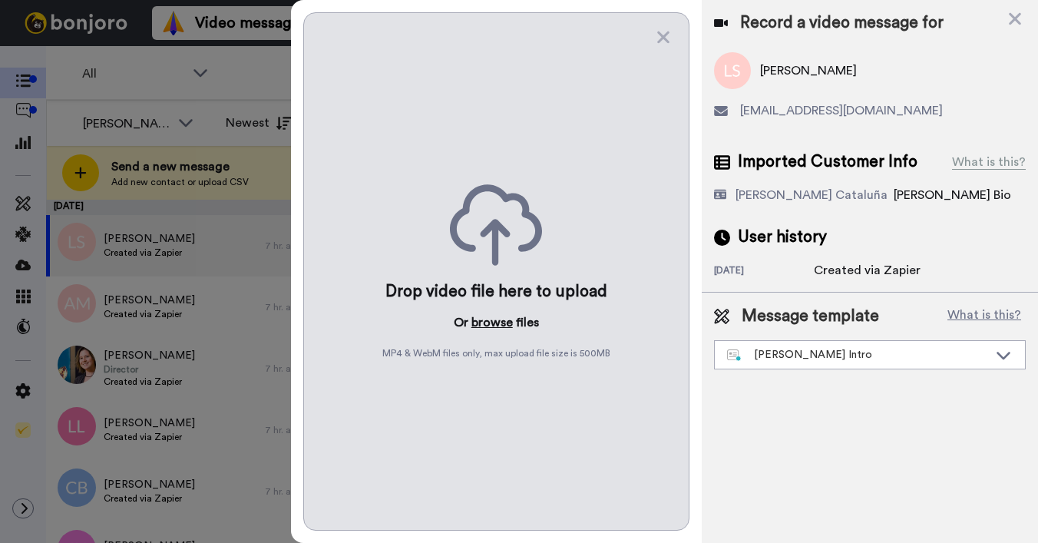
click at [491, 320] on button "browse" at bounding box center [491, 322] width 41 height 18
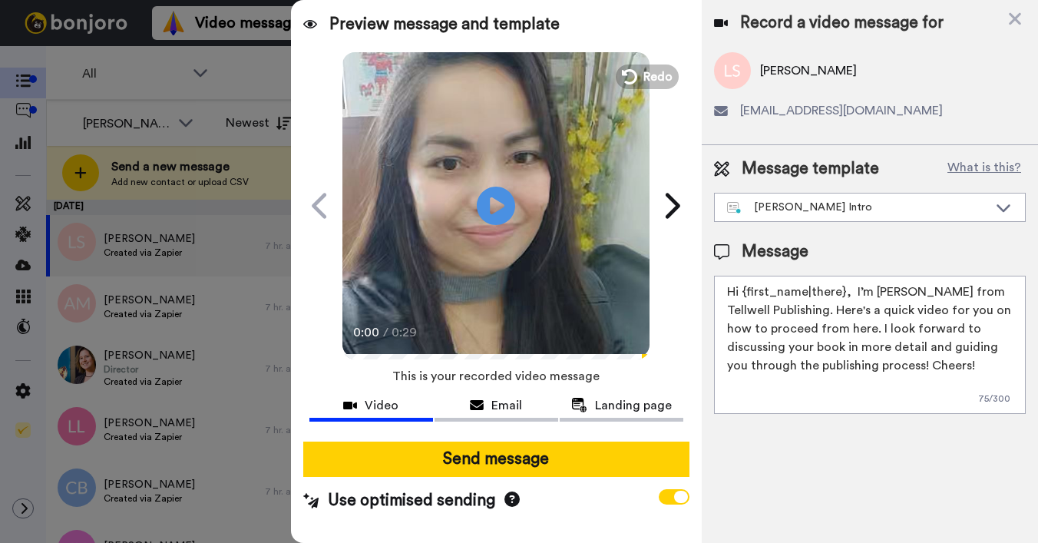
drag, startPoint x: 741, startPoint y: 293, endPoint x: 843, endPoint y: 292, distance: 102.1
click at [843, 292] on textarea "Hi {first_name|there}, I’m [PERSON_NAME] from Tellwell Publishing. Here's a qui…" at bounding box center [870, 345] width 312 height 138
type textarea "Hi Lauren, I’m Joe from Tellwell Publishing. Here's a quick video for you on ho…"
click at [612, 436] on div at bounding box center [496, 435] width 374 height 12
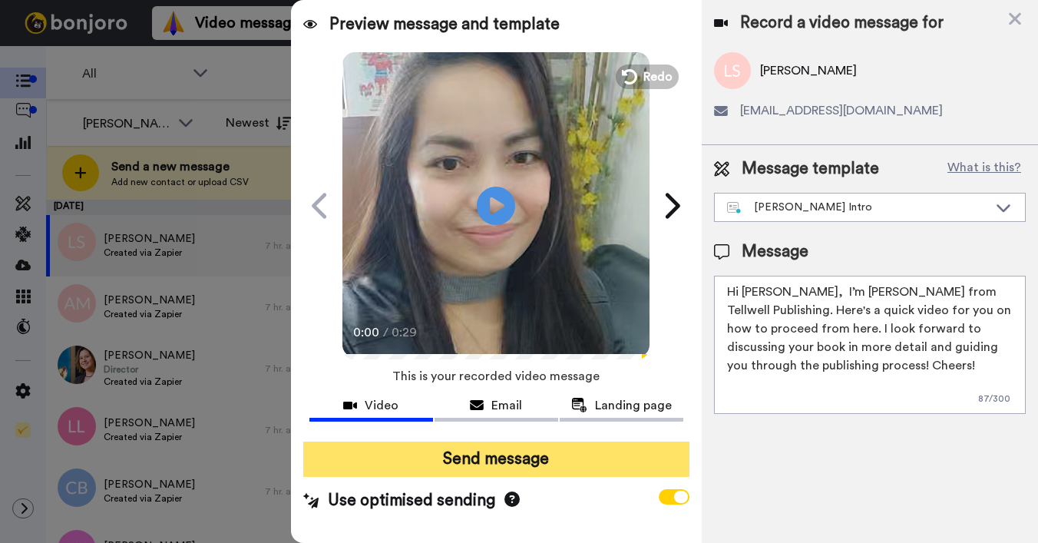
click at [605, 447] on button "Send message" at bounding box center [496, 458] width 386 height 35
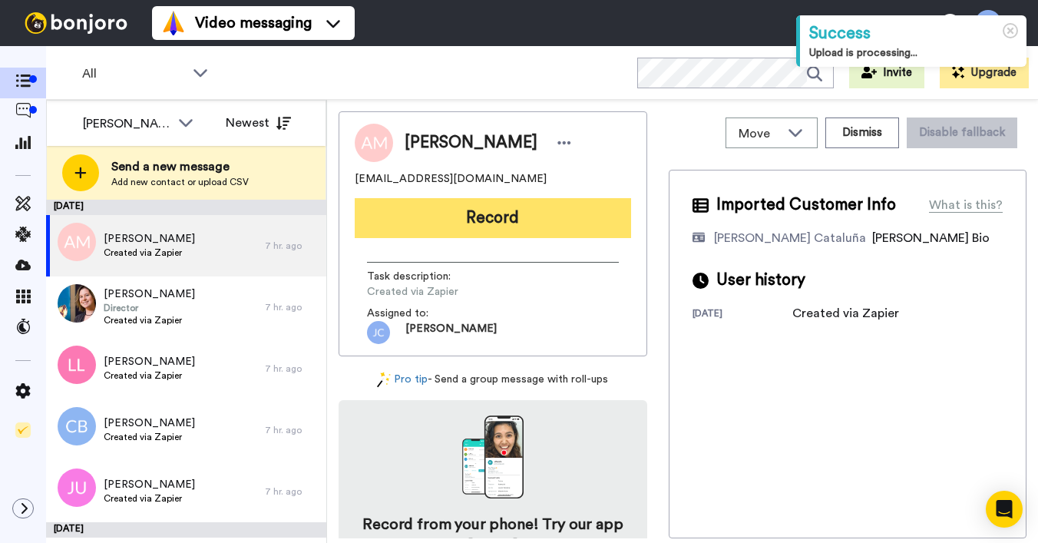
click at [544, 230] on button "Record" at bounding box center [493, 218] width 276 height 40
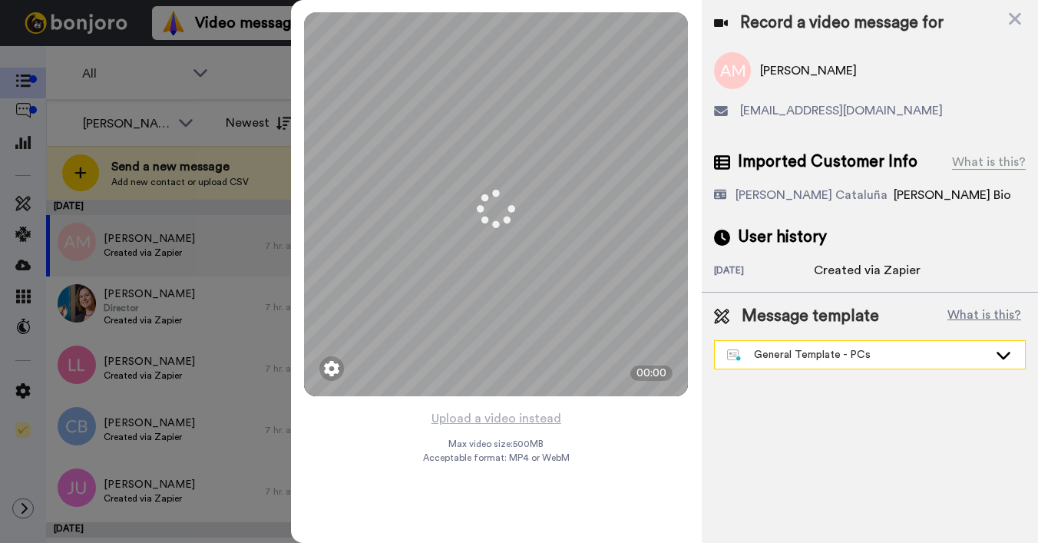
click at [847, 358] on div "General Template - PCs" at bounding box center [857, 354] width 261 height 15
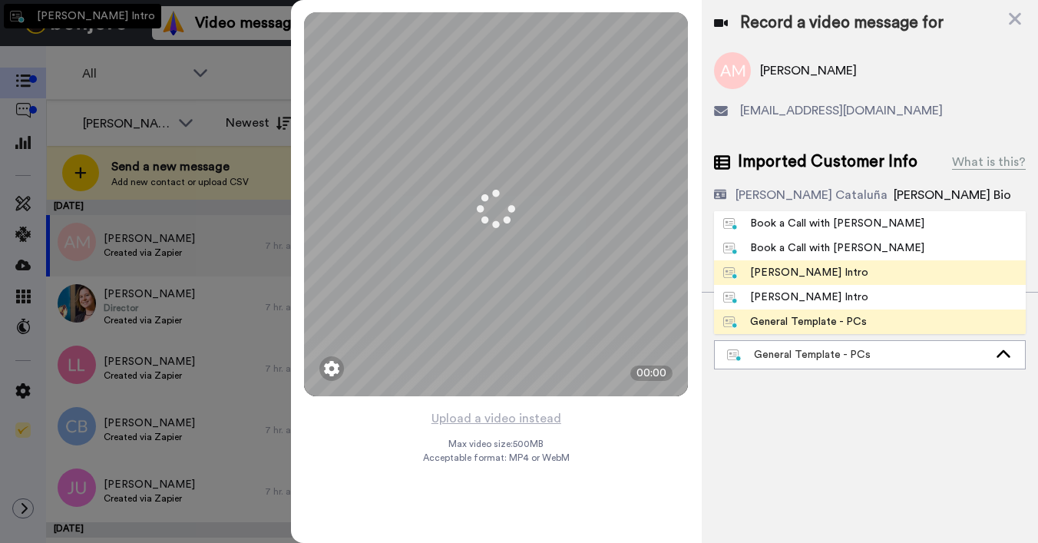
click at [788, 276] on div "[PERSON_NAME] Intro" at bounding box center [795, 272] width 145 height 15
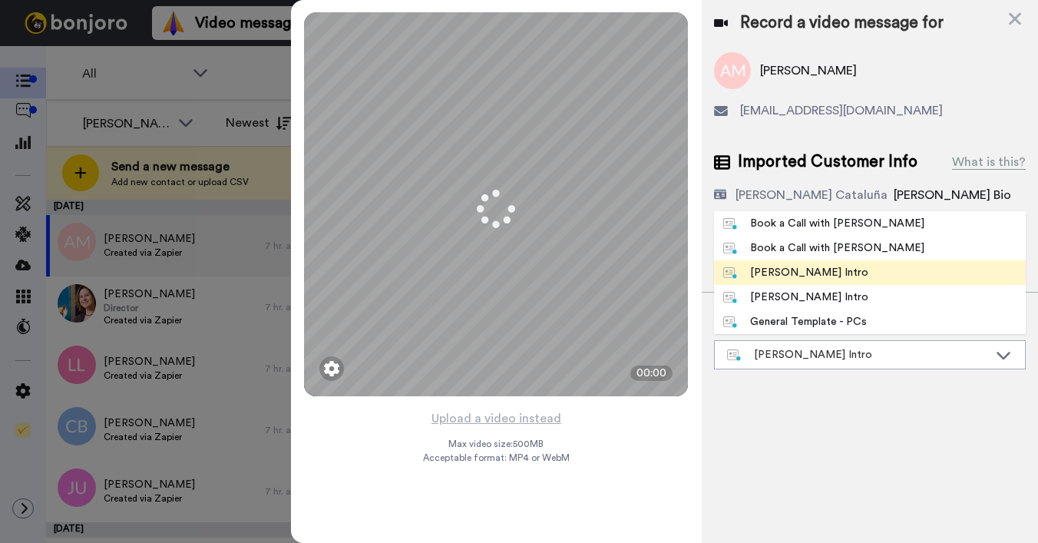
click at [796, 273] on div "[PERSON_NAME] Intro" at bounding box center [795, 272] width 145 height 15
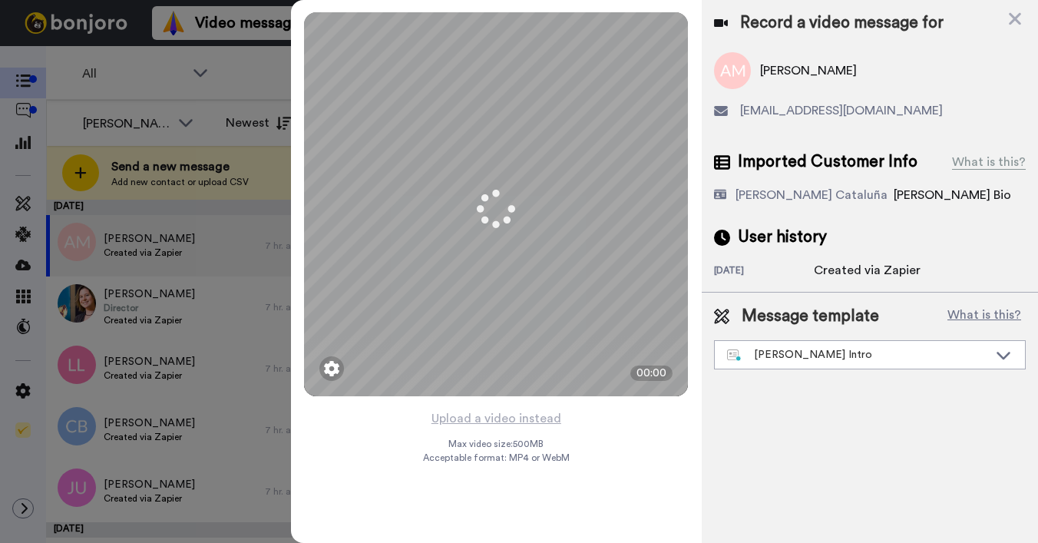
click at [796, 273] on div "1 day ago" at bounding box center [764, 271] width 100 height 15
click at [796, 274] on div "1 day ago" at bounding box center [764, 271] width 100 height 15
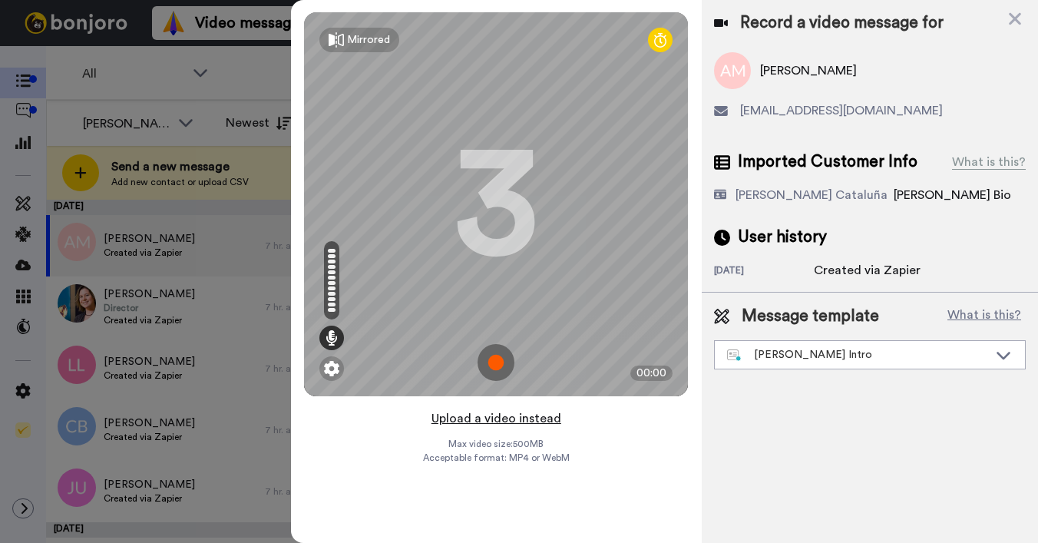
click at [513, 418] on button "Upload a video instead" at bounding box center [496, 418] width 139 height 20
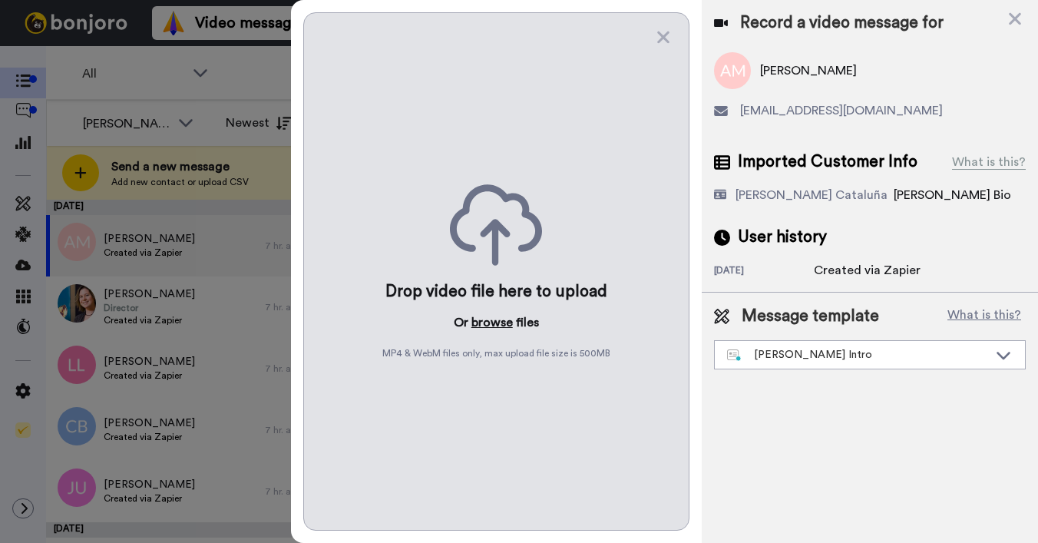
click at [492, 325] on button "browse" at bounding box center [491, 322] width 41 height 18
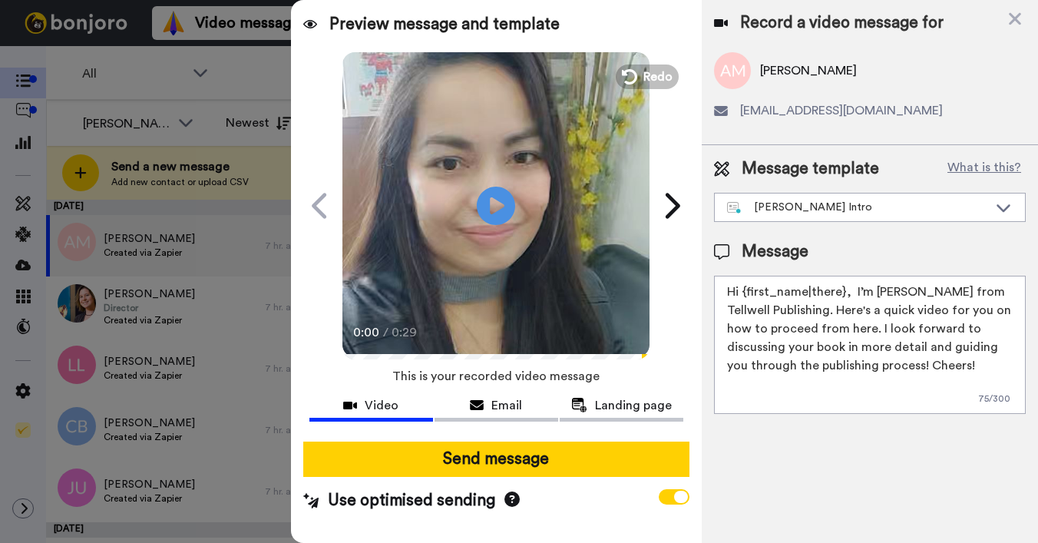
drag, startPoint x: 742, startPoint y: 292, endPoint x: 834, endPoint y: 281, distance: 92.8
click at [842, 292] on textarea "Hi {first_name|there}, I’m [PERSON_NAME] from Tellwell Publishing. Here's a qui…" at bounding box center [870, 345] width 312 height 138
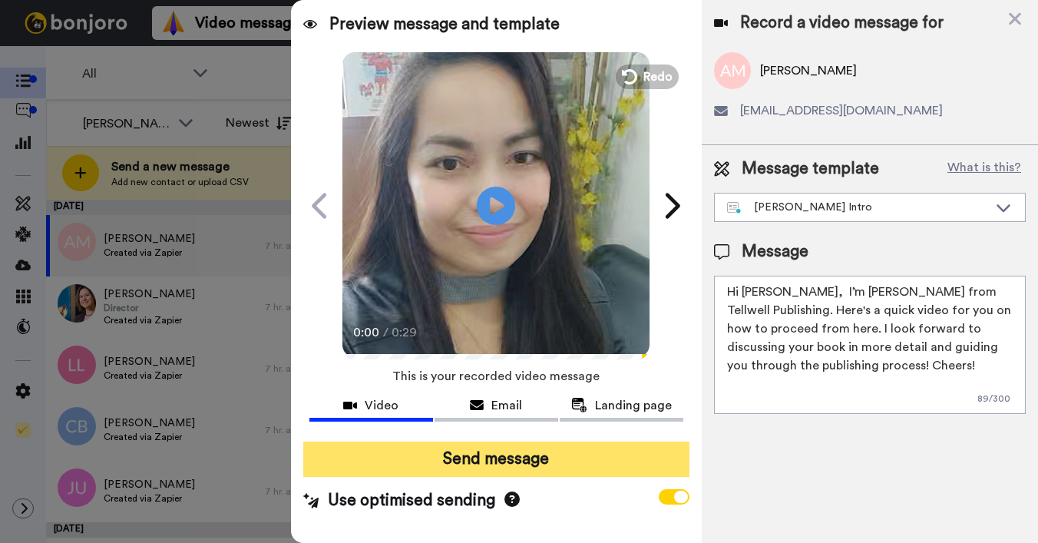
type textarea "Hi Anne, I’m Joe from Tellwell Publishing. Here's a quick video for you on how …"
click at [640, 442] on button "Send message" at bounding box center [496, 458] width 386 height 35
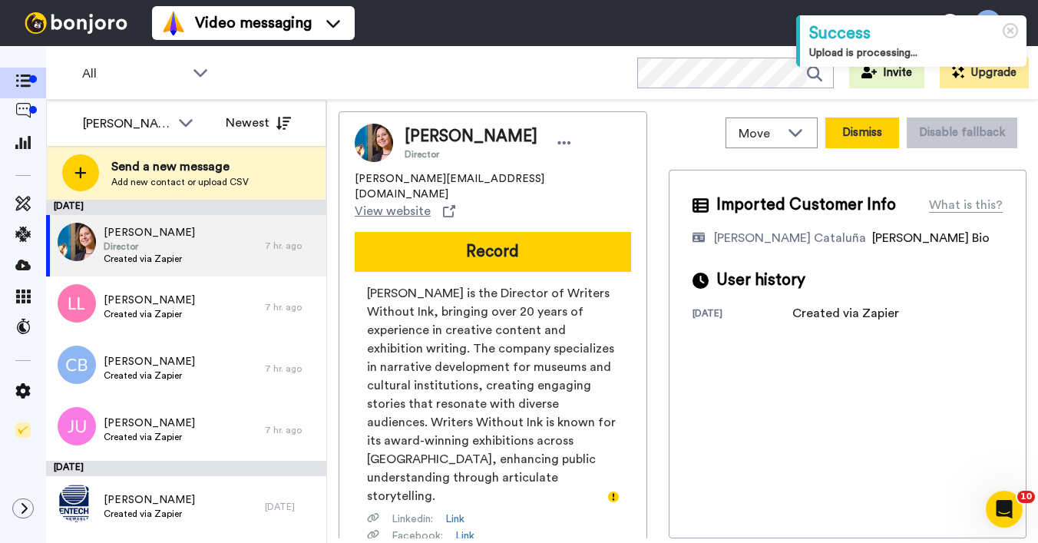
click at [834, 120] on button "Dismiss" at bounding box center [862, 132] width 74 height 31
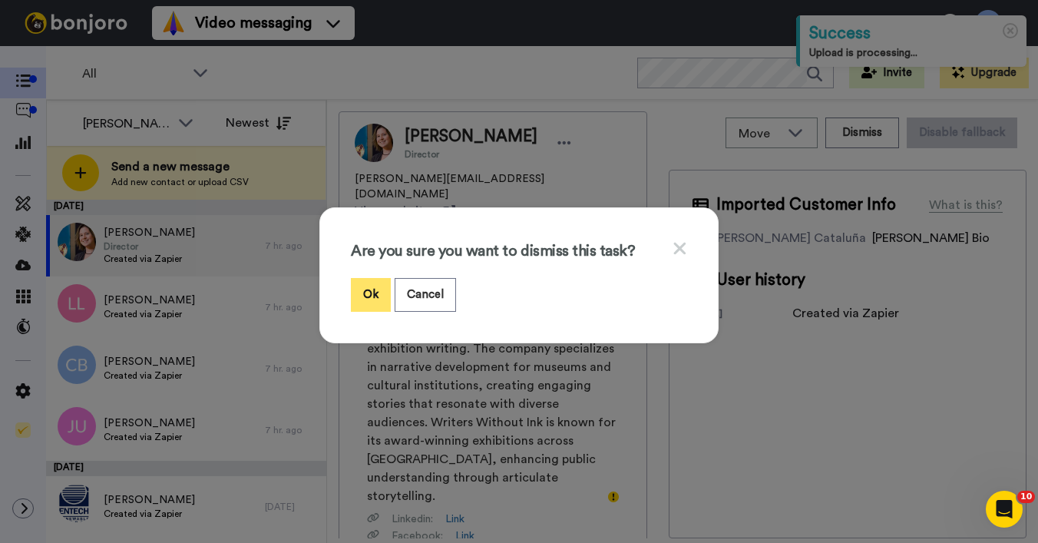
click at [351, 292] on button "Ok" at bounding box center [371, 294] width 40 height 33
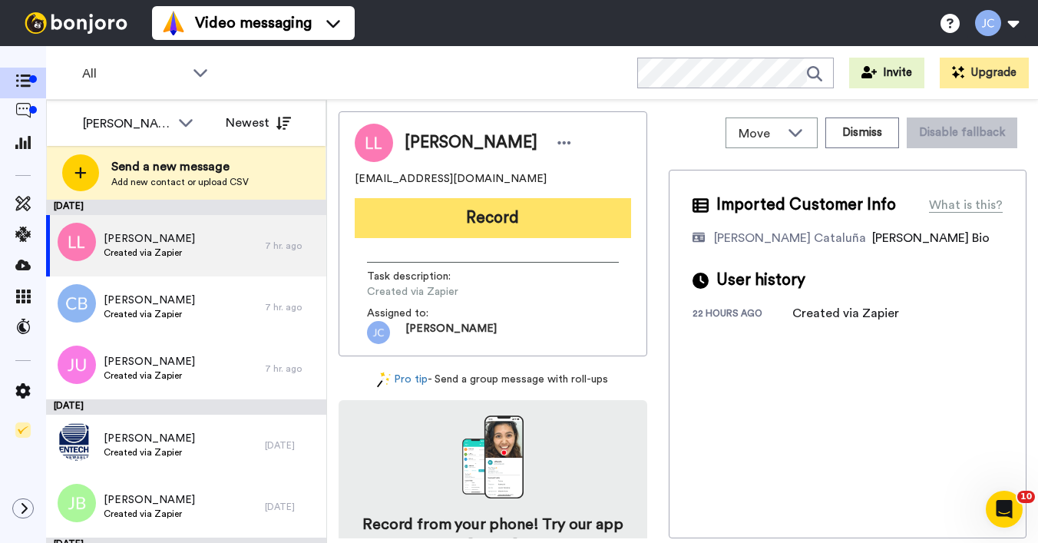
click at [490, 219] on button "Record" at bounding box center [493, 218] width 276 height 40
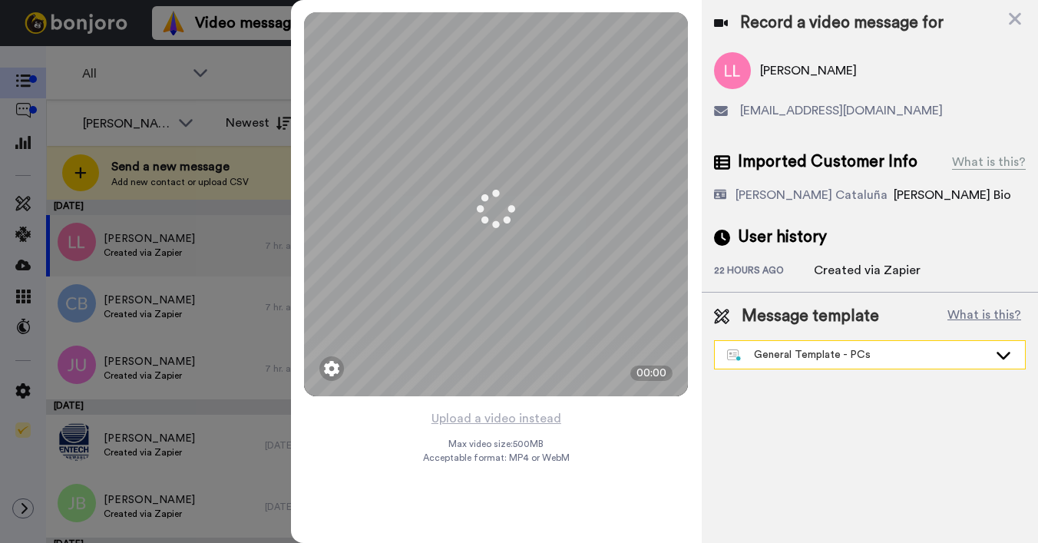
drag, startPoint x: 794, startPoint y: 343, endPoint x: 776, endPoint y: 352, distance: 20.6
click at [794, 345] on div "General Template - PCs" at bounding box center [870, 355] width 310 height 28
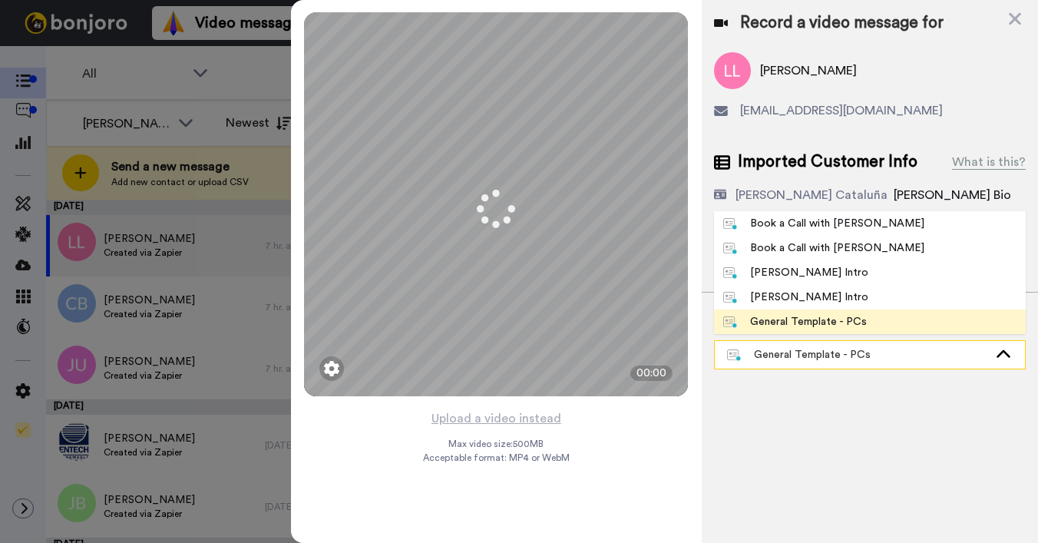
click at [776, 352] on div "General Template - PCs" at bounding box center [857, 354] width 261 height 15
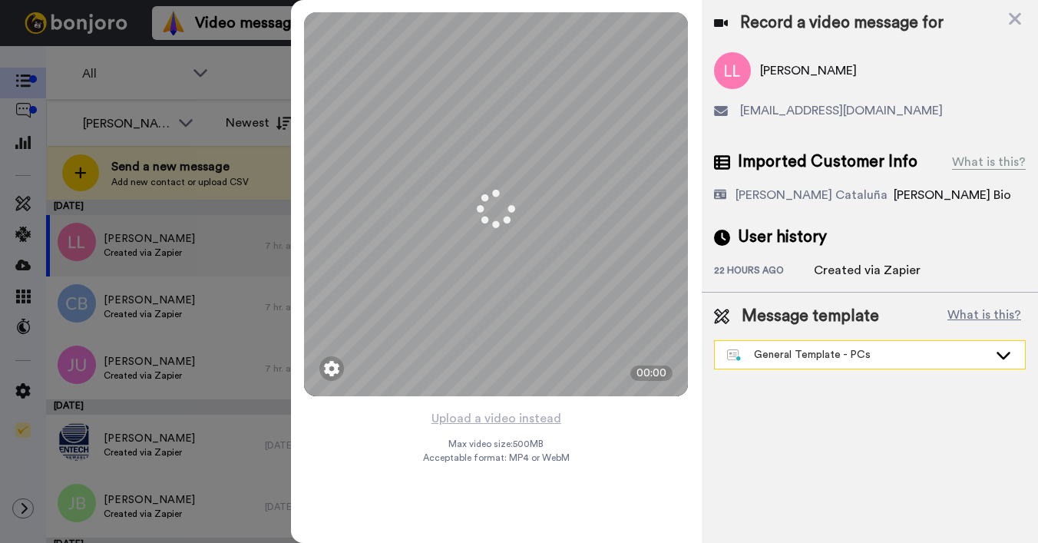
click at [759, 353] on div "General Template - PCs" at bounding box center [857, 354] width 261 height 15
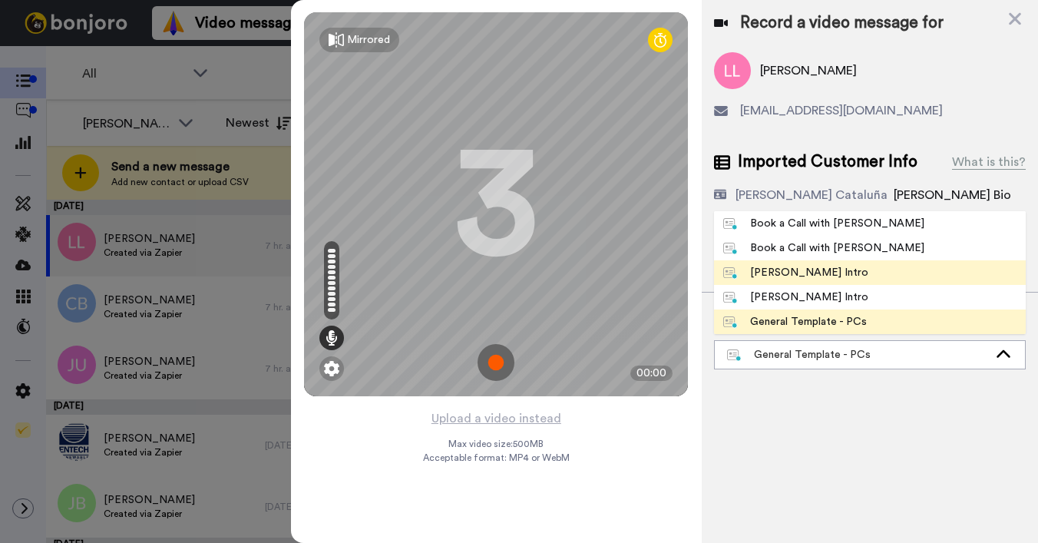
click at [781, 274] on div "[PERSON_NAME] Intro" at bounding box center [795, 272] width 145 height 15
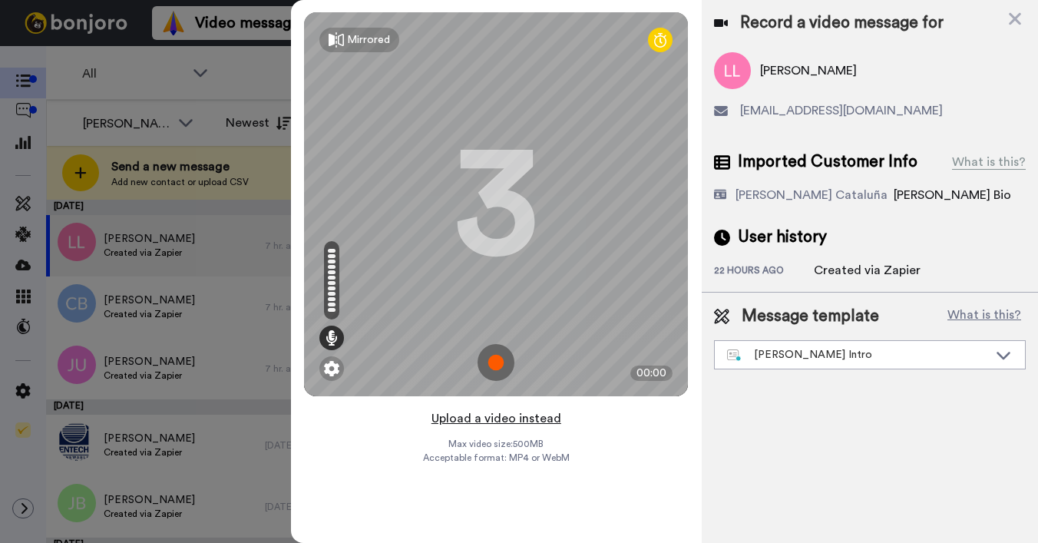
click at [503, 409] on button "Upload a video instead" at bounding box center [496, 418] width 139 height 20
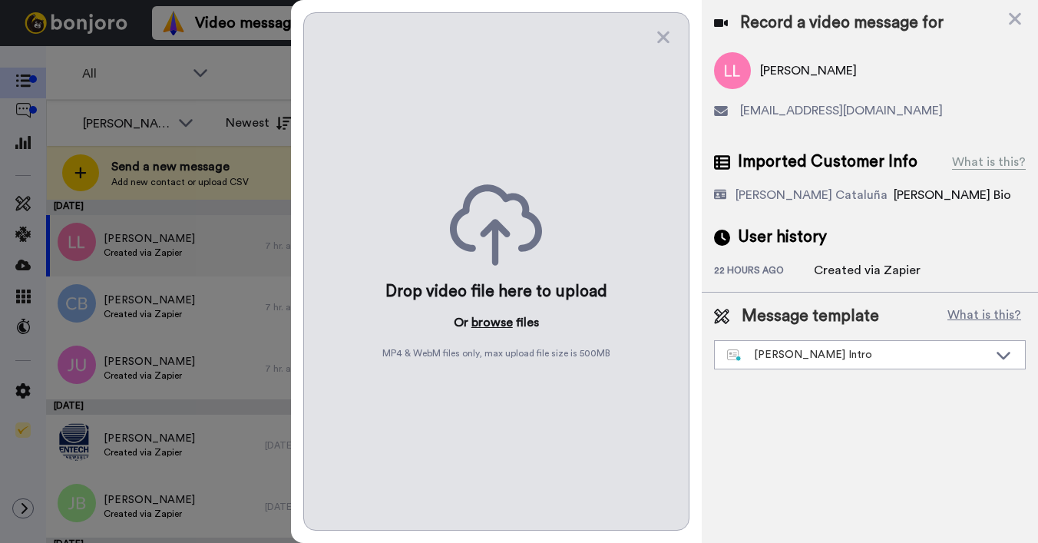
click at [488, 319] on button "browse" at bounding box center [491, 322] width 41 height 18
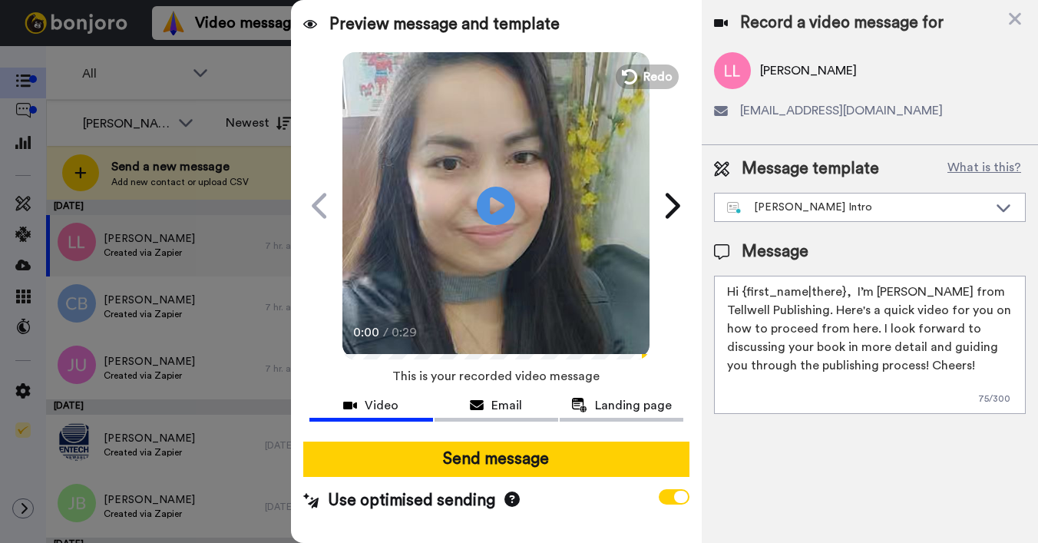
drag, startPoint x: 744, startPoint y: 294, endPoint x: 841, endPoint y: 291, distance: 97.5
click at [841, 291] on textarea "Hi {first_name|there}, I’m [PERSON_NAME] from Tellwell Publishing. Here's a qui…" at bounding box center [870, 345] width 312 height 138
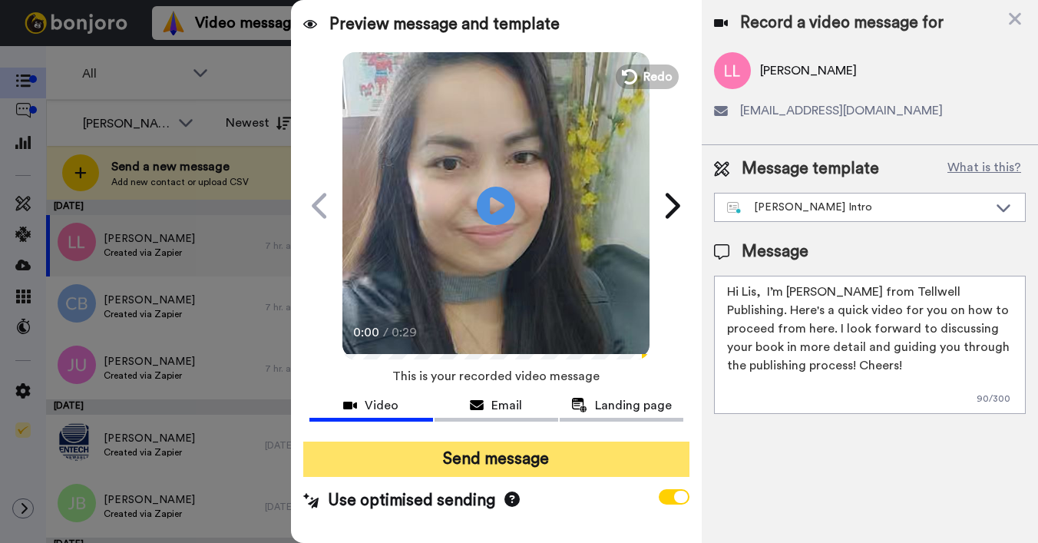
type textarea "Hi Lis, I’m Joe from Tellwell Publishing. Here's a quick video for you on how t…"
click at [602, 441] on button "Send message" at bounding box center [496, 458] width 386 height 35
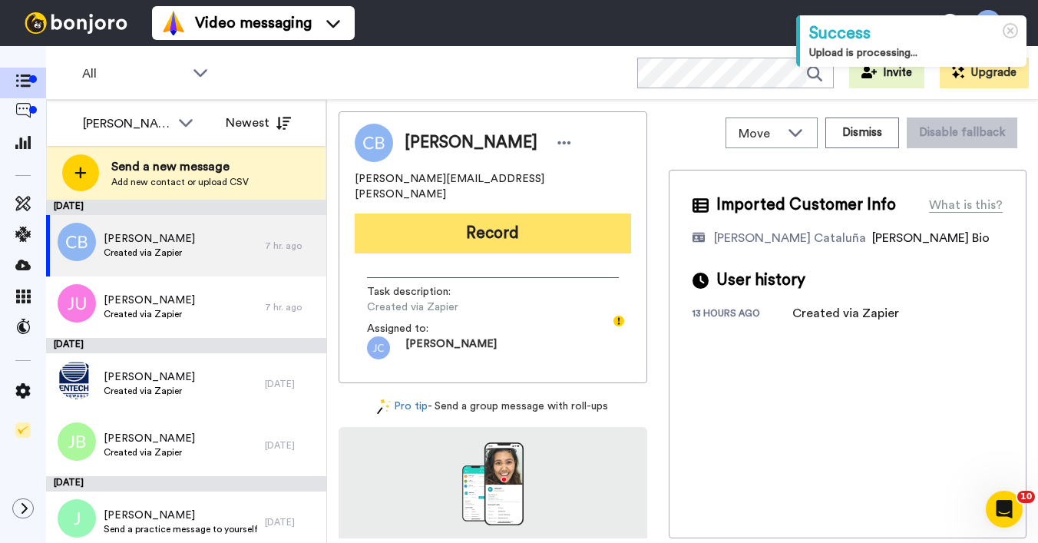
click at [490, 223] on button "Record" at bounding box center [493, 233] width 276 height 40
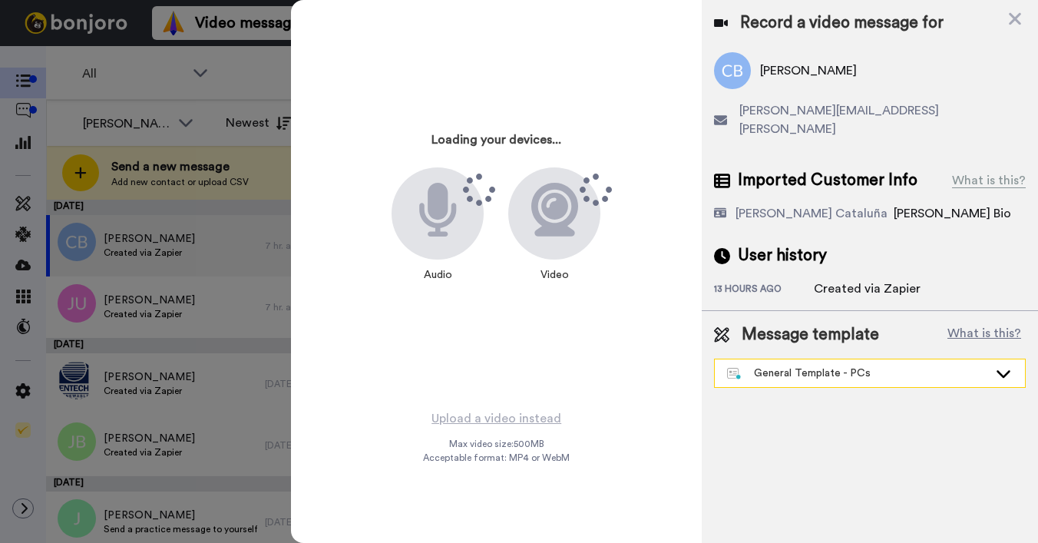
click at [814, 365] on div "General Template - PCs" at bounding box center [857, 372] width 261 height 15
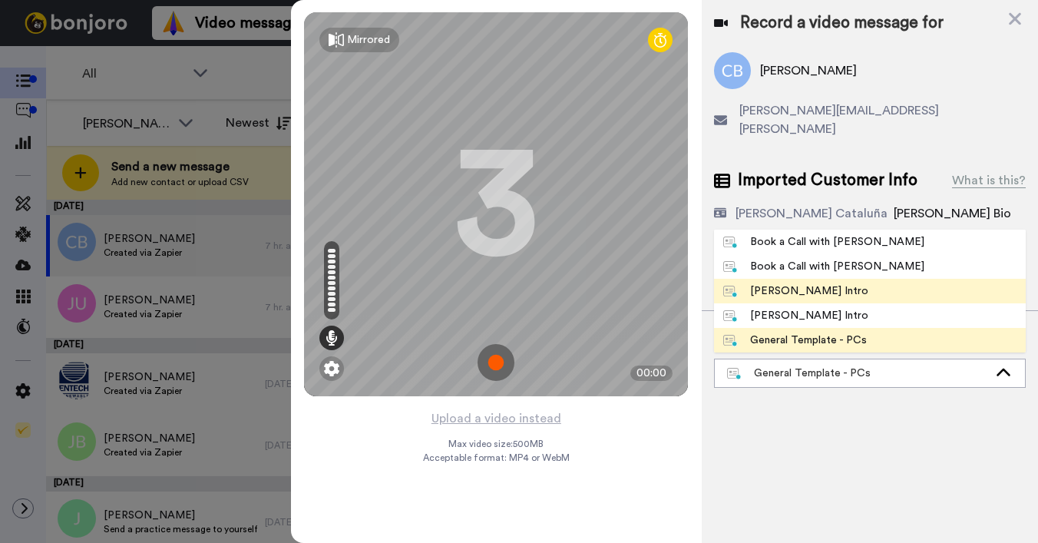
click at [822, 283] on div "[PERSON_NAME] Intro" at bounding box center [795, 290] width 145 height 15
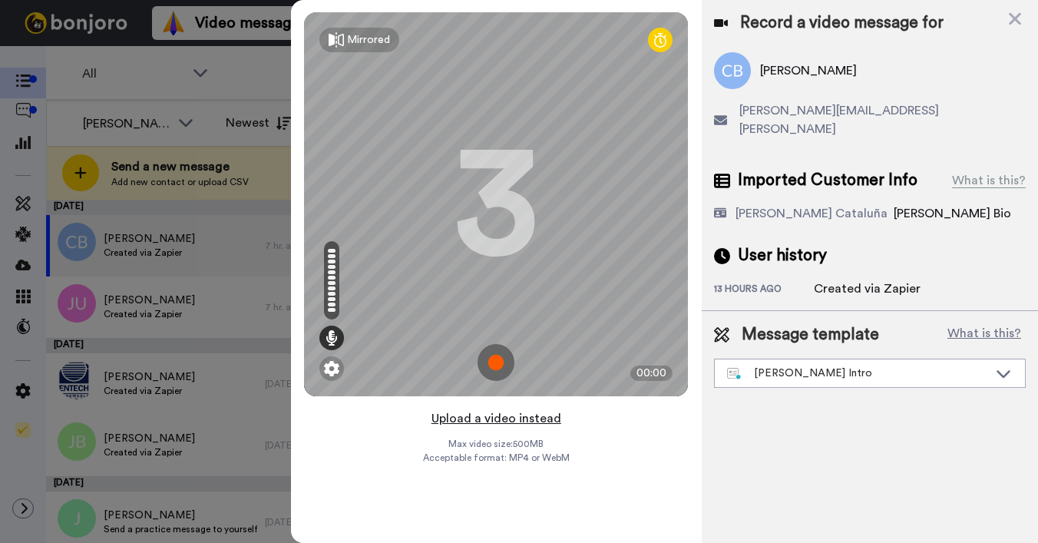
click at [498, 420] on button "Upload a video instead" at bounding box center [496, 418] width 139 height 20
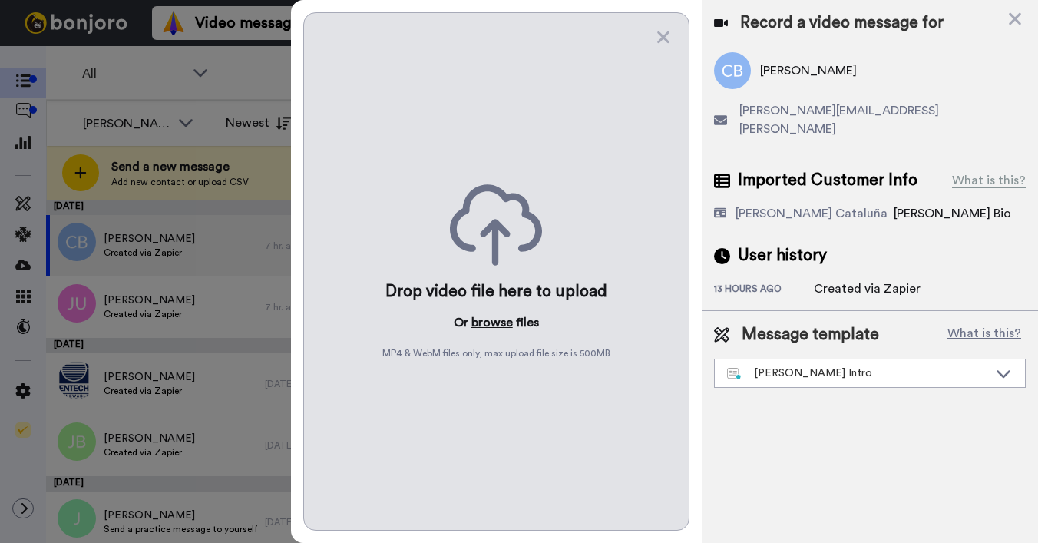
click at [490, 320] on button "browse" at bounding box center [491, 322] width 41 height 18
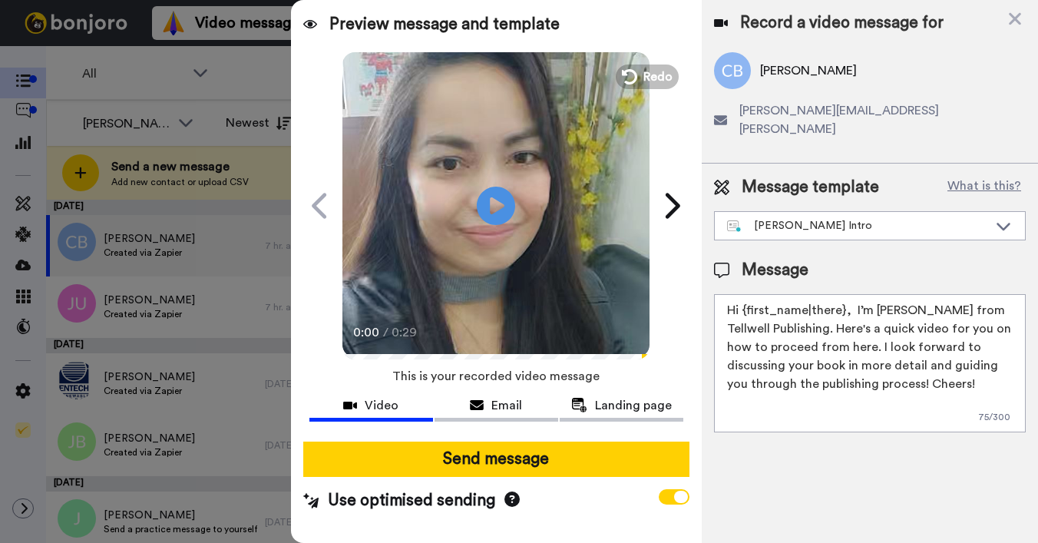
drag, startPoint x: 744, startPoint y: 290, endPoint x: 842, endPoint y: 293, distance: 97.5
click at [842, 294] on textarea "Hi {first_name|there}, I’m [PERSON_NAME] from Tellwell Publishing. Here's a qui…" at bounding box center [870, 363] width 312 height 138
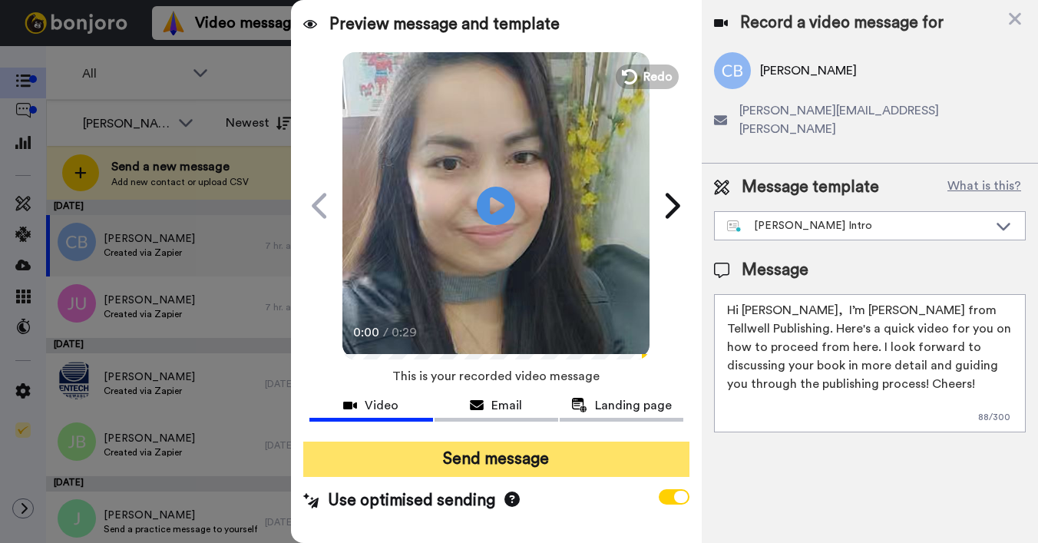
type textarea "Hi Clara, I’m Joe from Tellwell Publishing. Here's a quick video for you on how…"
click at [522, 457] on button "Send message" at bounding box center [496, 458] width 386 height 35
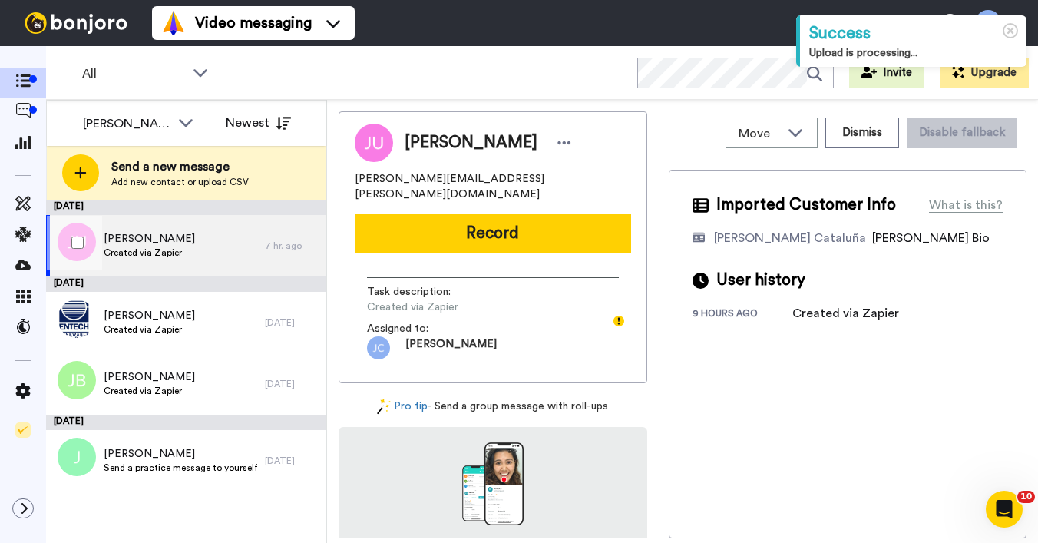
click at [199, 239] on div "[PERSON_NAME] Created via Zapier" at bounding box center [155, 245] width 219 height 61
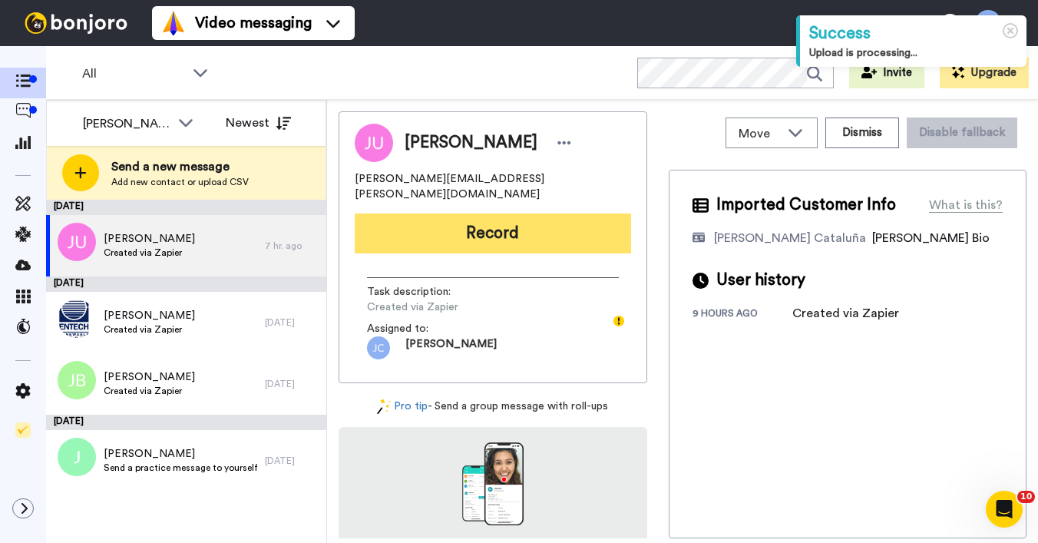
click at [516, 223] on button "Record" at bounding box center [493, 233] width 276 height 40
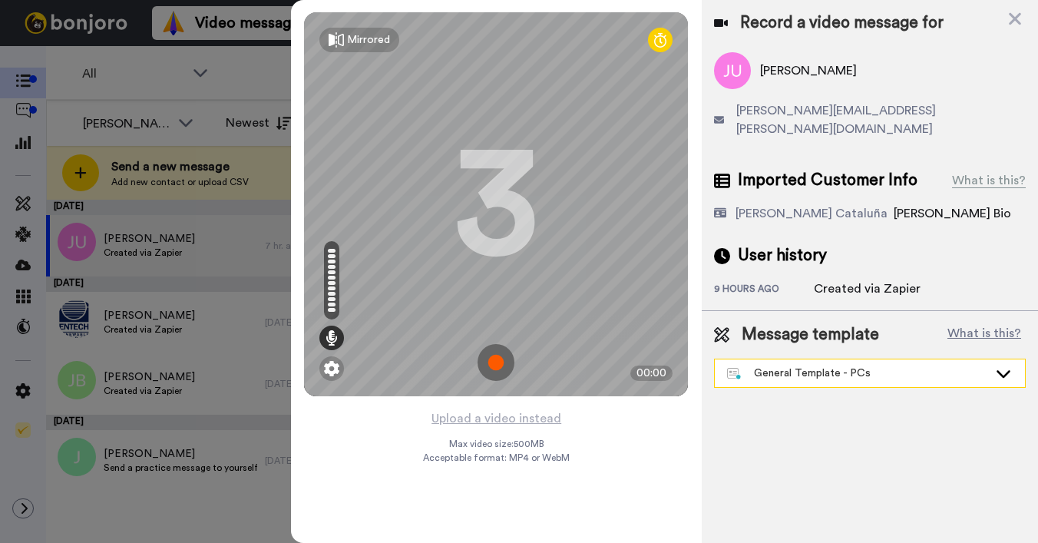
click at [789, 365] on div "General Template - PCs" at bounding box center [857, 372] width 261 height 15
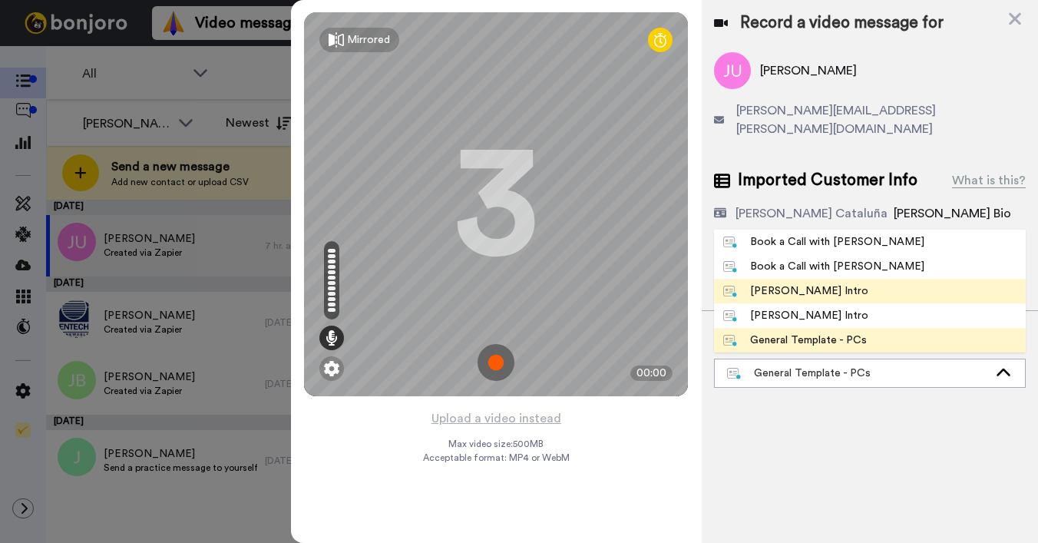
click at [781, 283] on div "[PERSON_NAME] Intro" at bounding box center [795, 290] width 145 height 15
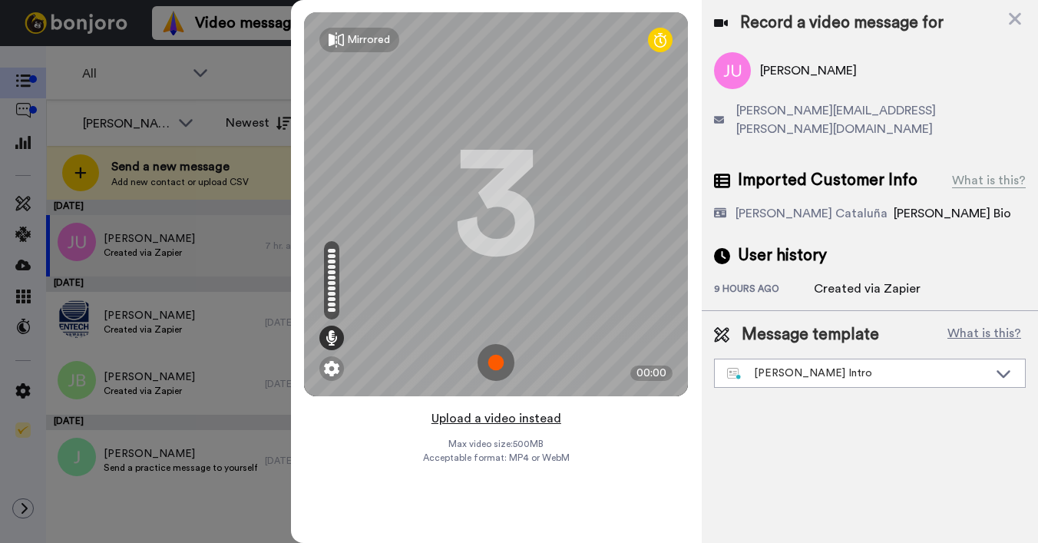
click at [463, 418] on button "Upload a video instead" at bounding box center [496, 418] width 139 height 20
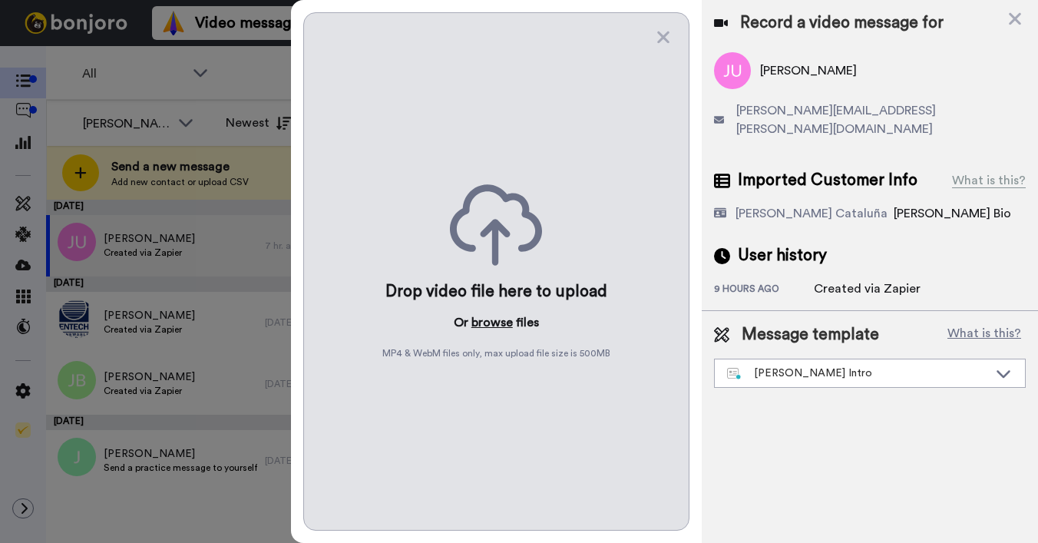
click at [478, 320] on button "browse" at bounding box center [491, 322] width 41 height 18
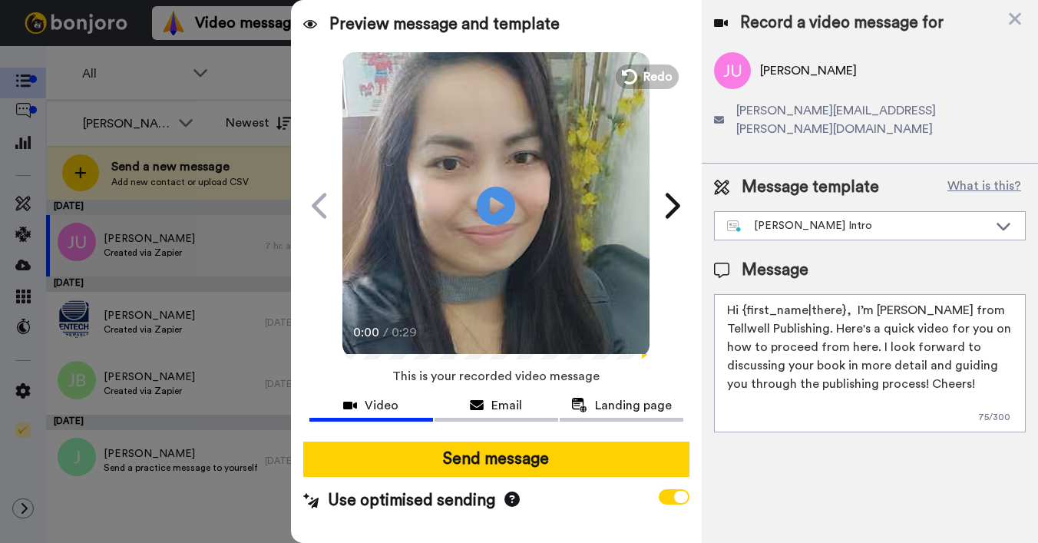
drag, startPoint x: 741, startPoint y: 292, endPoint x: 842, endPoint y: 293, distance: 100.6
click at [843, 295] on textarea "Hi {first_name|there}, I’m [PERSON_NAME] from Tellwell Publishing. Here's a qui…" at bounding box center [870, 363] width 312 height 138
type textarea "Hi [PERSON_NAME], I’m [PERSON_NAME] from Tellwell Publishing. Here's a quick vi…"
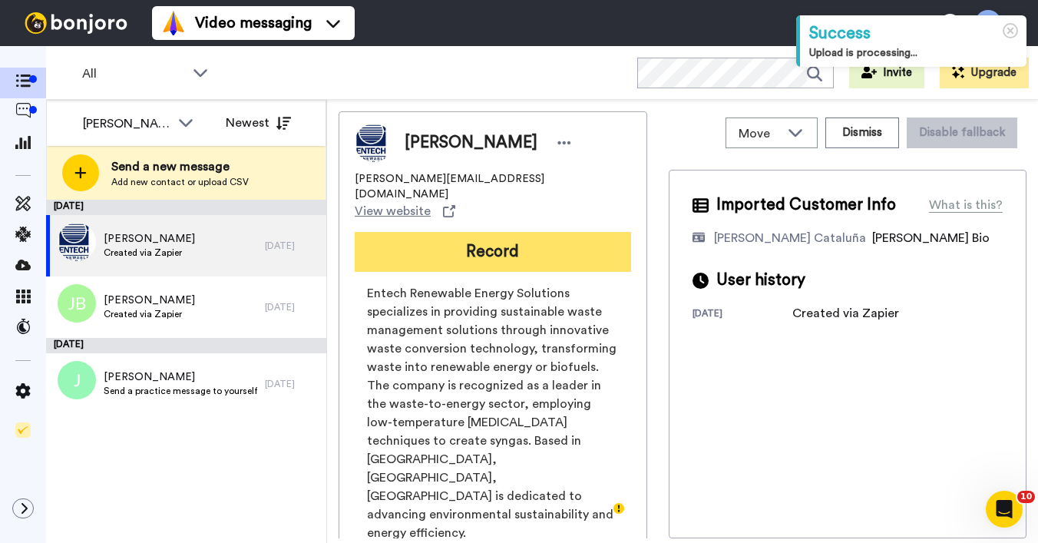
click at [464, 232] on button "Record" at bounding box center [493, 252] width 276 height 40
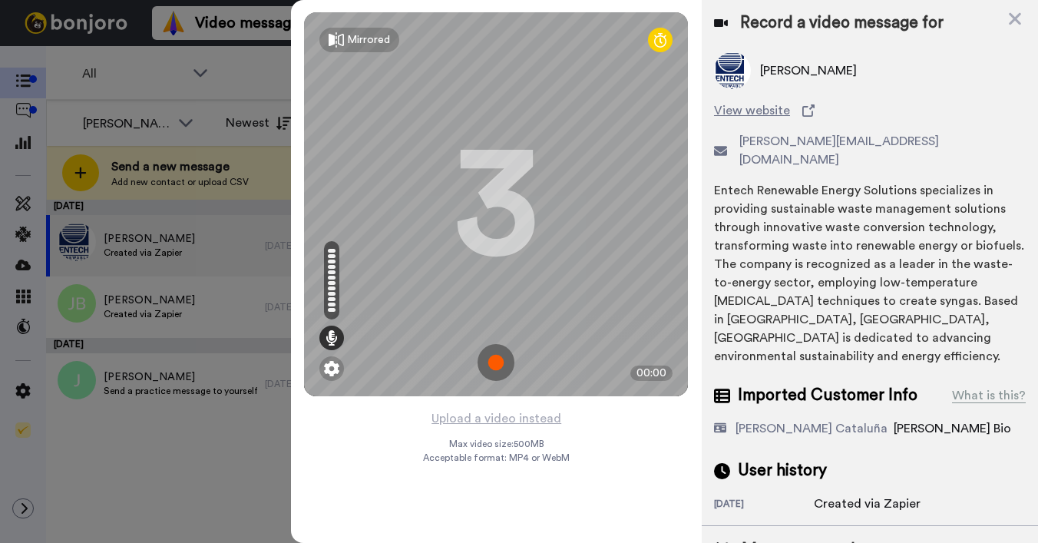
scroll to position [54, 0]
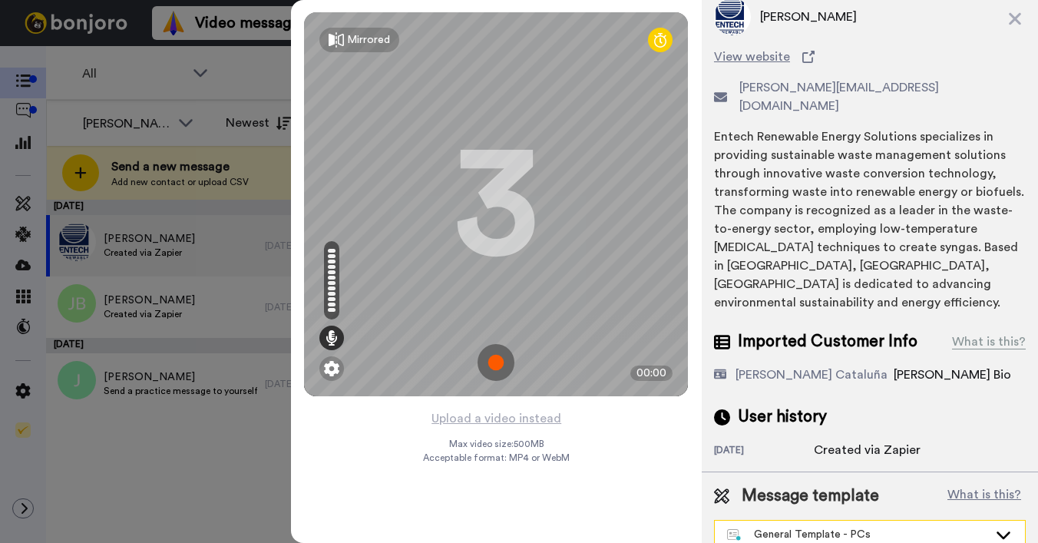
click at [776, 526] on div "General Template - PCs" at bounding box center [857, 533] width 261 height 15
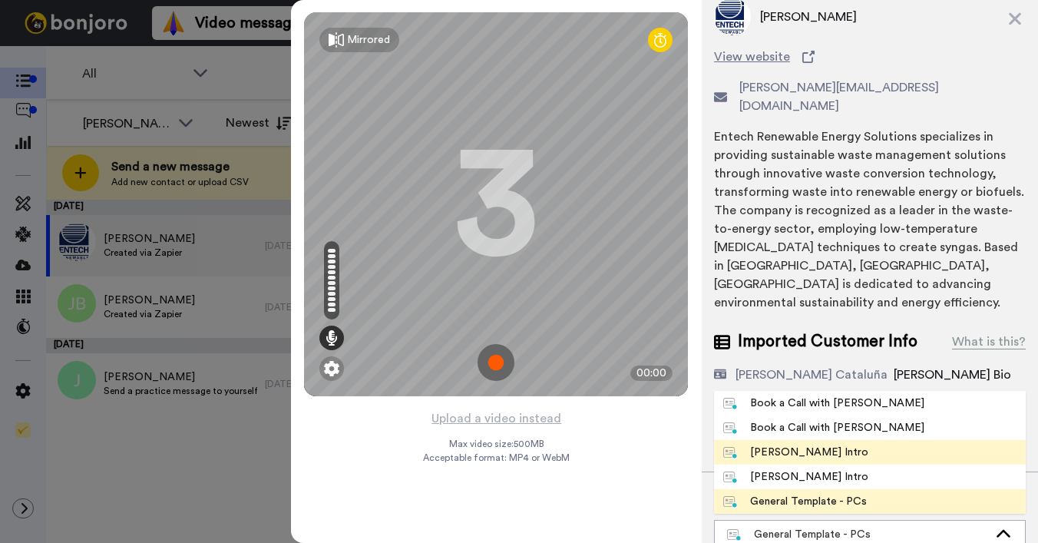
click at [753, 444] on div "[PERSON_NAME] Intro" at bounding box center [795, 451] width 145 height 15
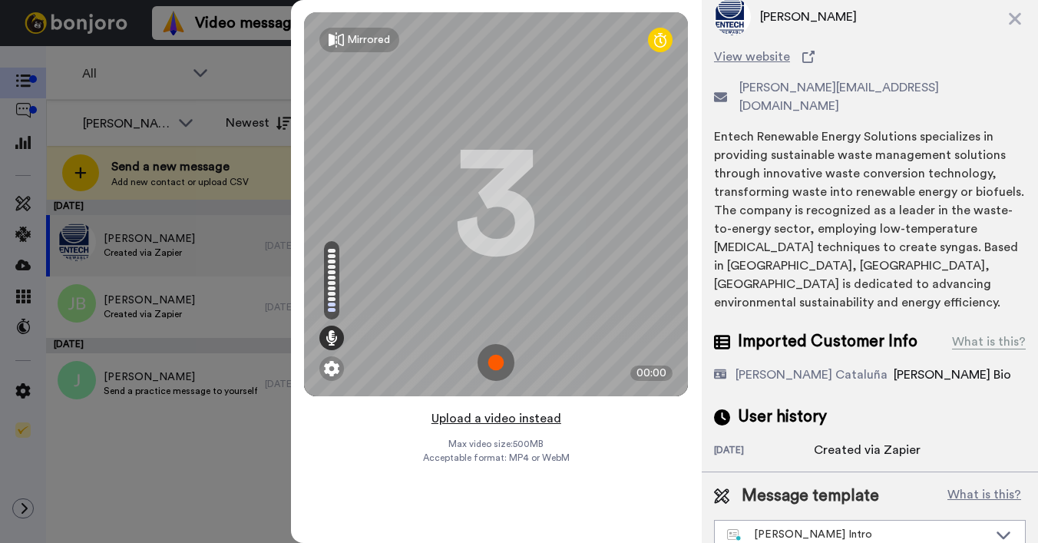
click at [477, 421] on button "Upload a video instead" at bounding box center [496, 418] width 139 height 20
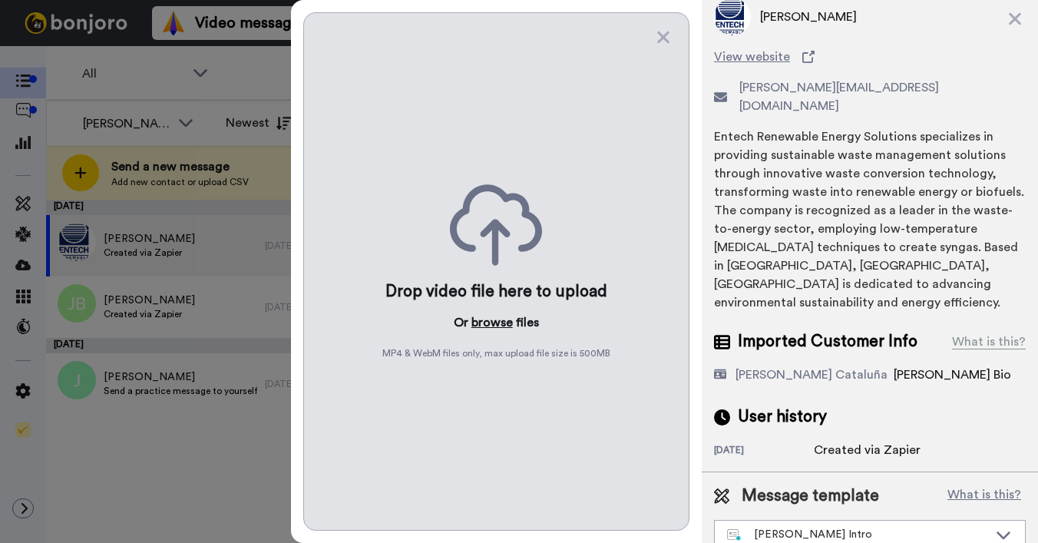
click at [492, 318] on button "browse" at bounding box center [491, 322] width 41 height 18
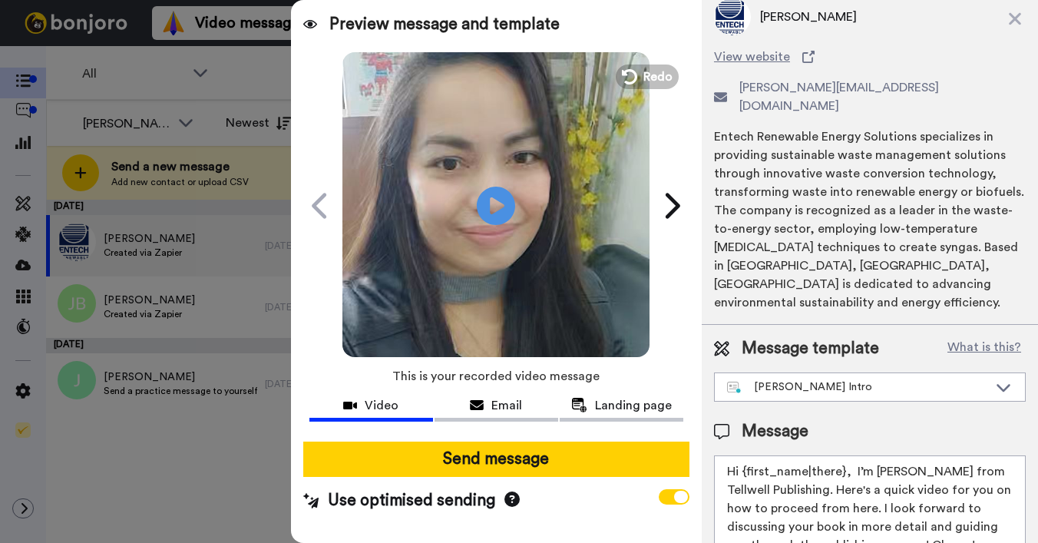
scroll to position [0, 0]
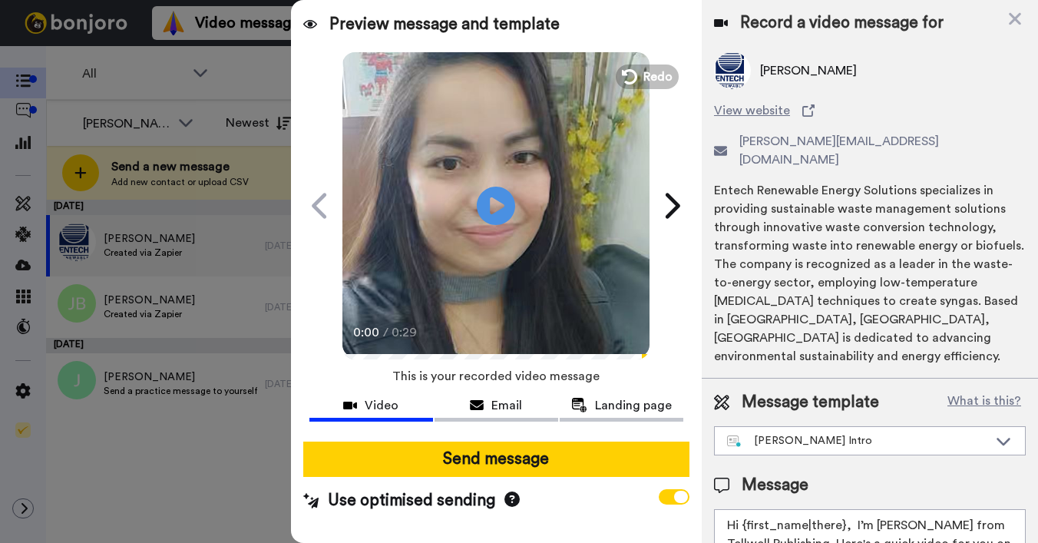
drag, startPoint x: 744, startPoint y: 505, endPoint x: 842, endPoint y: 503, distance: 98.2
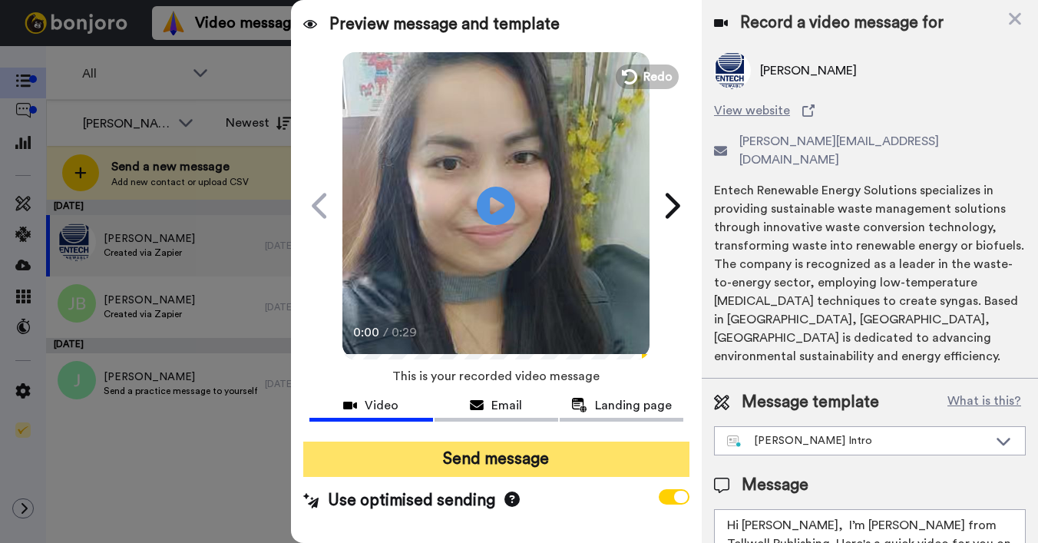
type textarea "Hi Neil, I’m Joe from Tellwell Publishing. Here's a quick video for you on how …"
click at [565, 456] on button "Send message" at bounding box center [496, 458] width 386 height 35
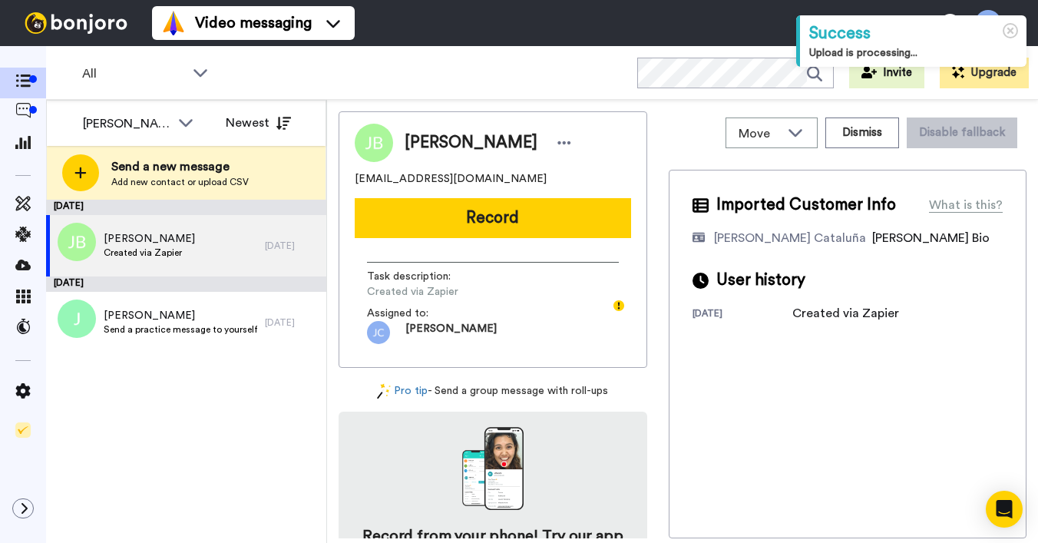
click at [155, 259] on div "[PERSON_NAME] Created via Zapier" at bounding box center [149, 245] width 91 height 29
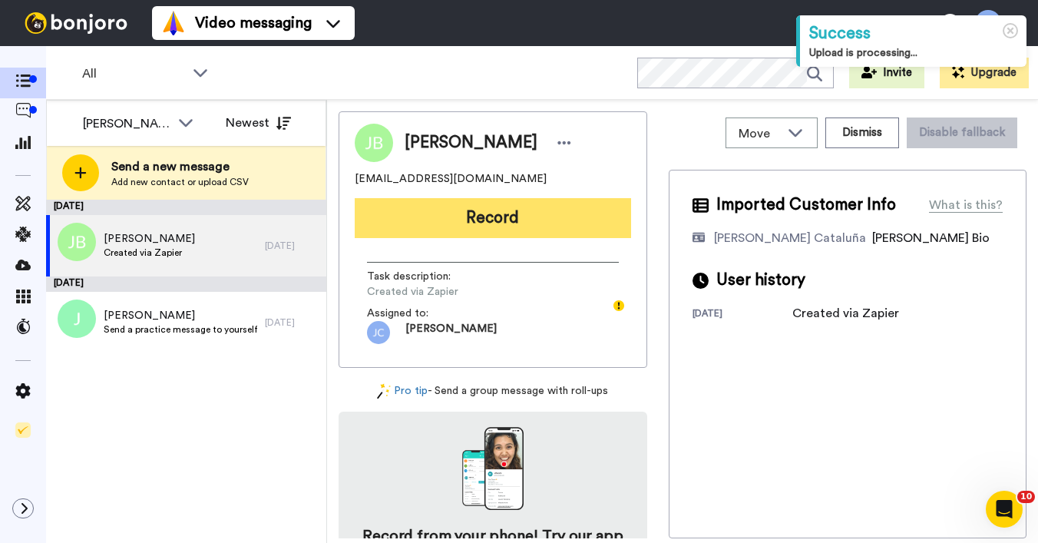
click at [399, 215] on button "Record" at bounding box center [493, 218] width 276 height 40
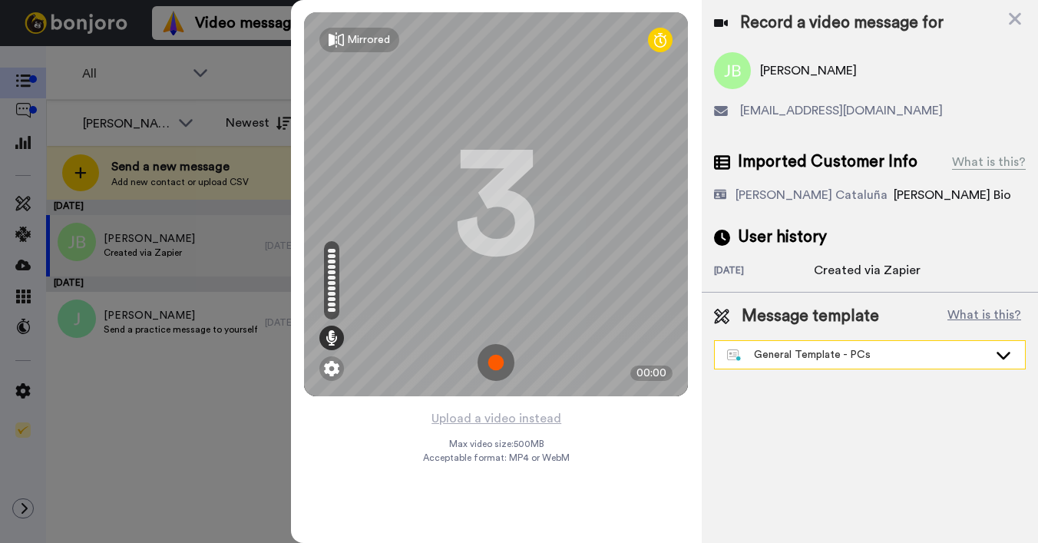
click at [794, 348] on div "General Template - PCs" at bounding box center [857, 354] width 261 height 15
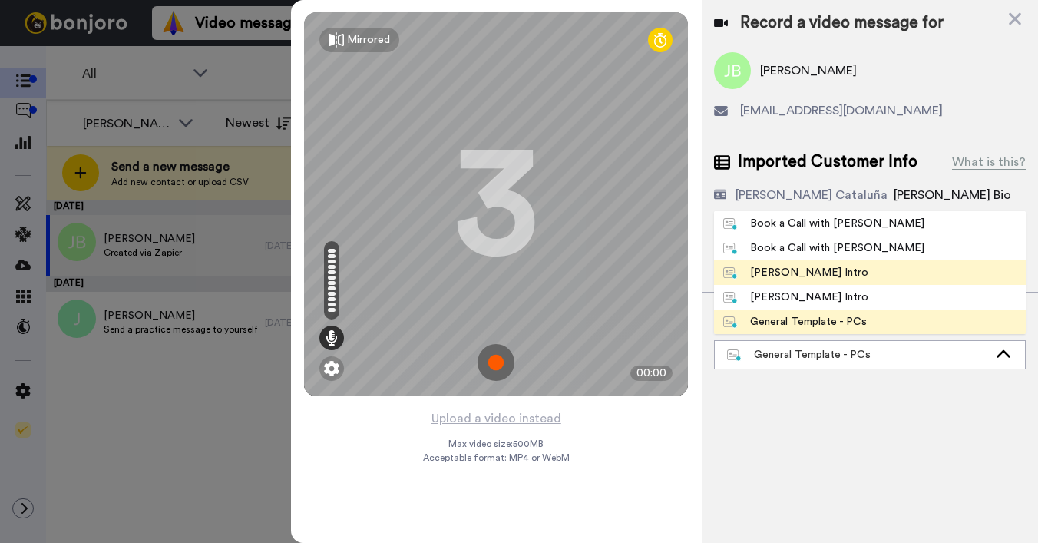
click at [768, 274] on div "[PERSON_NAME] Intro" at bounding box center [795, 272] width 145 height 15
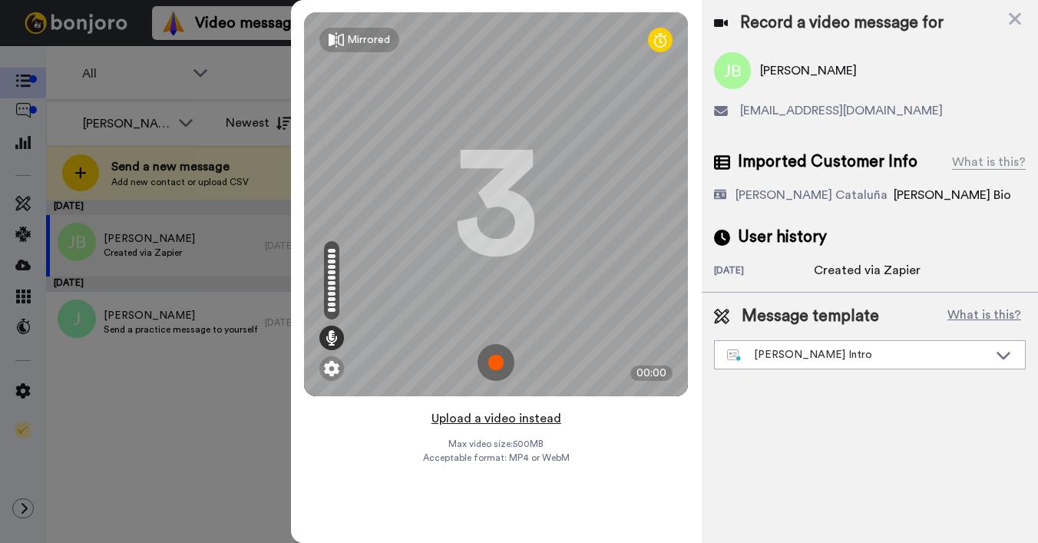
click at [521, 414] on button "Upload a video instead" at bounding box center [496, 418] width 139 height 20
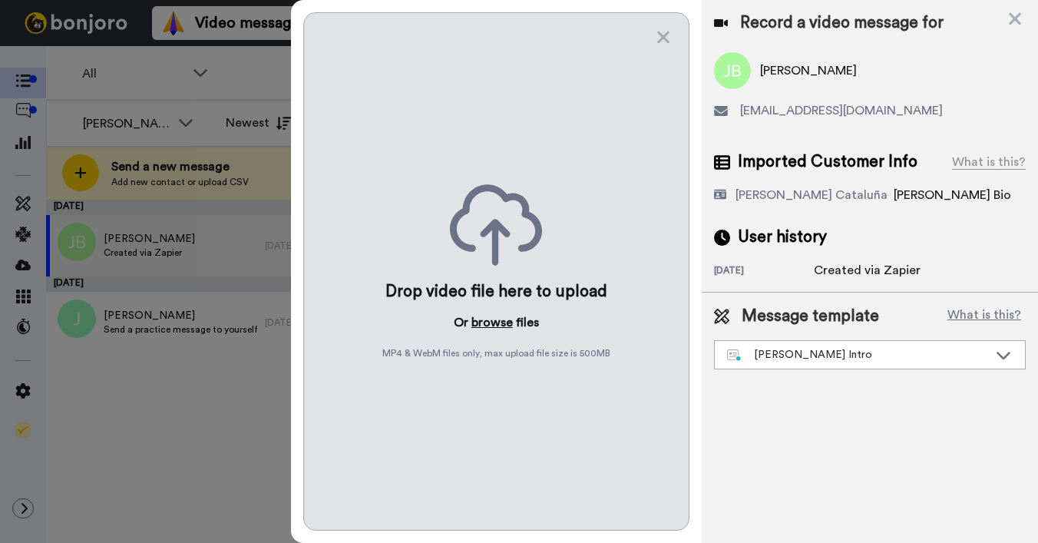
click at [489, 313] on button "browse" at bounding box center [491, 322] width 41 height 18
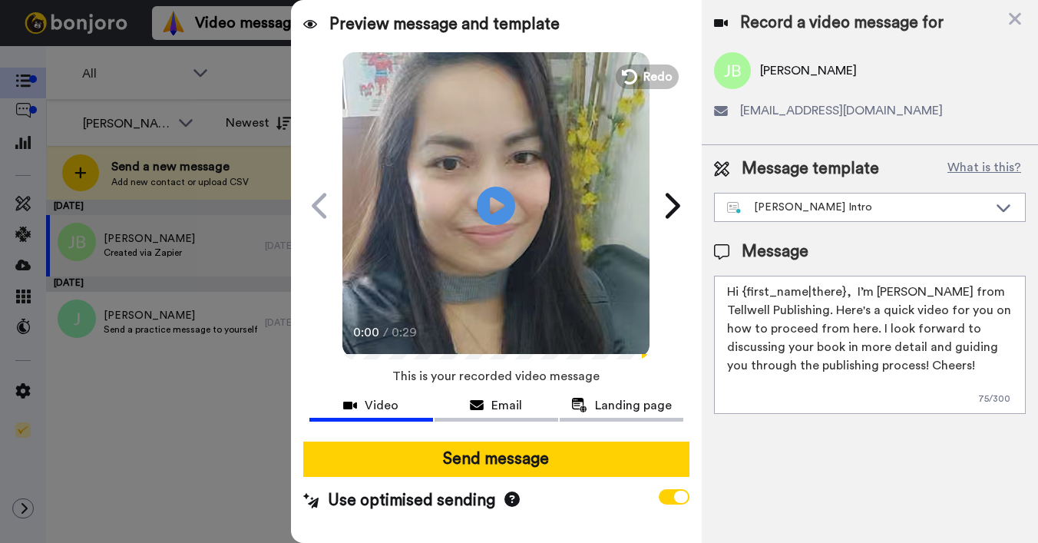
drag, startPoint x: 743, startPoint y: 292, endPoint x: 842, endPoint y: 292, distance: 99.0
click at [842, 292] on textarea "Hi {first_name|there}, I’m [PERSON_NAME] from Tellwell Publishing. Here's a qui…" at bounding box center [870, 345] width 312 height 138
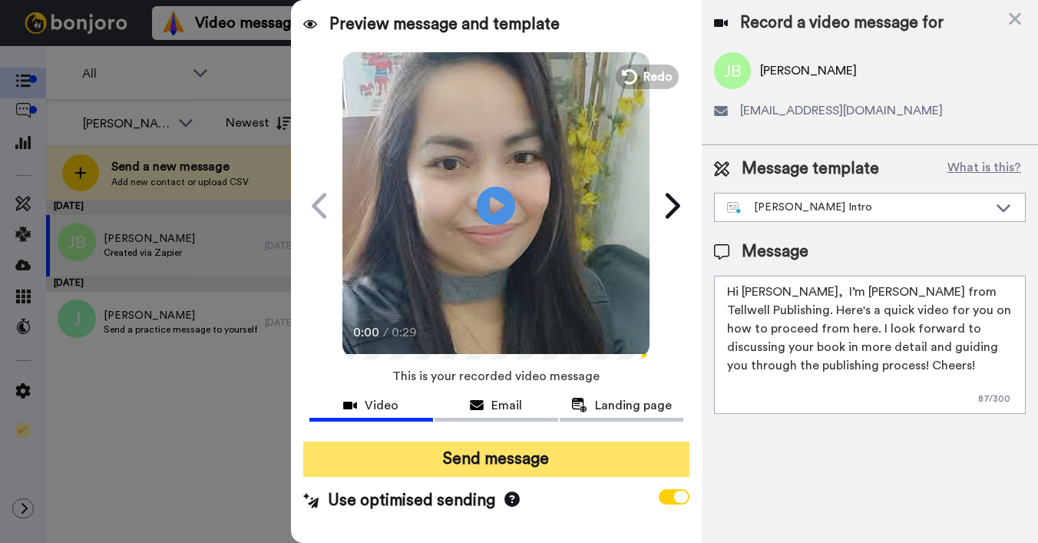
type textarea "Hi [PERSON_NAME], I’m [PERSON_NAME] from Tellwell Publishing. Here's a quick vi…"
click at [548, 442] on button "Send message" at bounding box center [496, 458] width 386 height 35
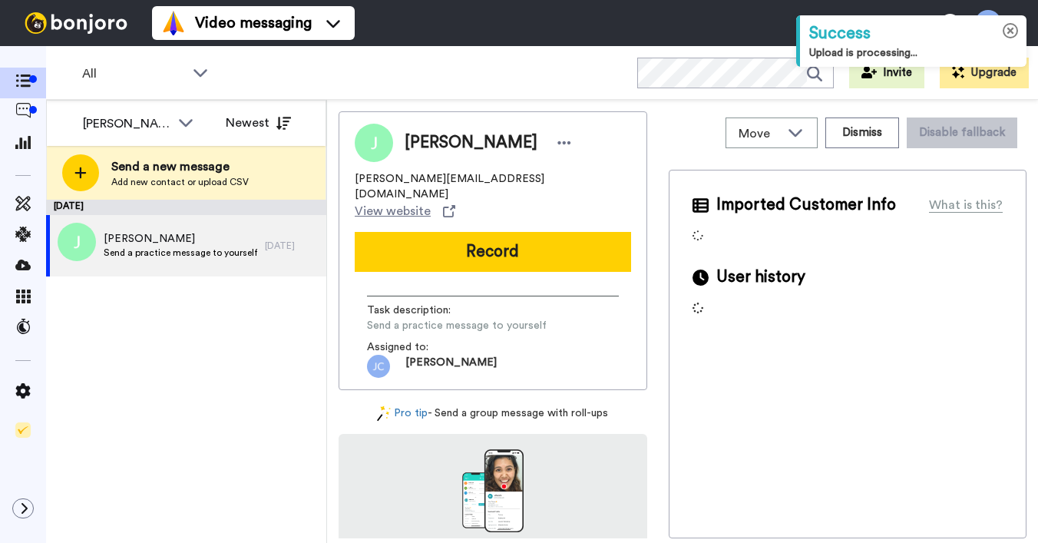
click at [1012, 33] on icon at bounding box center [1010, 31] width 16 height 16
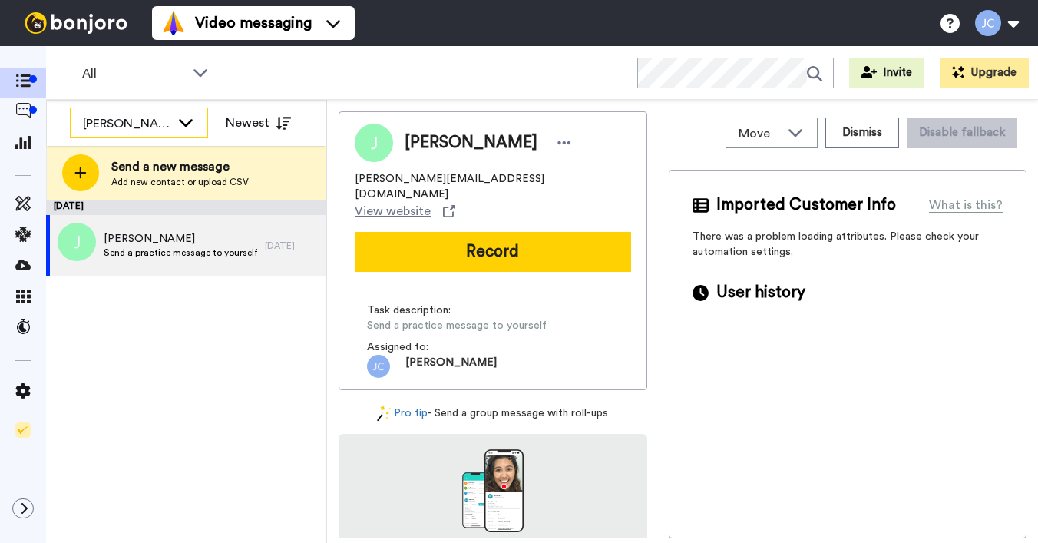
click at [137, 118] on div "[PERSON_NAME] Cataluña" at bounding box center [126, 123] width 87 height 18
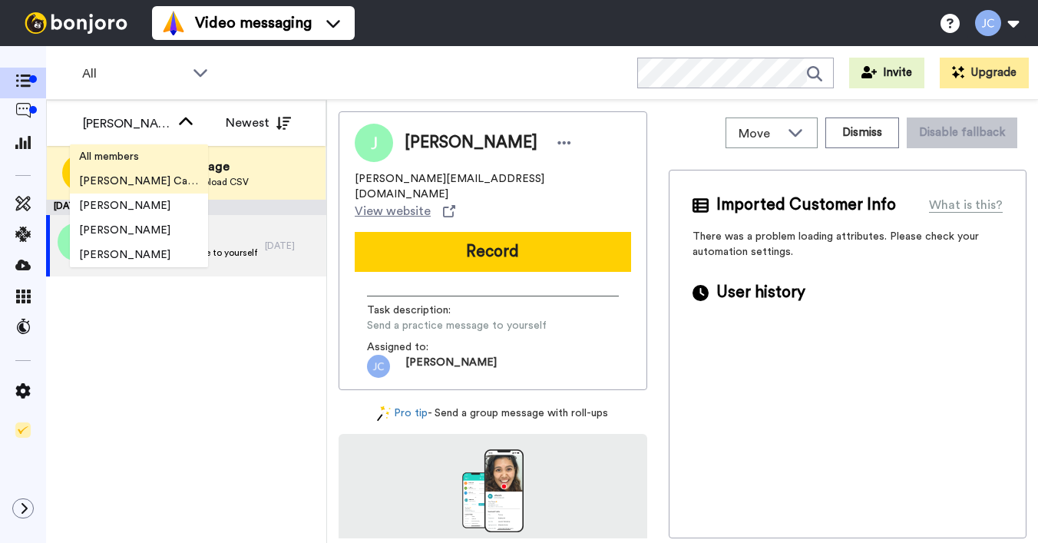
click at [139, 153] on span "All members" at bounding box center [109, 156] width 78 height 15
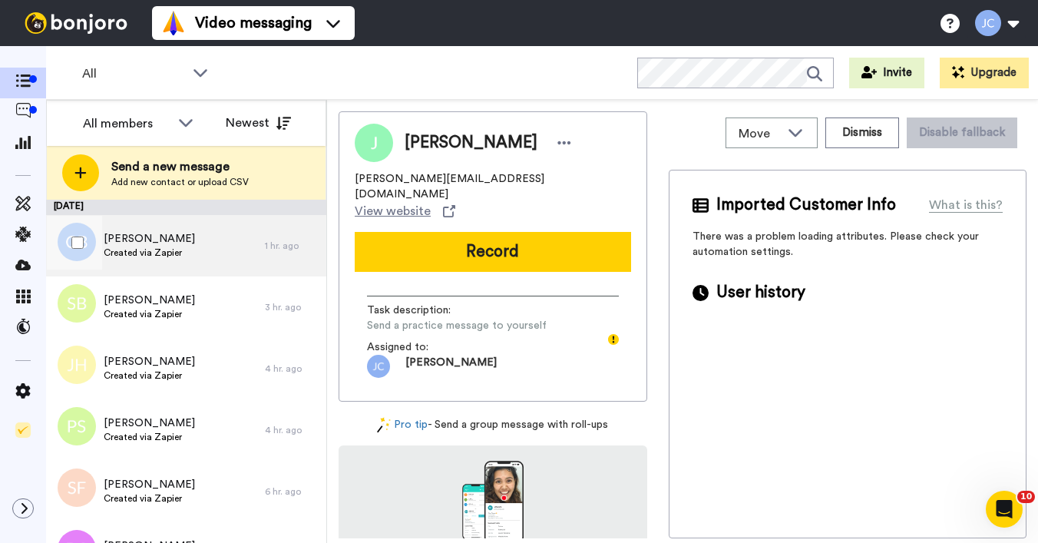
click at [172, 266] on div "Chris Balding Created via Zapier" at bounding box center [155, 245] width 219 height 61
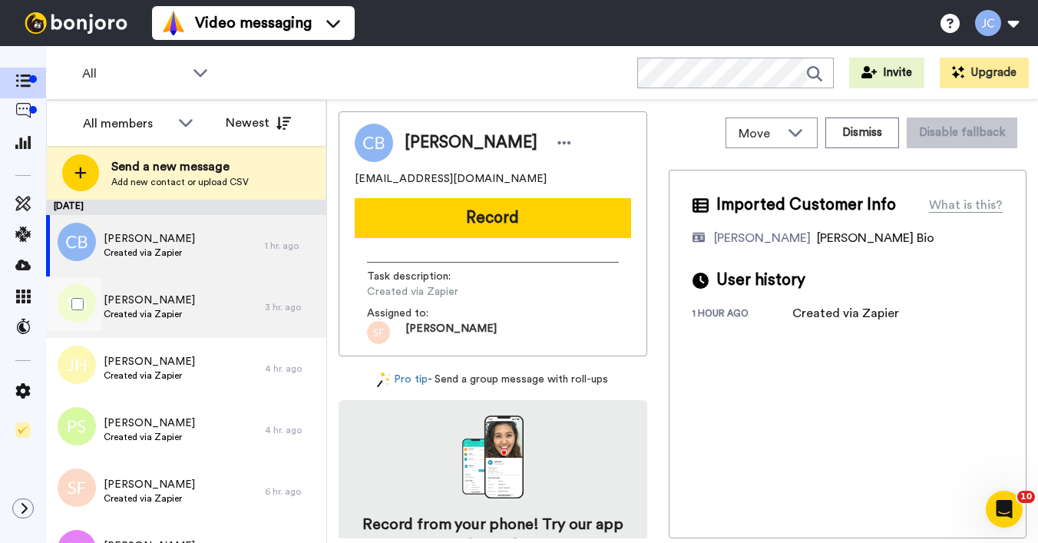
click at [165, 305] on span "Shannon Barker" at bounding box center [149, 299] width 91 height 15
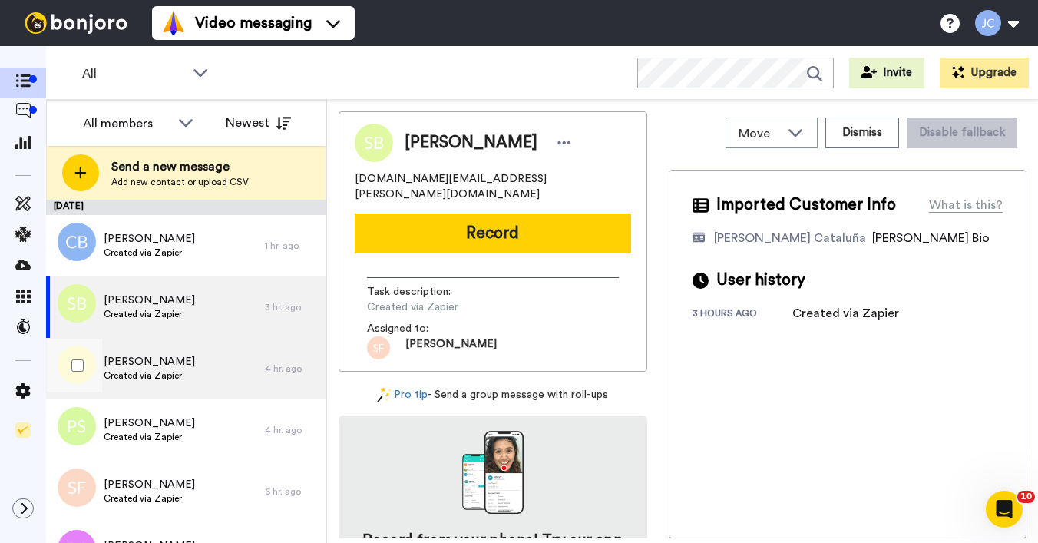
click at [168, 368] on span "[PERSON_NAME]" at bounding box center [149, 361] width 91 height 15
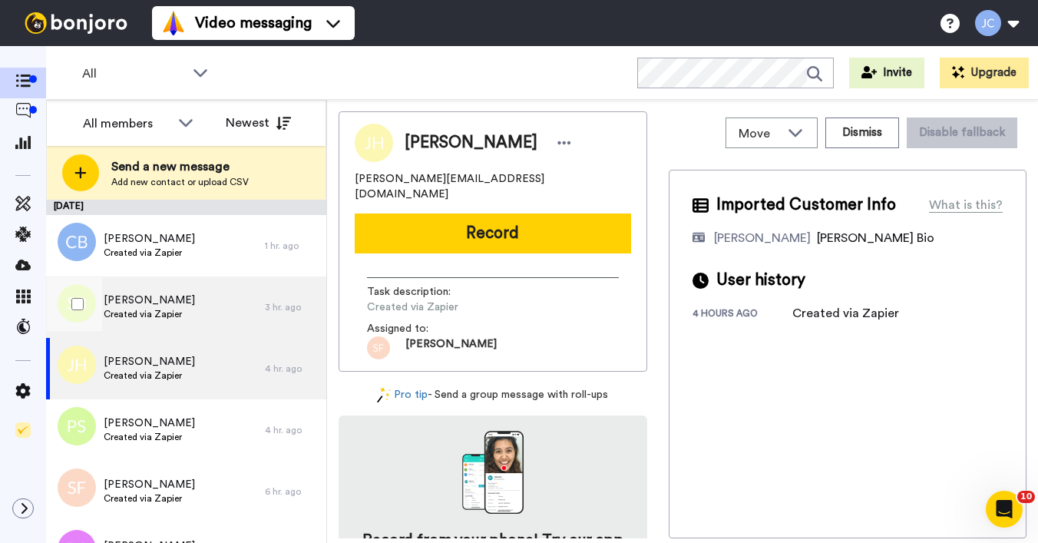
click at [154, 309] on span "Created via Zapier" at bounding box center [149, 314] width 91 height 12
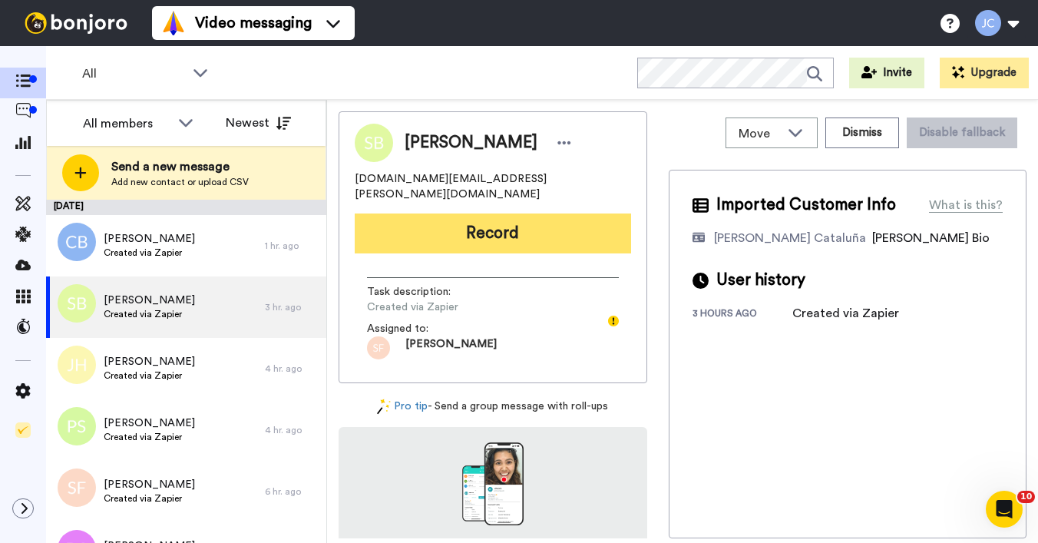
click at [438, 213] on button "Record" at bounding box center [493, 233] width 276 height 40
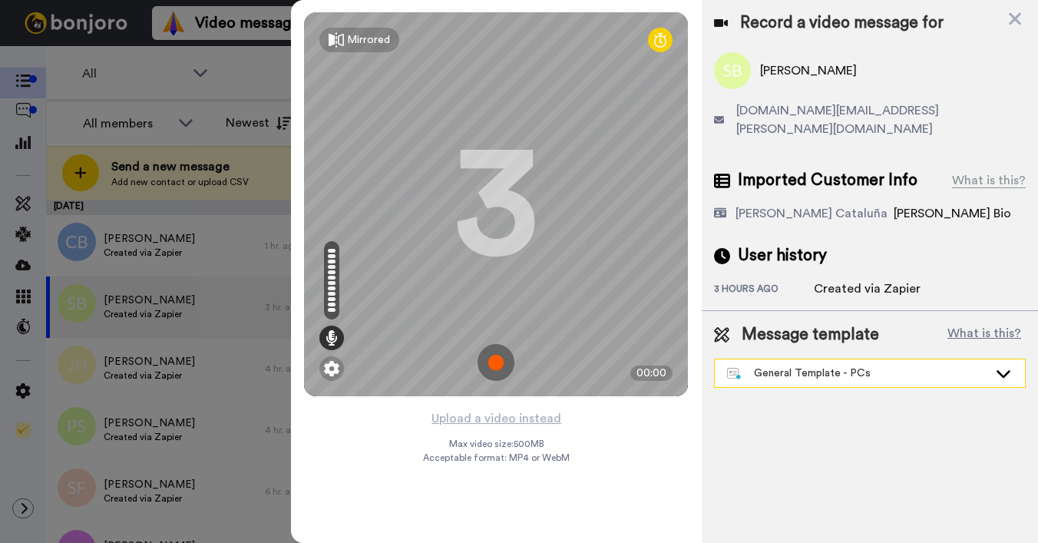
click at [857, 365] on div "General Template - PCs" at bounding box center [857, 372] width 261 height 15
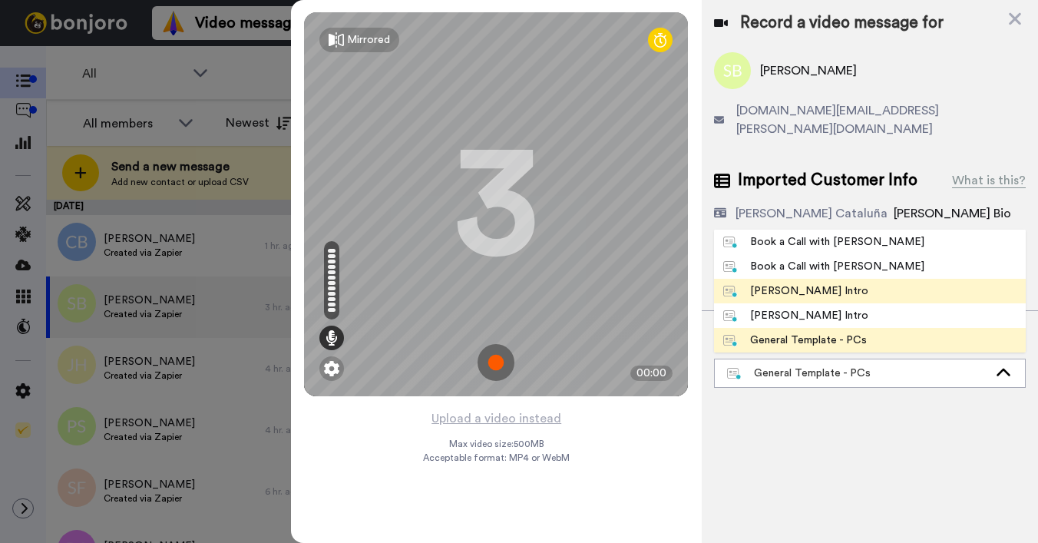
click at [782, 283] on div "[PERSON_NAME] Intro" at bounding box center [795, 290] width 145 height 15
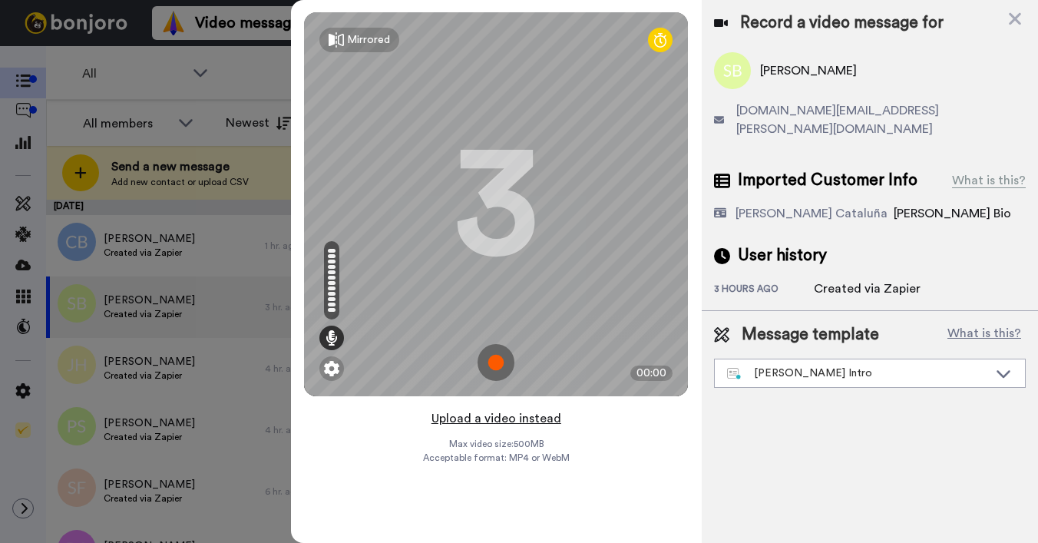
click at [500, 417] on button "Upload a video instead" at bounding box center [496, 418] width 139 height 20
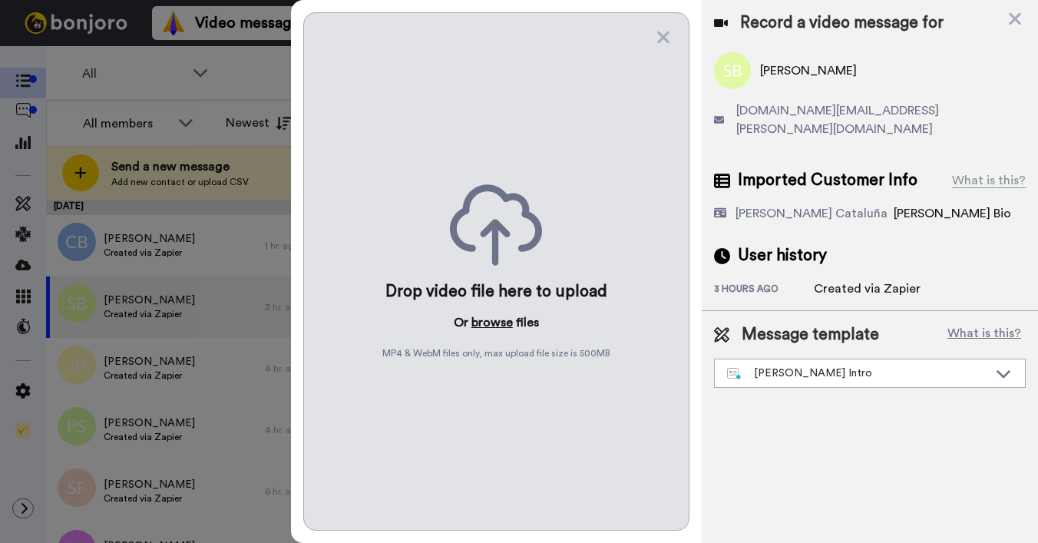
click at [495, 325] on button "browse" at bounding box center [491, 322] width 41 height 18
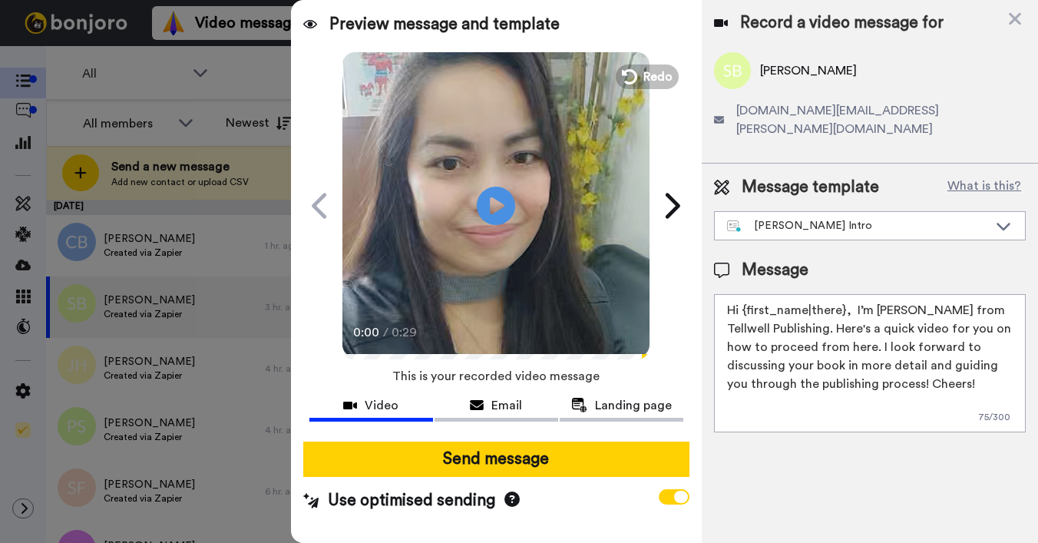
drag, startPoint x: 741, startPoint y: 293, endPoint x: 841, endPoint y: 292, distance: 99.8
click at [841, 294] on textarea "Hi {first_name|there}, I’m [PERSON_NAME] from Tellwell Publishing. Here's a qui…" at bounding box center [870, 363] width 312 height 138
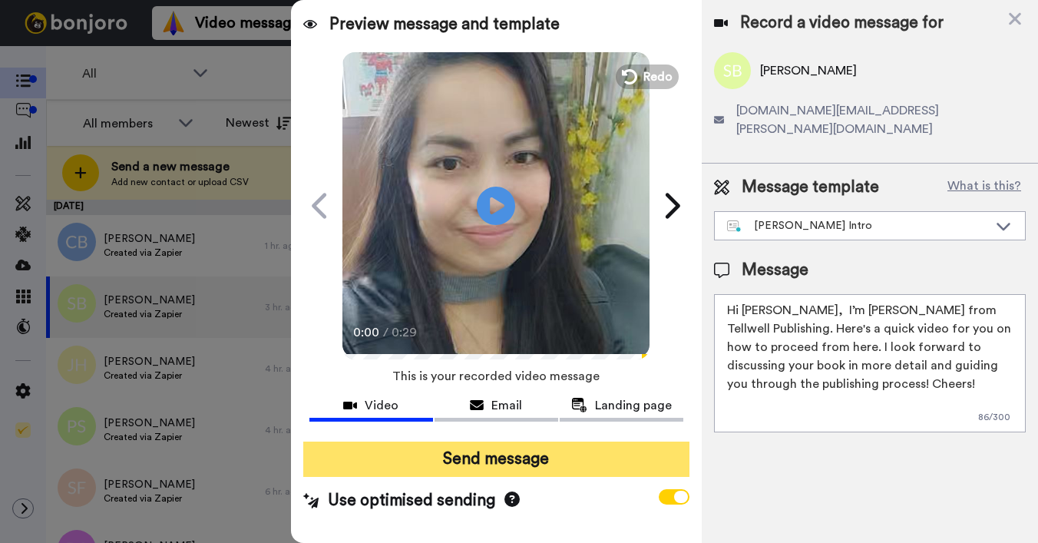
type textarea "Hi Shannon, I’m Joe from Tellwell Publishing. Here's a quick video for you on h…"
click at [604, 457] on button "Send message" at bounding box center [496, 458] width 386 height 35
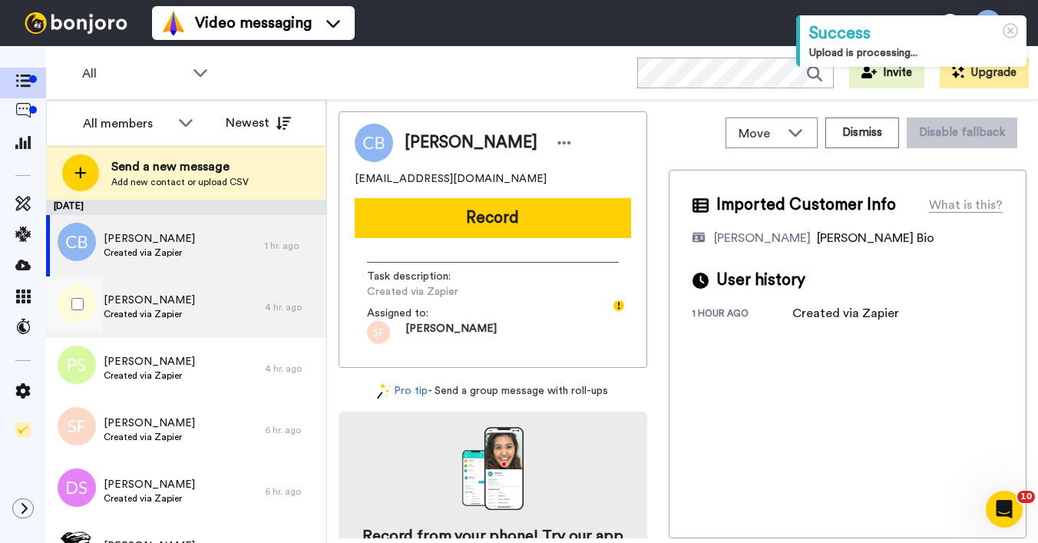
click at [190, 317] on div "[PERSON_NAME] Created via Zapier" at bounding box center [155, 306] width 219 height 61
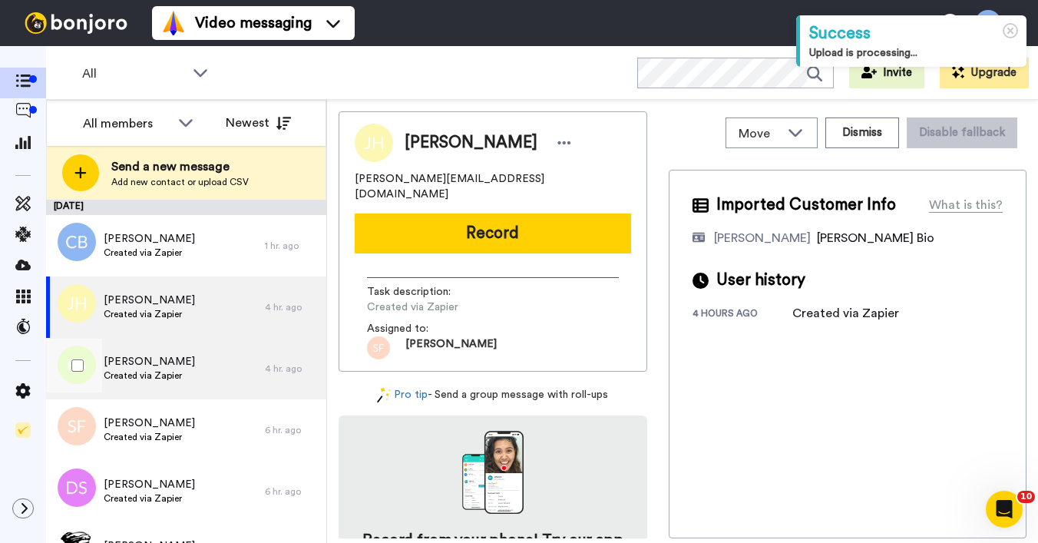
click at [183, 358] on div "[PERSON_NAME] Created via Zapier" at bounding box center [155, 368] width 219 height 61
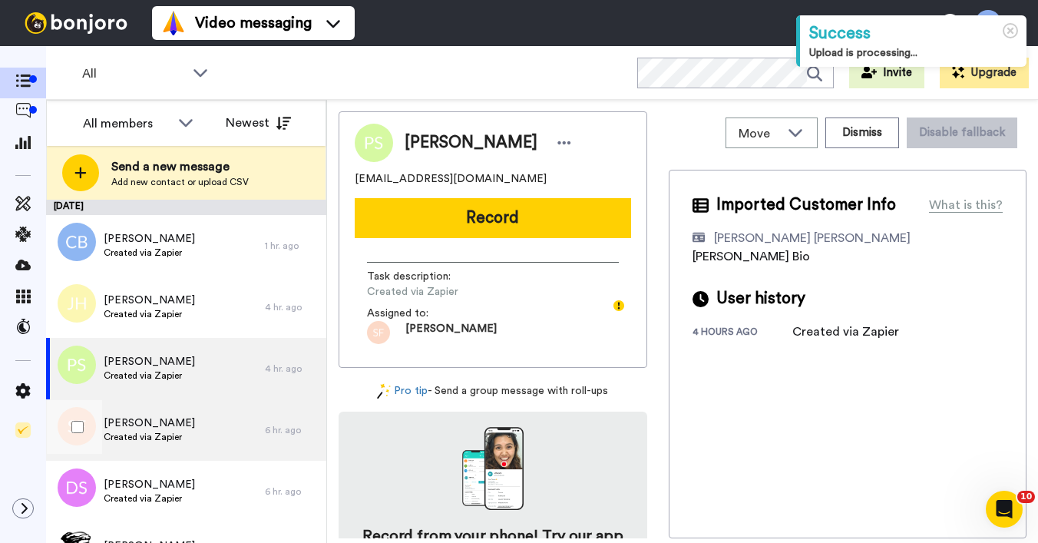
click at [173, 430] on span "[PERSON_NAME]" at bounding box center [149, 422] width 91 height 15
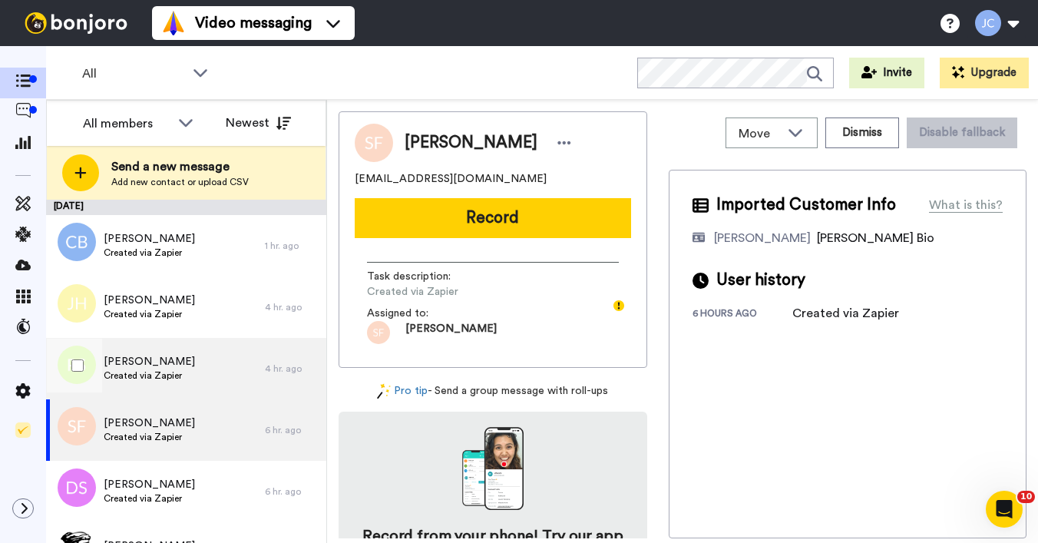
click at [183, 378] on div "Paulette Smith Created via Zapier" at bounding box center [155, 368] width 219 height 61
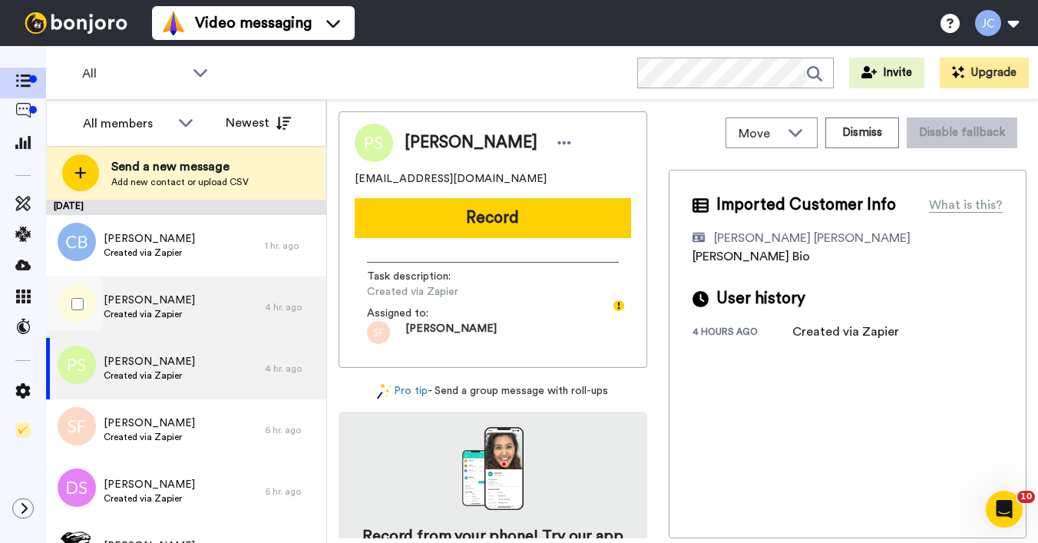
click at [186, 321] on div "Jennifer Hraczo Created via Zapier" at bounding box center [155, 306] width 219 height 61
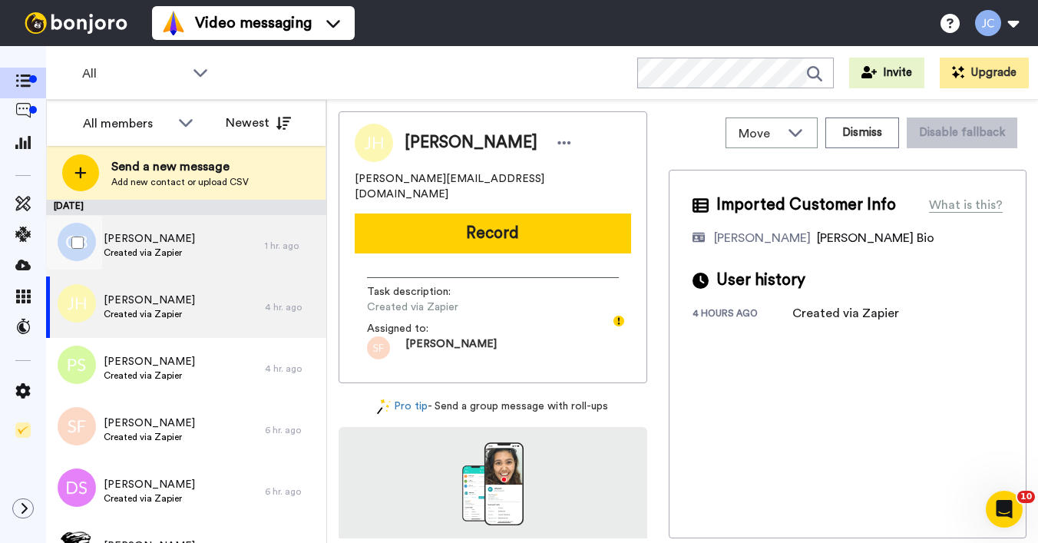
click at [178, 233] on span "[PERSON_NAME]" at bounding box center [149, 238] width 91 height 15
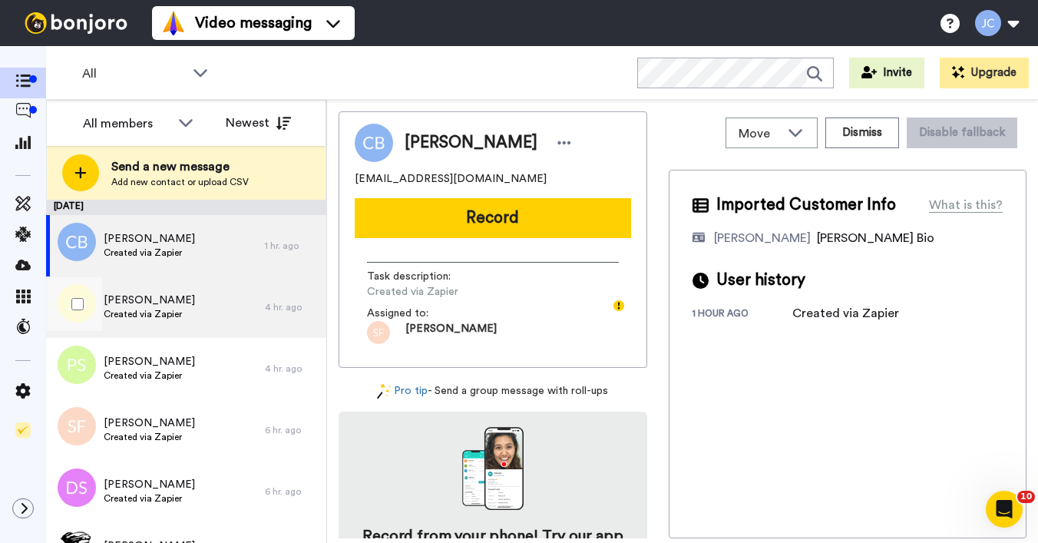
click at [179, 303] on span "[PERSON_NAME]" at bounding box center [149, 299] width 91 height 15
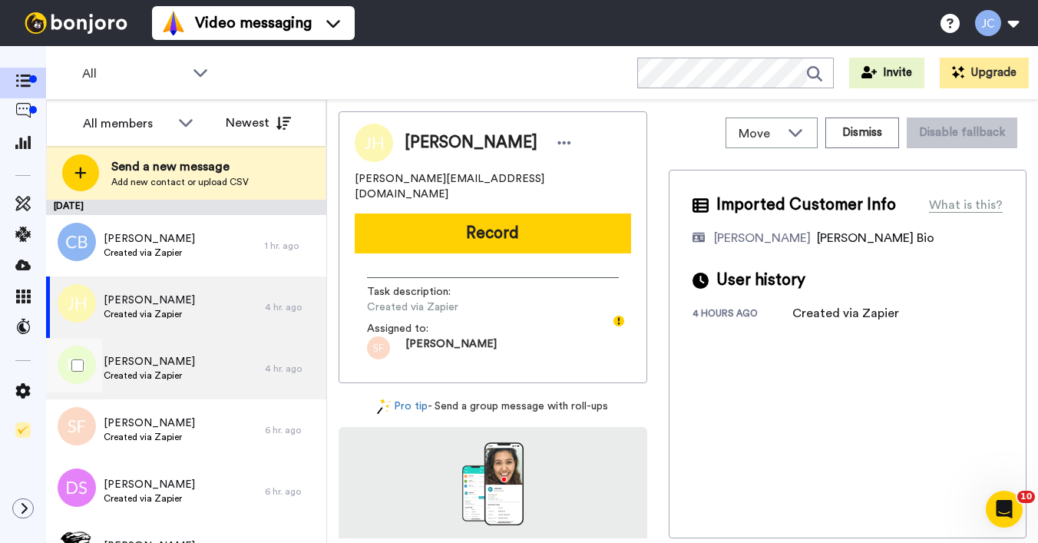
click at [167, 361] on span "[PERSON_NAME]" at bounding box center [149, 361] width 91 height 15
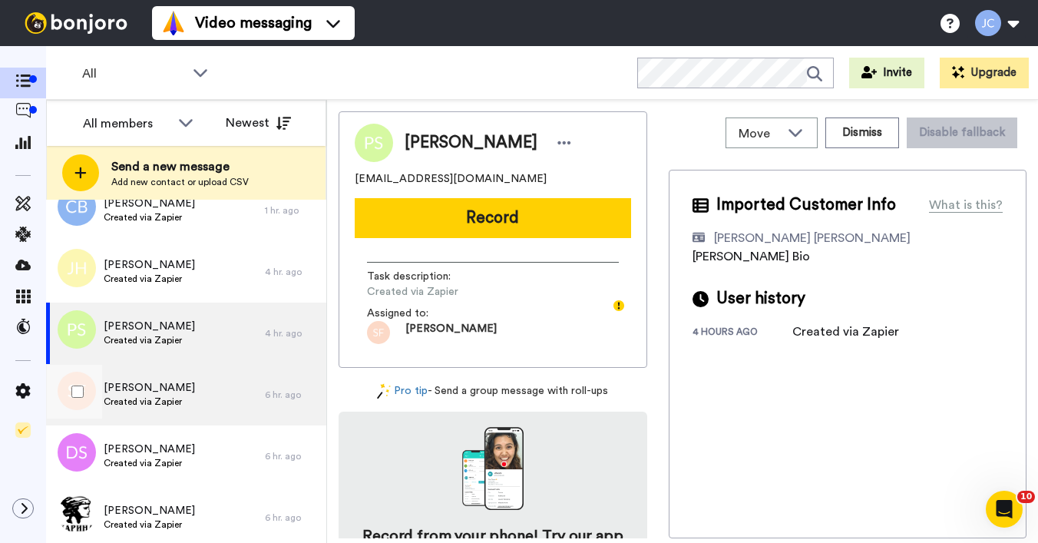
scroll to position [38, 0]
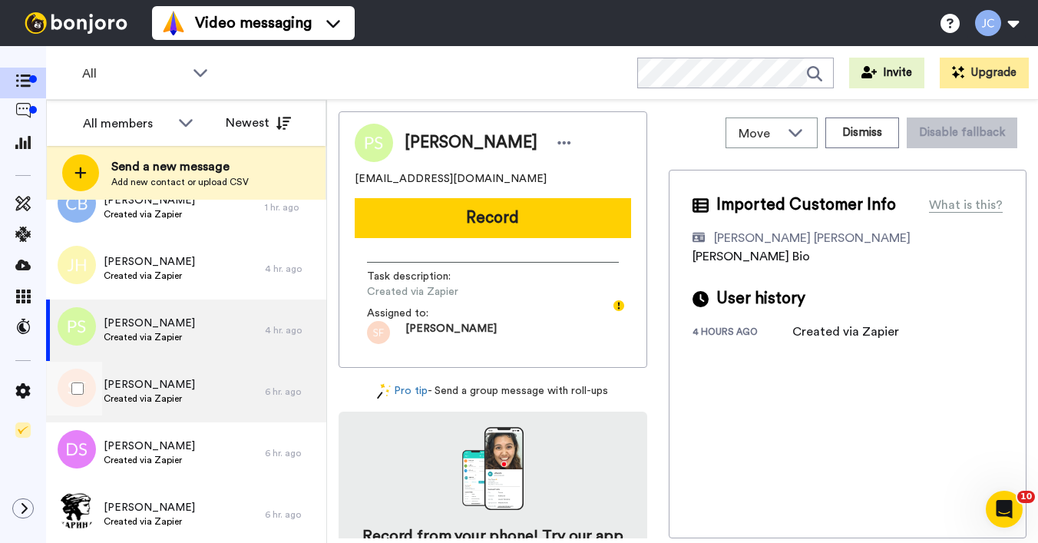
click at [174, 381] on span "[PERSON_NAME]" at bounding box center [149, 384] width 91 height 15
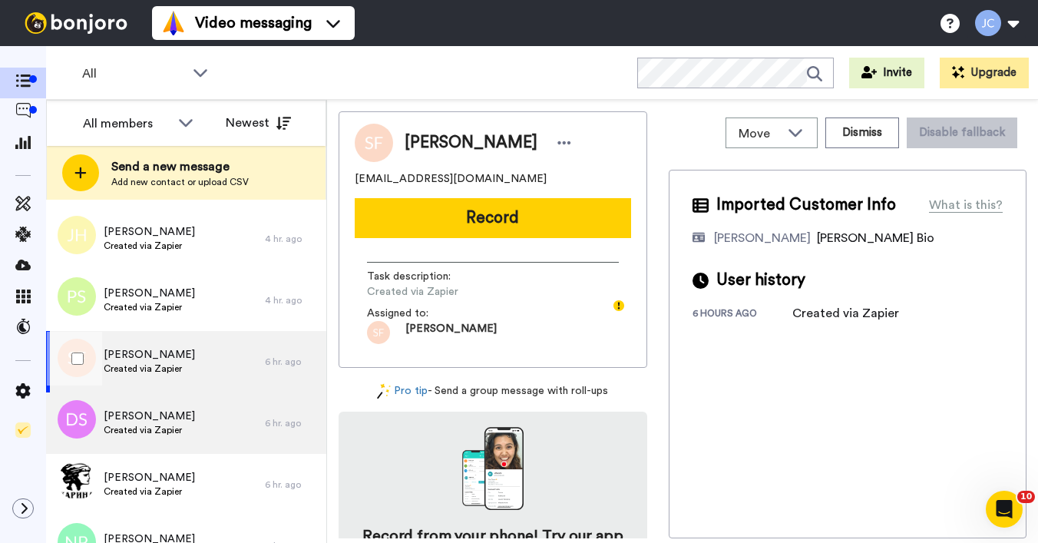
scroll to position [101, 0]
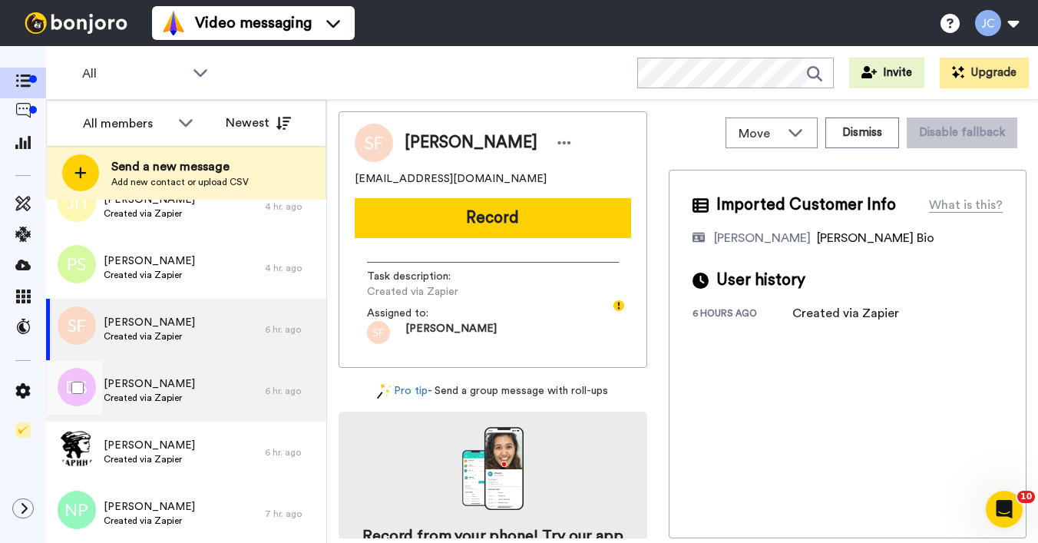
click at [177, 402] on span "Created via Zapier" at bounding box center [149, 397] width 91 height 12
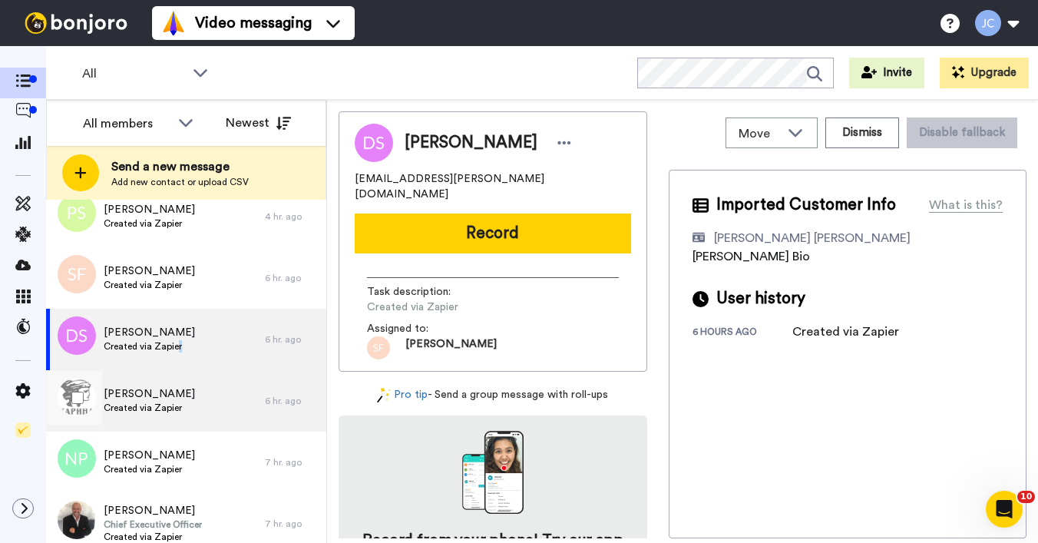
scroll to position [182, 0]
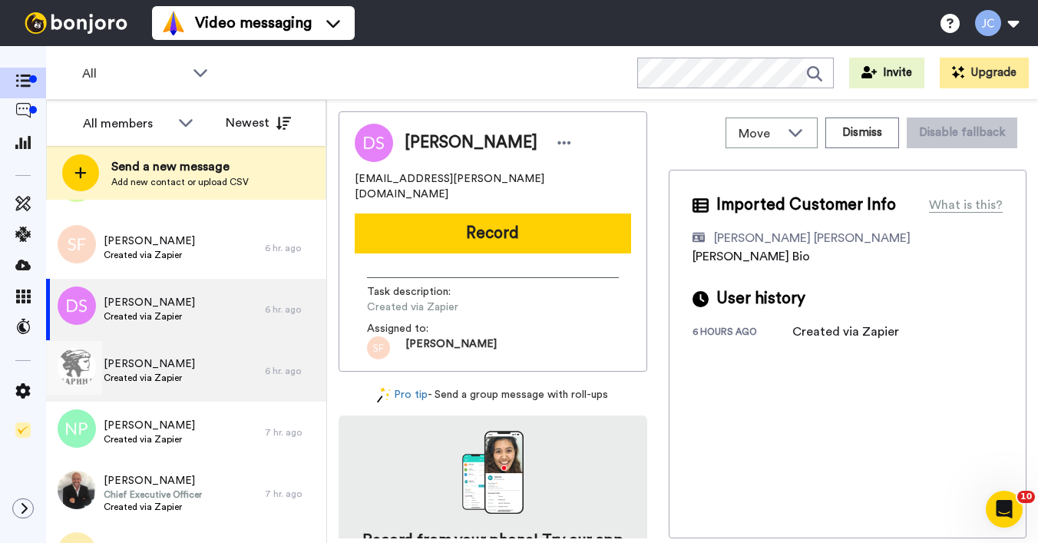
click at [182, 375] on div "Evan Robinson Created via Zapier" at bounding box center [155, 370] width 219 height 61
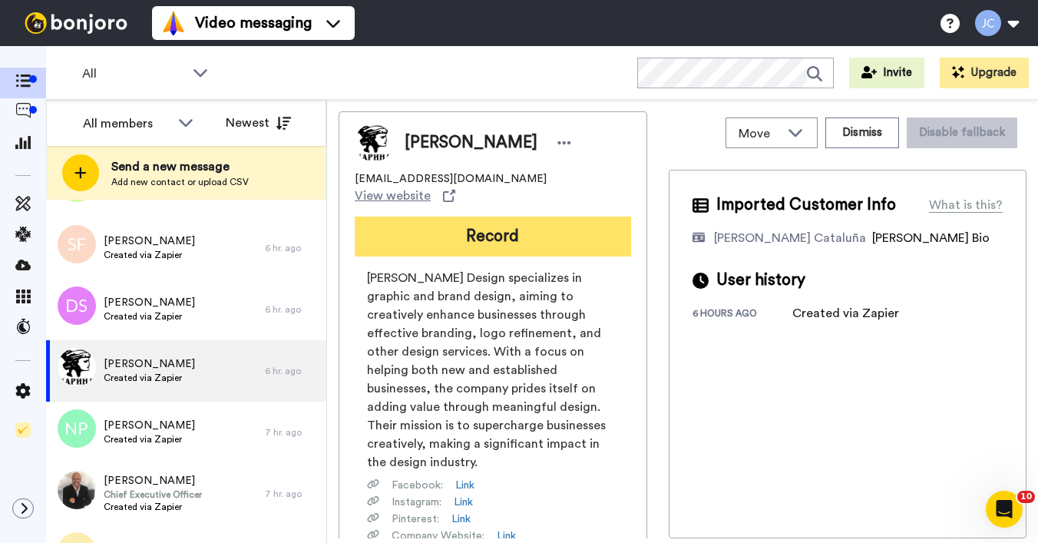
click at [404, 222] on button "Record" at bounding box center [493, 236] width 276 height 40
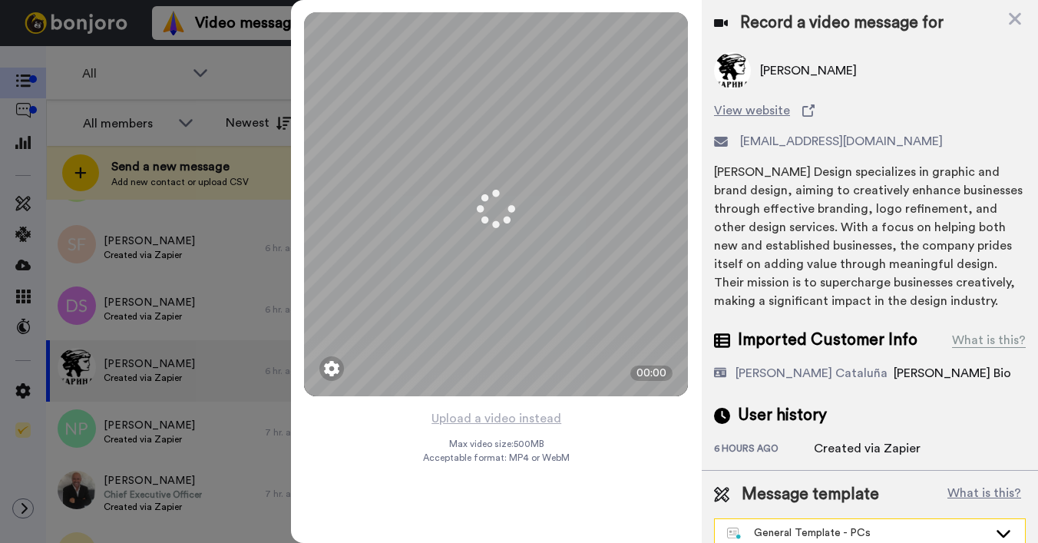
scroll to position [17, 0]
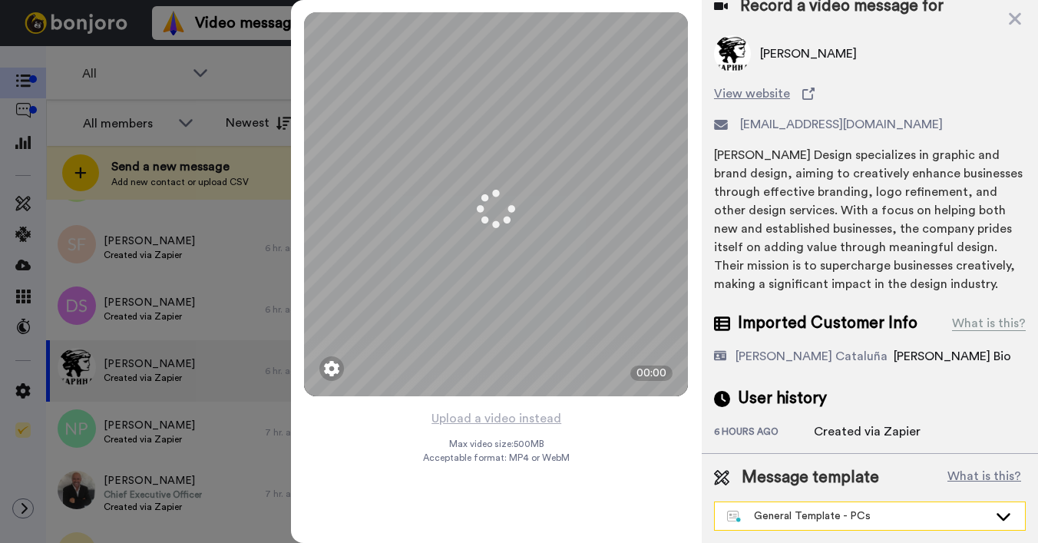
click at [791, 527] on div "General Template - PCs" at bounding box center [870, 516] width 310 height 28
click at [791, 517] on div "General Template - PCs" at bounding box center [857, 515] width 261 height 15
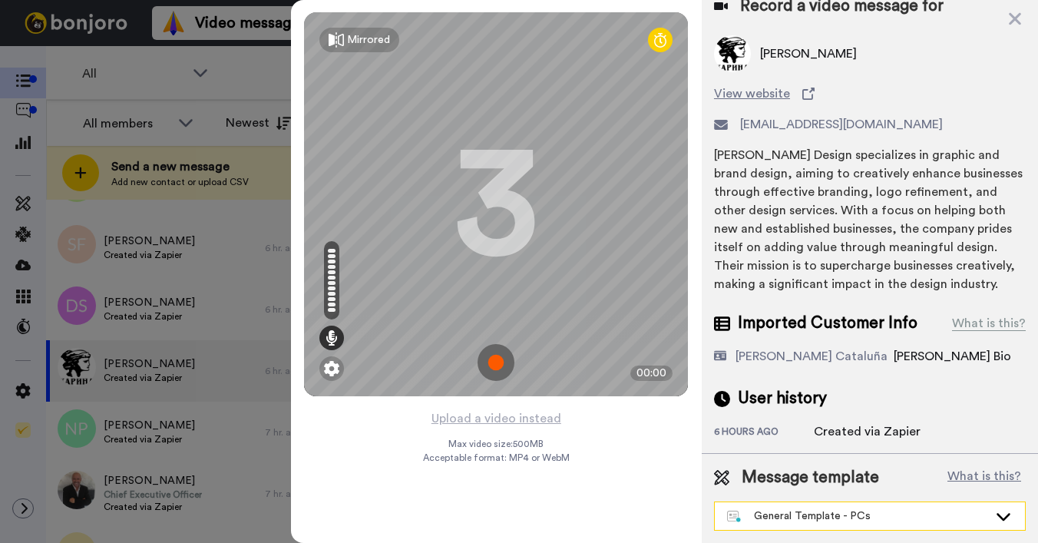
click at [791, 513] on div "General Template - PCs" at bounding box center [857, 515] width 261 height 15
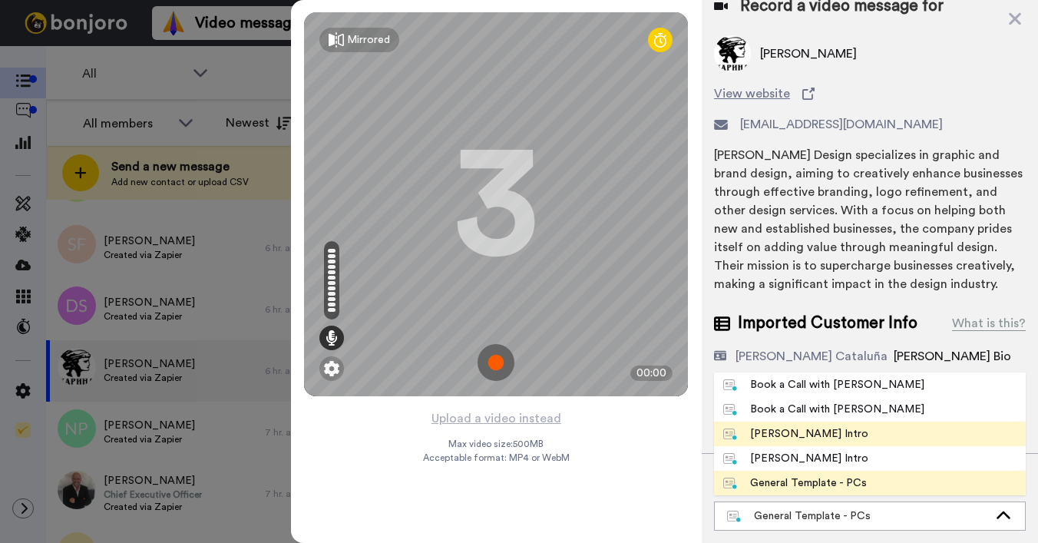
click at [772, 434] on div "Josephine Bonjoro Intro" at bounding box center [795, 433] width 145 height 15
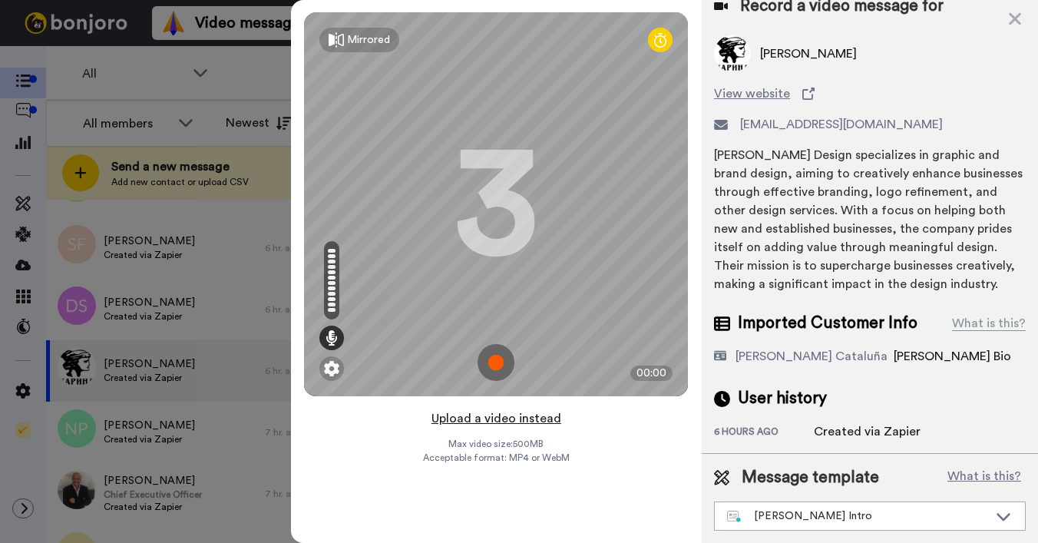
click at [478, 423] on button "Upload a video instead" at bounding box center [496, 418] width 139 height 20
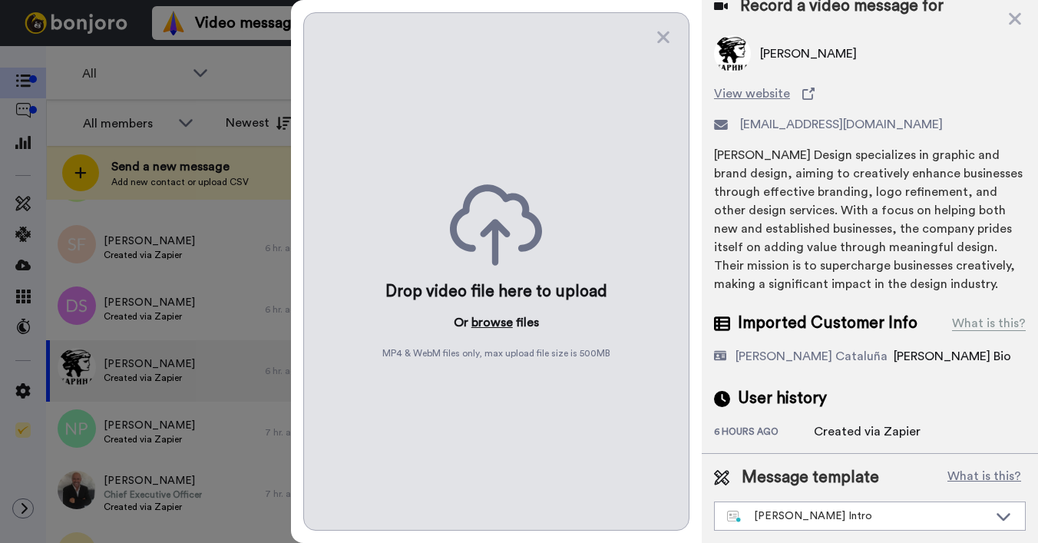
click at [492, 321] on button "browse" at bounding box center [491, 322] width 41 height 18
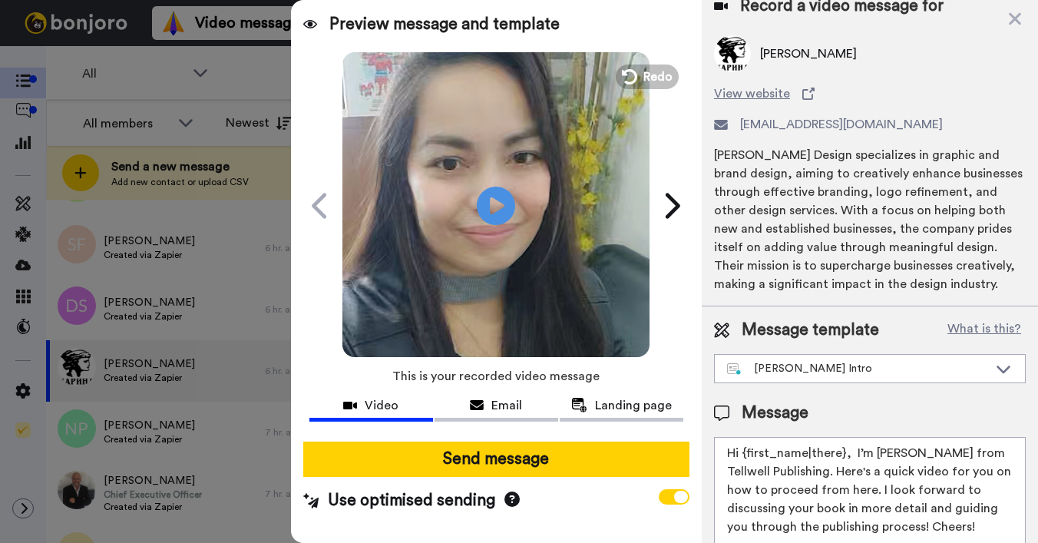
scroll to position [0, 0]
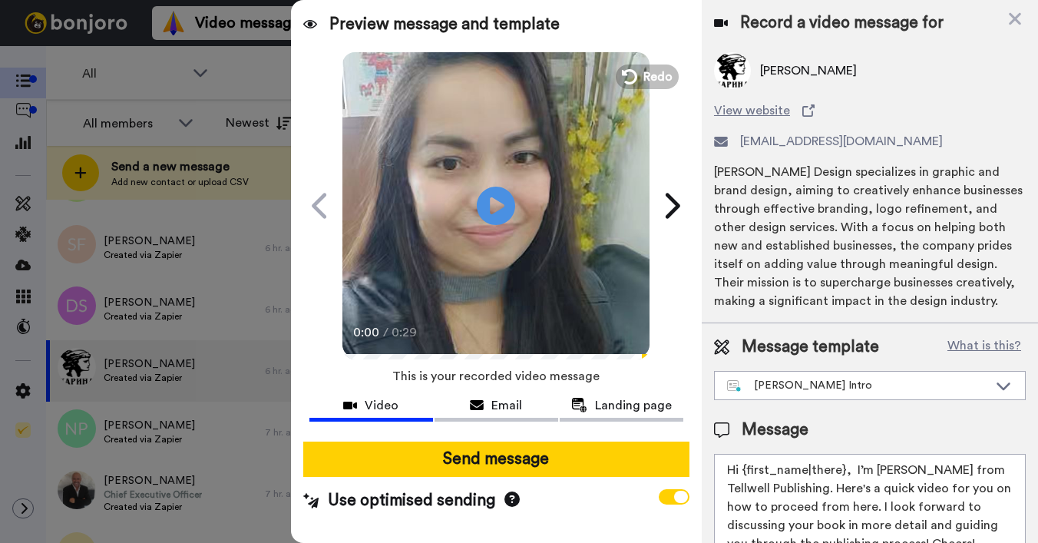
drag, startPoint x: 742, startPoint y: 472, endPoint x: 841, endPoint y: 471, distance: 99.0
click at [841, 471] on textarea "Hi {first_name|there}, I’m Joe from Tellwell Publishing. Here's a quick video f…" at bounding box center [870, 523] width 312 height 138
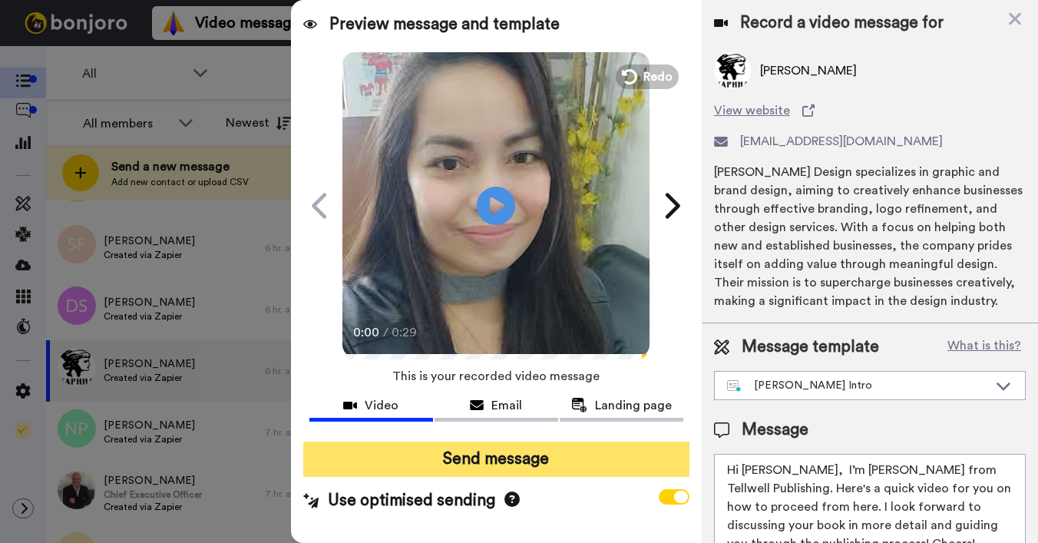
type textarea "Hi Evan, I’m Joe from Tellwell Publishing. Here's a quick video for you on how …"
click at [475, 469] on button "Send message" at bounding box center [496, 458] width 386 height 35
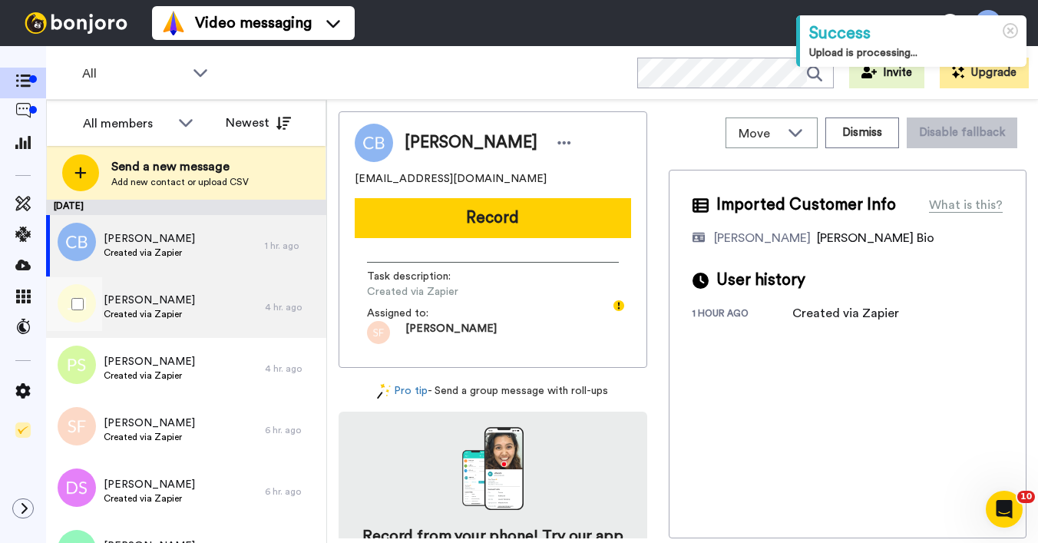
click at [151, 292] on span "[PERSON_NAME]" at bounding box center [149, 299] width 91 height 15
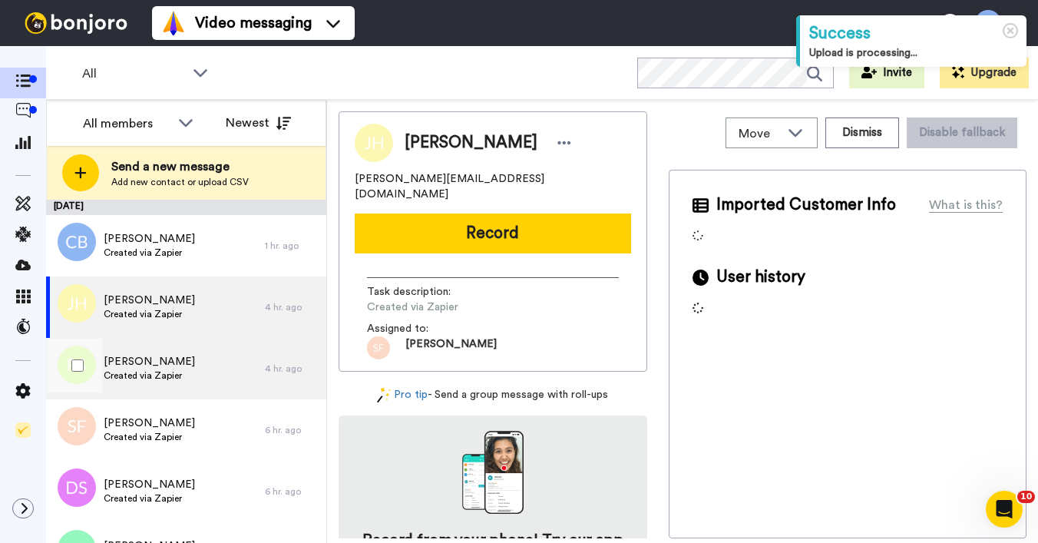
click at [153, 371] on span "Created via Zapier" at bounding box center [149, 375] width 91 height 12
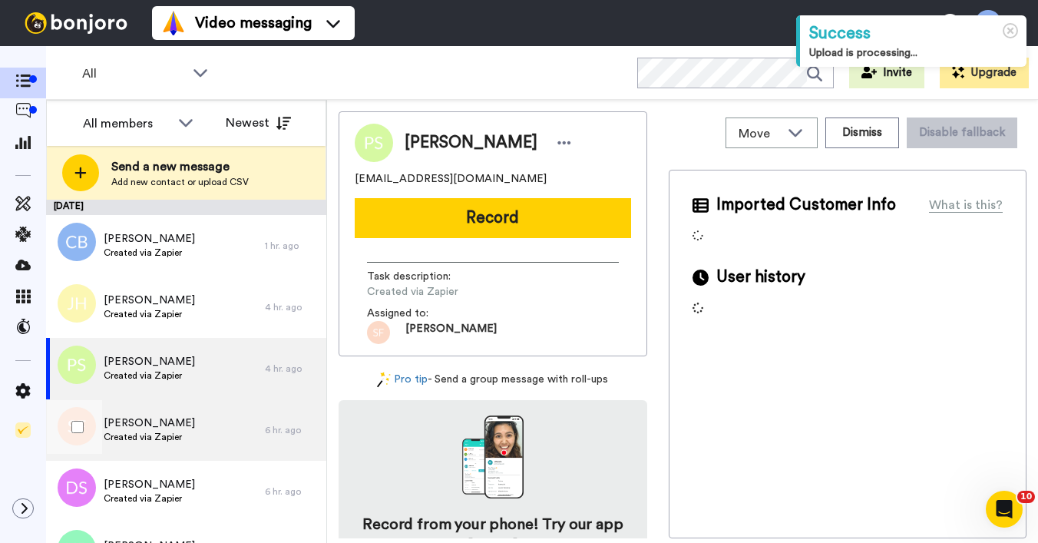
click at [154, 418] on span "[PERSON_NAME]" at bounding box center [149, 422] width 91 height 15
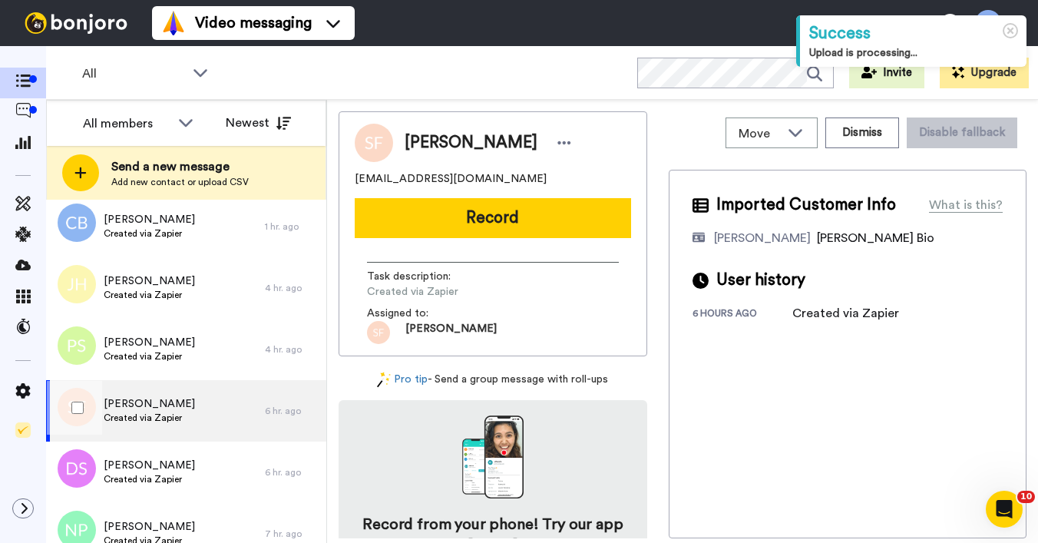
scroll to position [83, 0]
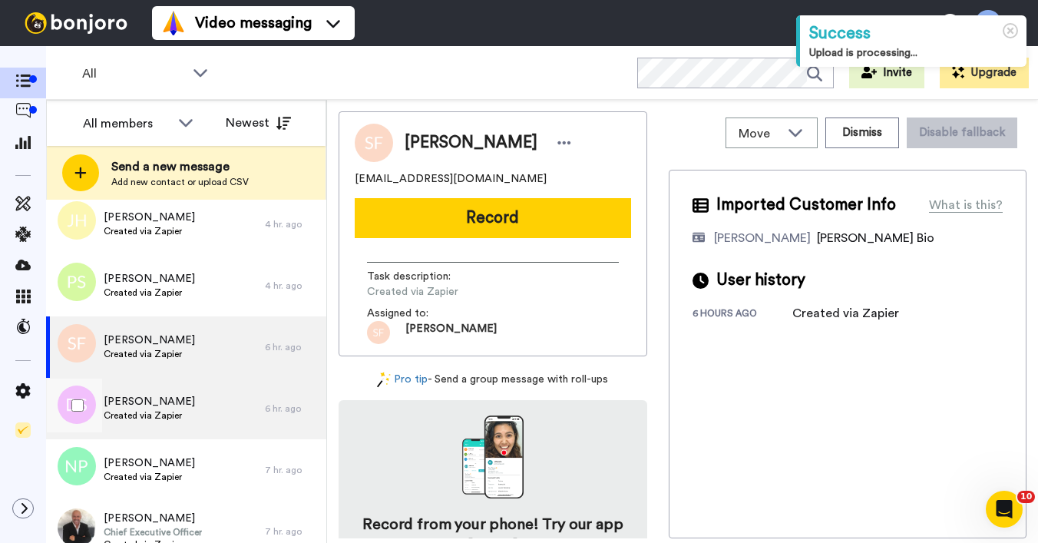
click at [149, 407] on span "[PERSON_NAME]" at bounding box center [149, 401] width 91 height 15
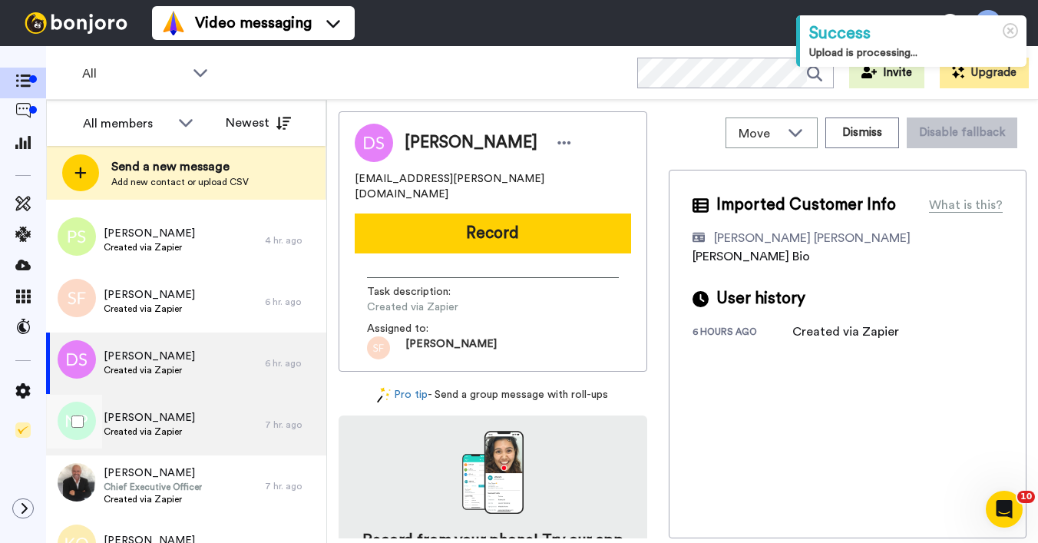
scroll to position [163, 0]
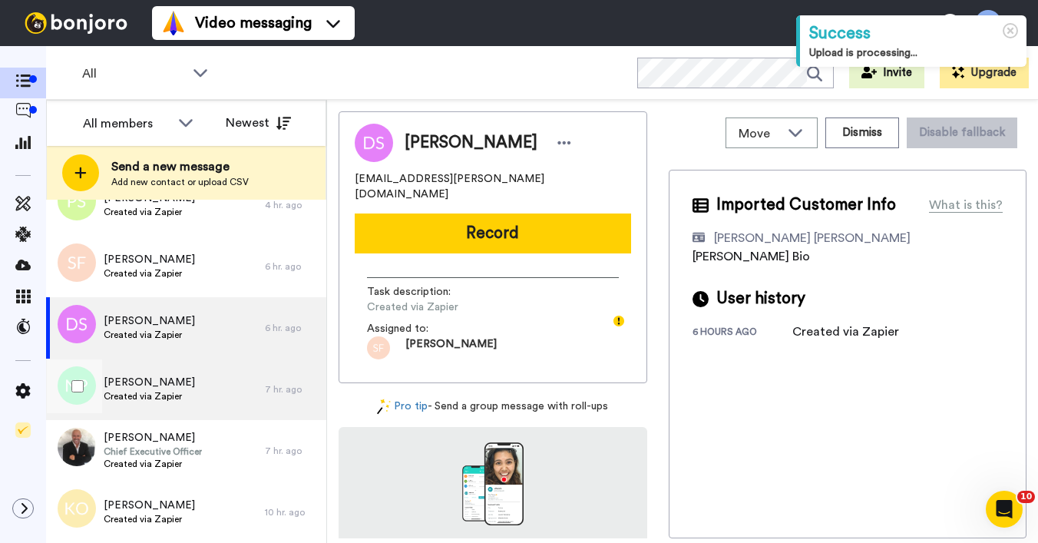
click at [154, 381] on span "[PERSON_NAME]" at bounding box center [149, 382] width 91 height 15
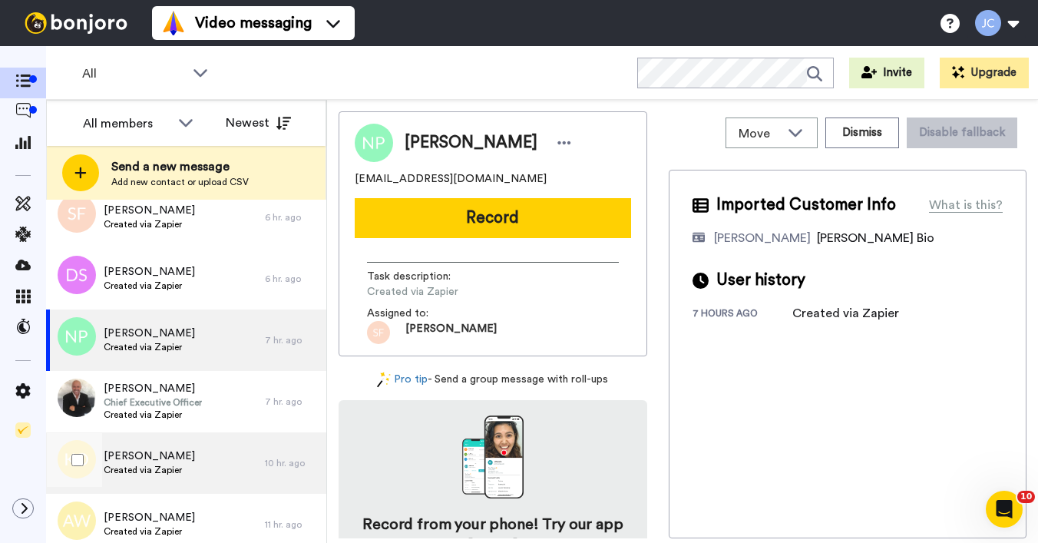
scroll to position [239, 0]
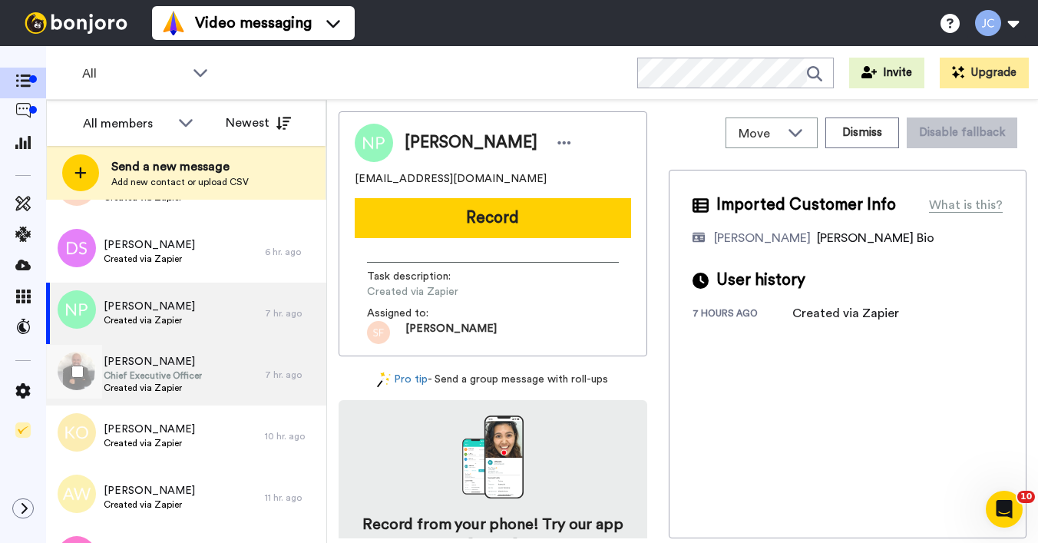
click at [163, 391] on span "Created via Zapier" at bounding box center [153, 387] width 98 height 12
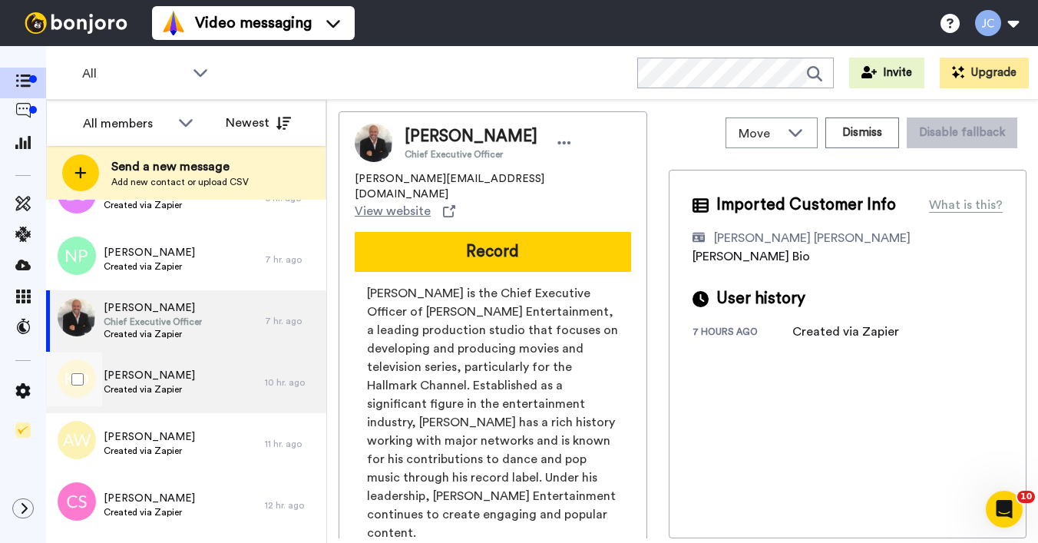
scroll to position [296, 0]
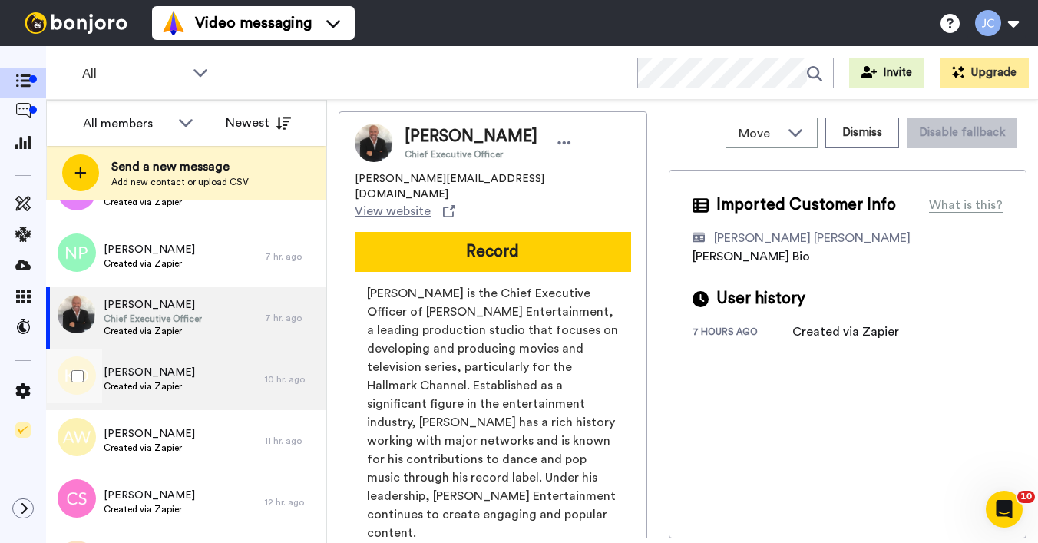
click at [167, 392] on div "[PERSON_NAME] Created via Zapier" at bounding box center [149, 379] width 91 height 29
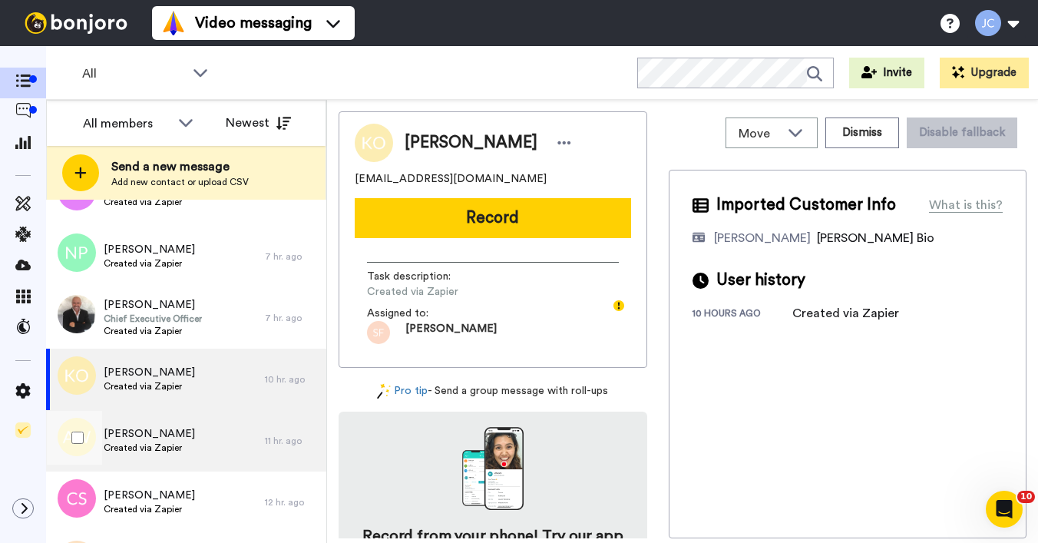
click at [159, 441] on span "Created via Zapier" at bounding box center [149, 447] width 91 height 12
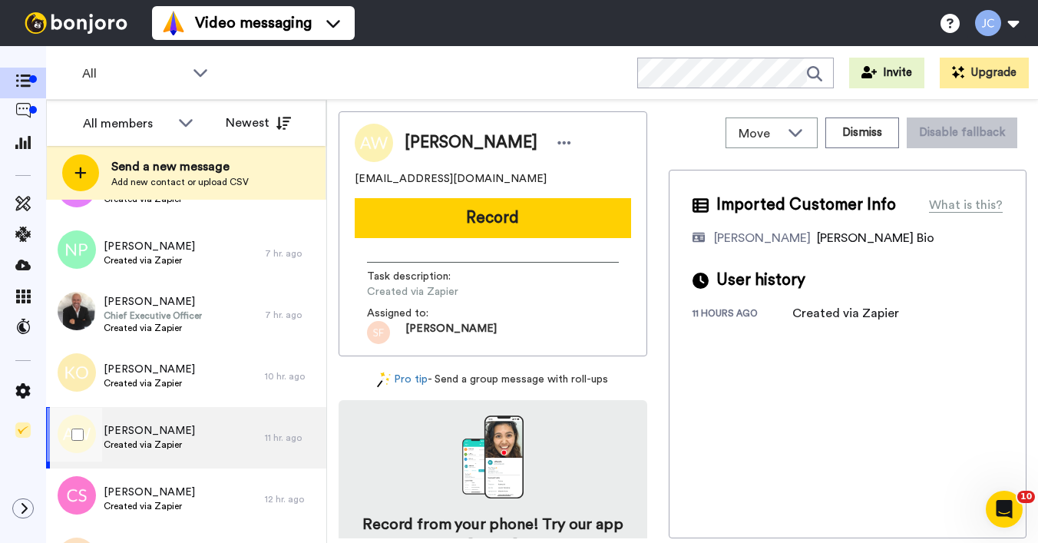
scroll to position [318, 0]
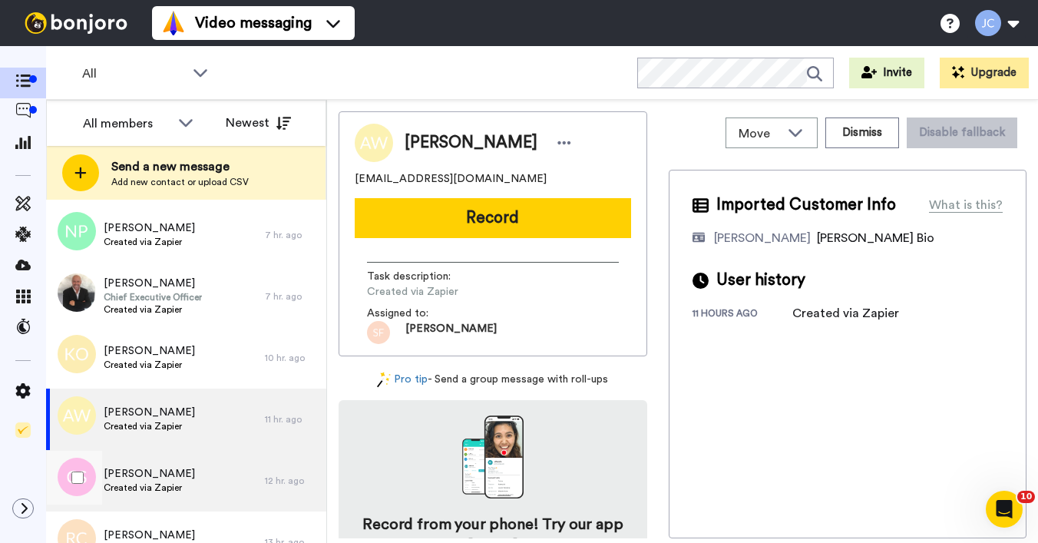
click at [162, 467] on span "[PERSON_NAME]" at bounding box center [149, 473] width 91 height 15
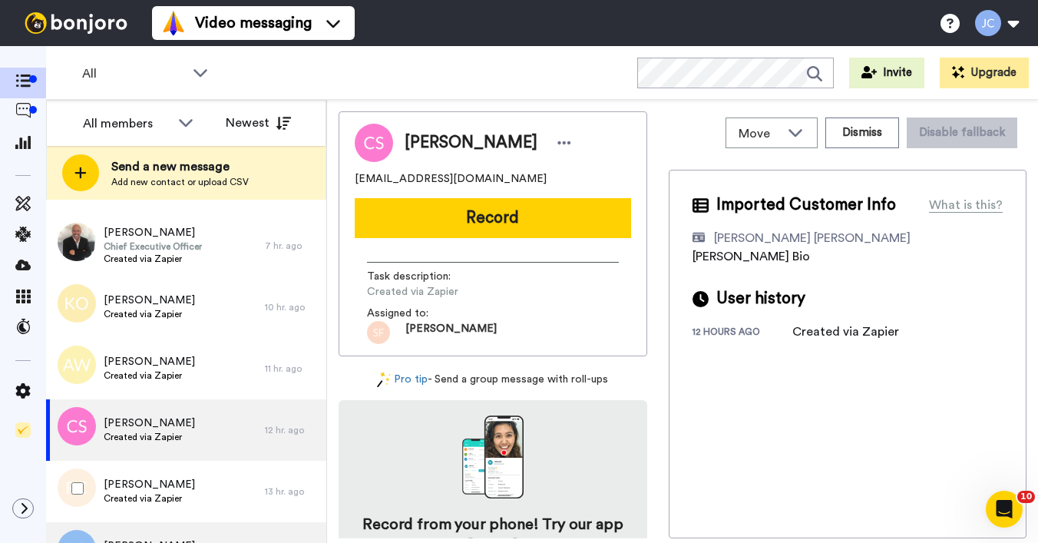
scroll to position [439, 0]
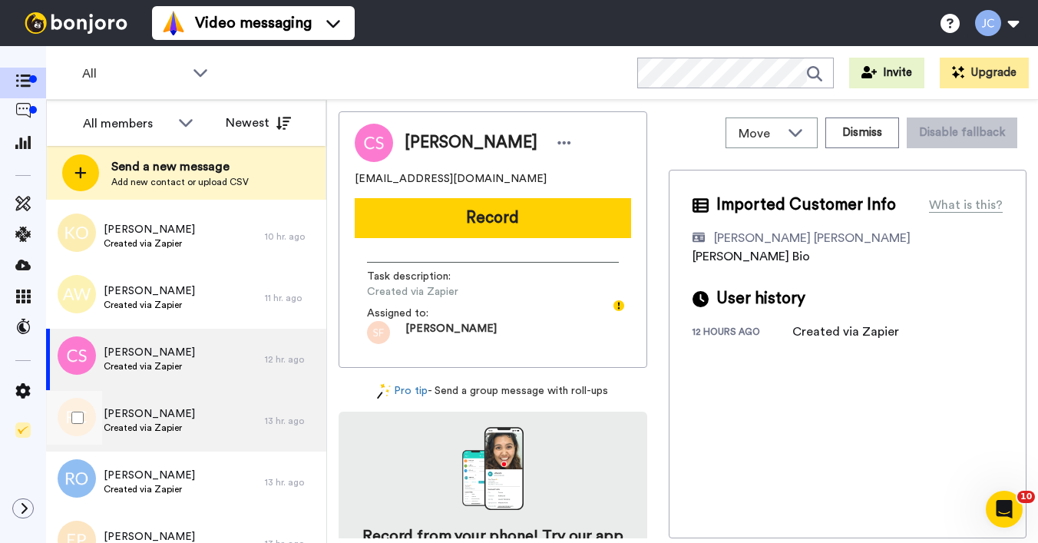
click at [166, 424] on span "Created via Zapier" at bounding box center [149, 427] width 91 height 12
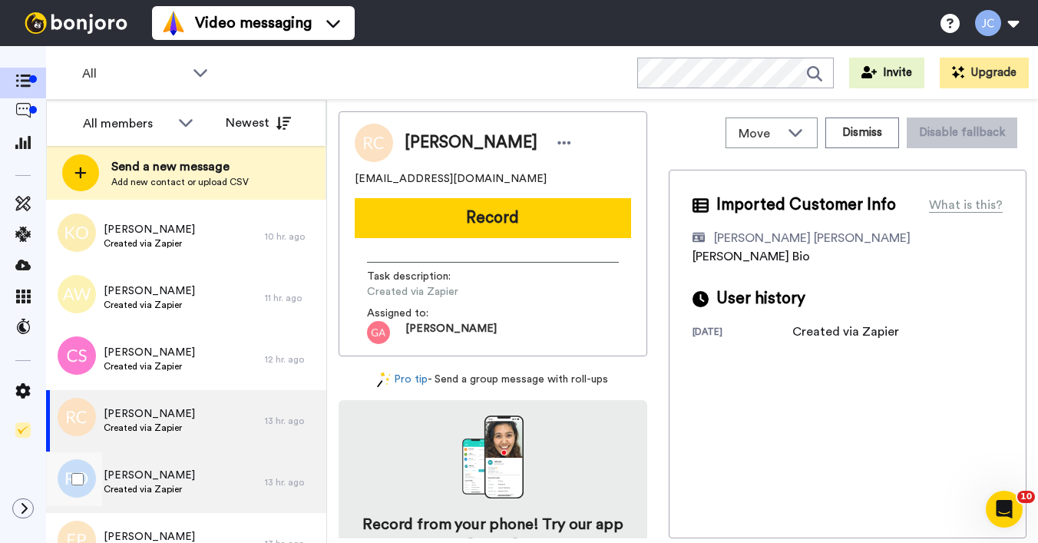
click at [164, 476] on span "[PERSON_NAME]" at bounding box center [149, 474] width 91 height 15
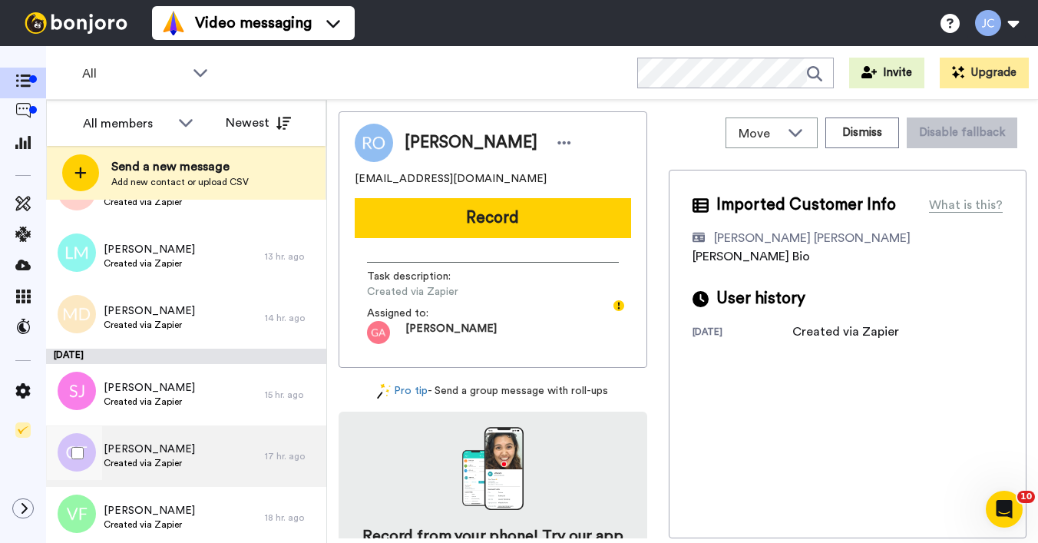
scroll to position [975, 0]
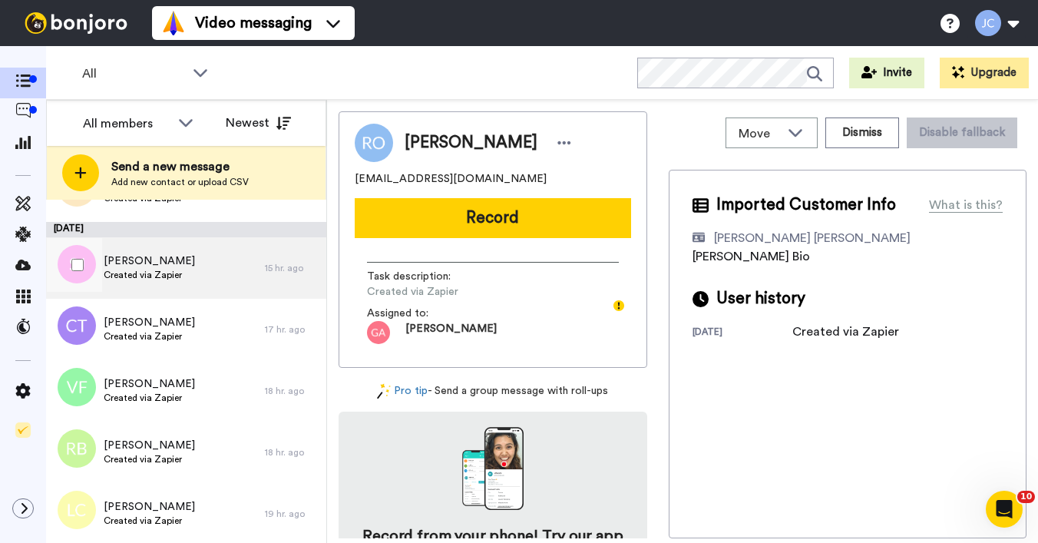
click at [192, 273] on span "Created via Zapier" at bounding box center [149, 275] width 91 height 12
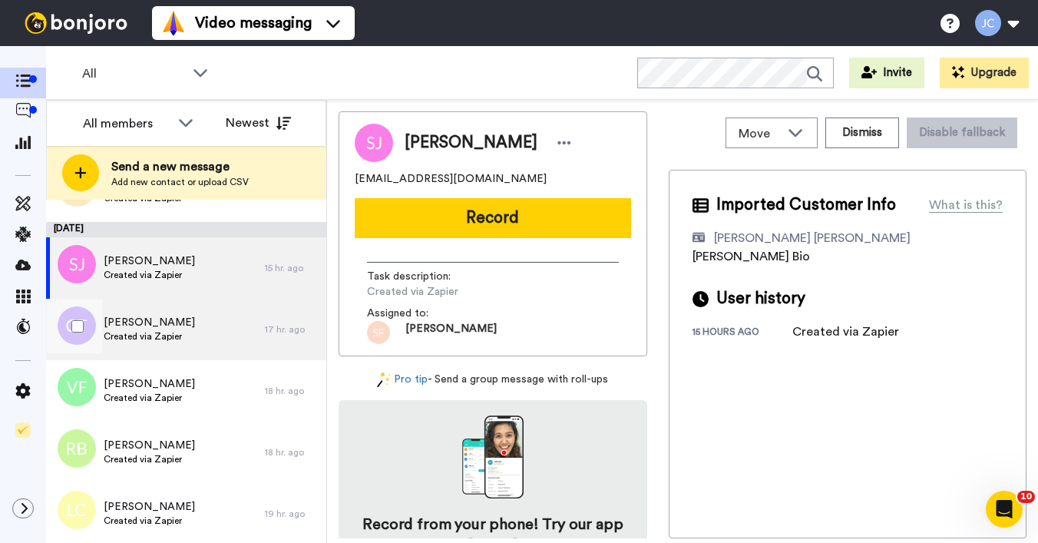
click at [173, 344] on div "[PERSON_NAME] Created via Zapier" at bounding box center [155, 329] width 219 height 61
